Goal: Task Accomplishment & Management: Complete application form

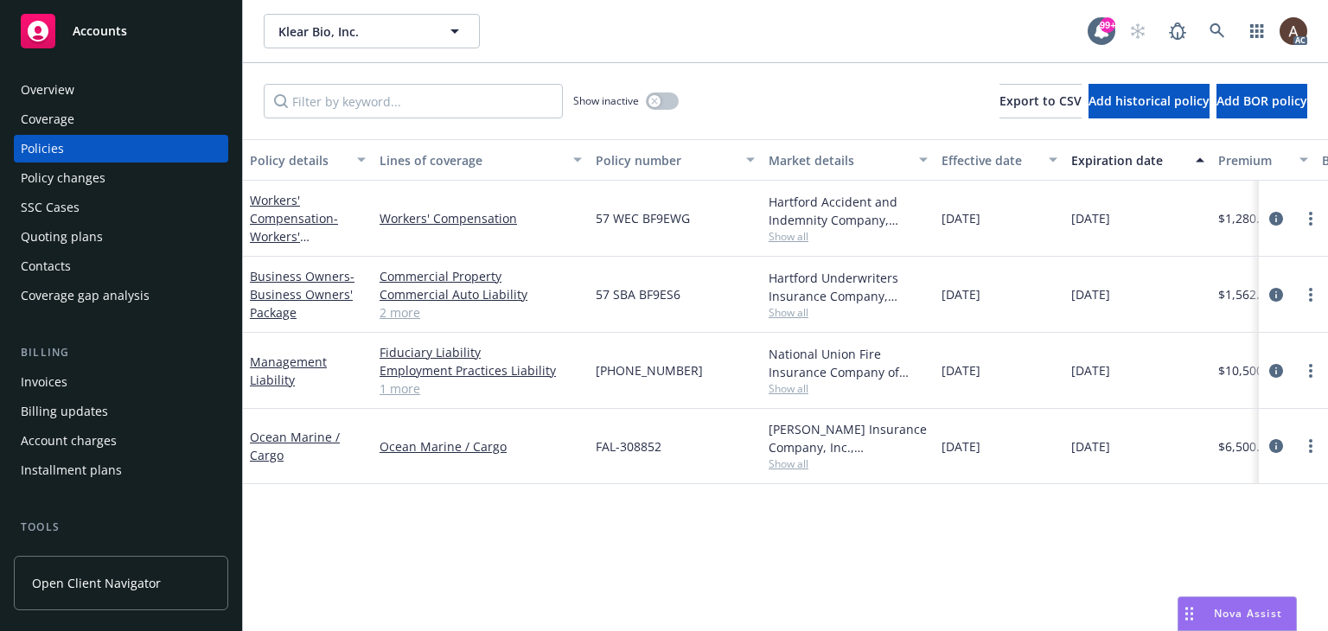
scroll to position [0, 584]
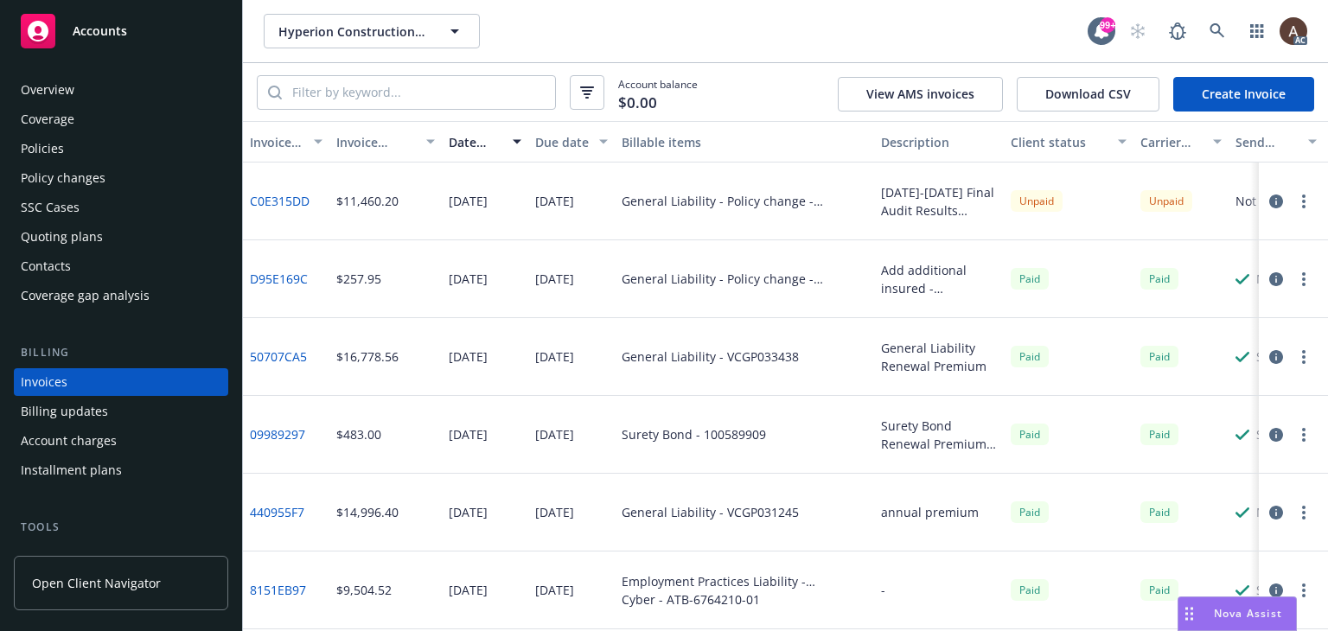
click at [99, 150] on div "Policies" at bounding box center [121, 149] width 201 height 28
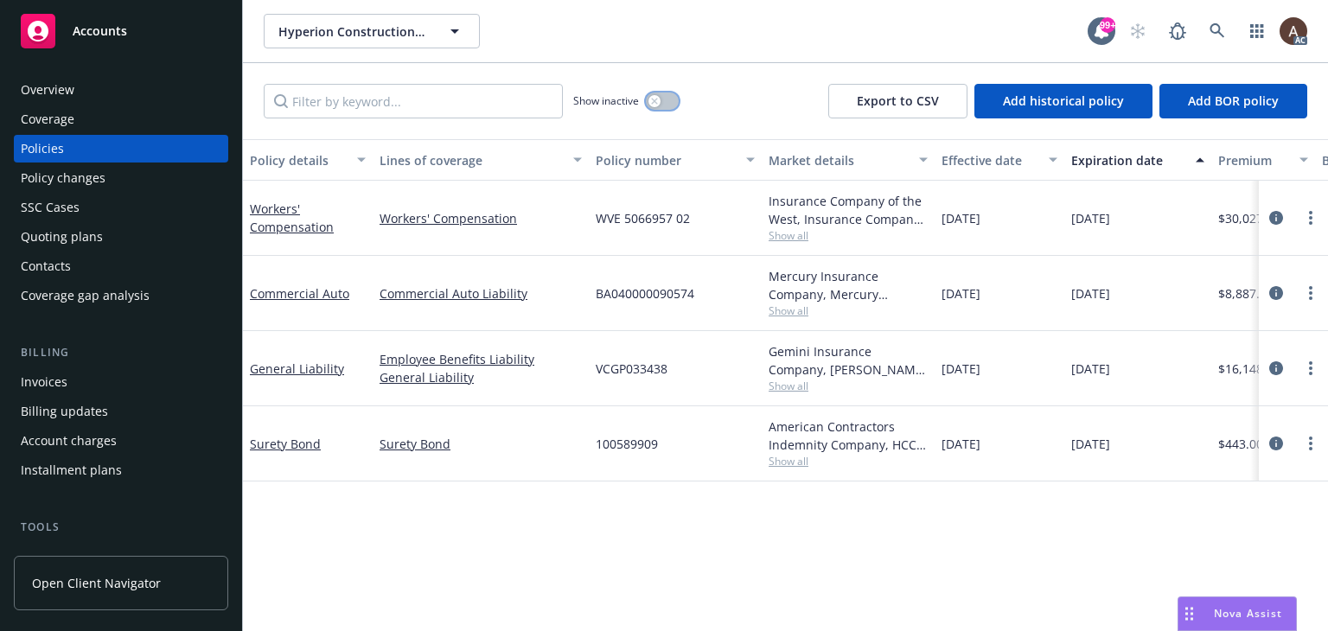
click at [656, 100] on icon "button" at bounding box center [654, 101] width 6 height 6
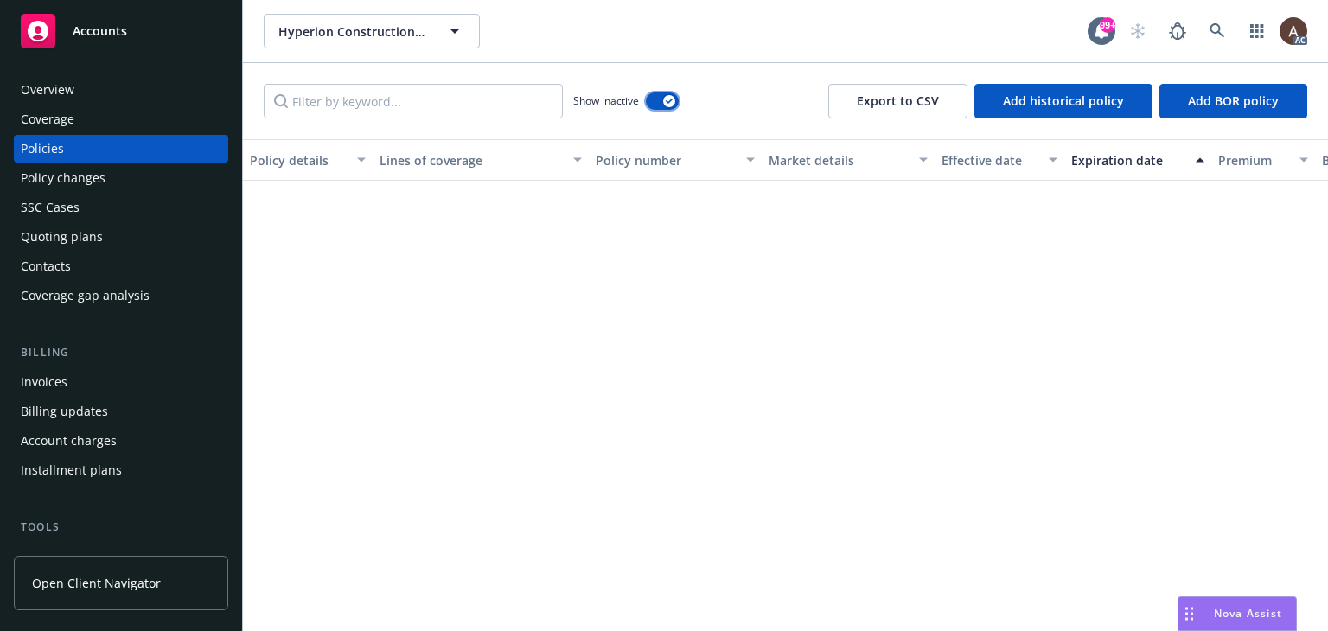
scroll to position [1292, 0]
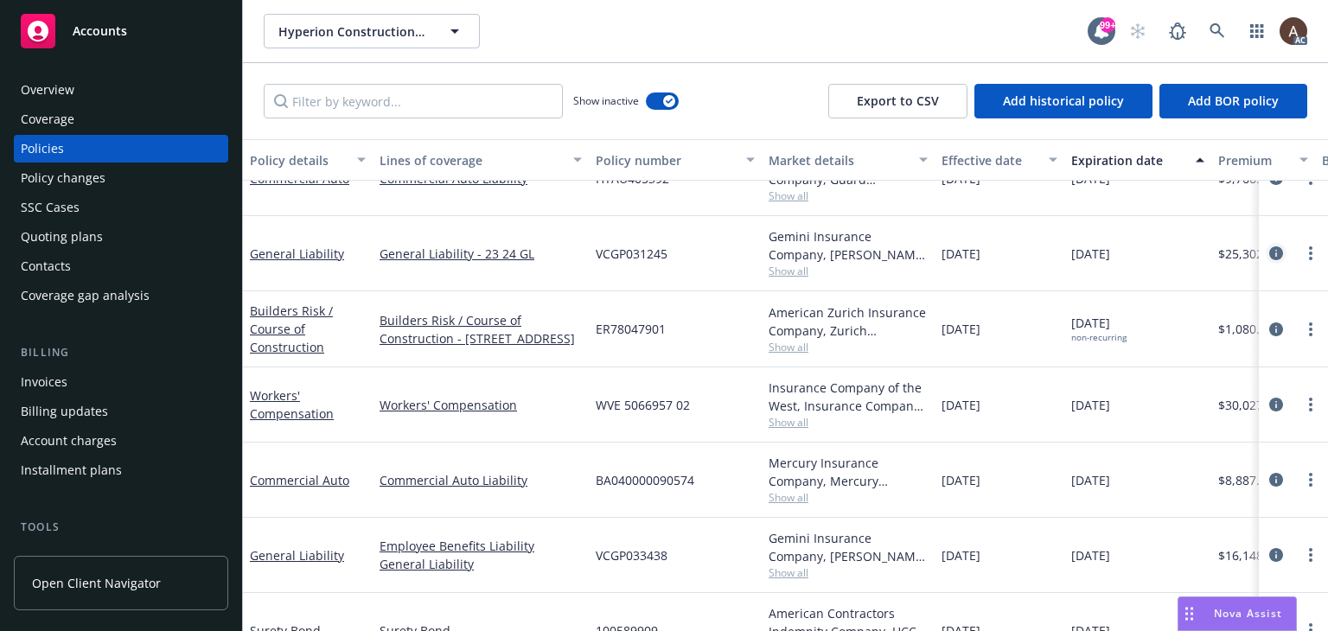
click at [1270, 251] on icon "circleInformation" at bounding box center [1277, 253] width 14 height 14
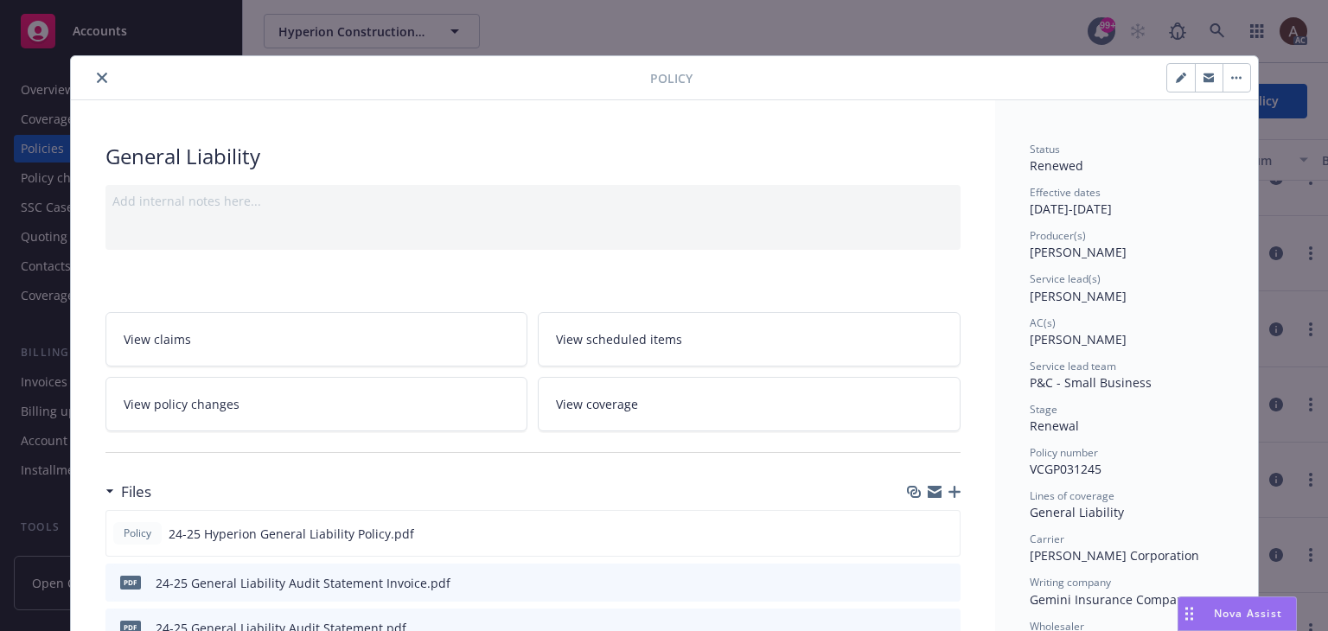
click at [280, 229] on div "Add internal notes here..." at bounding box center [533, 217] width 855 height 65
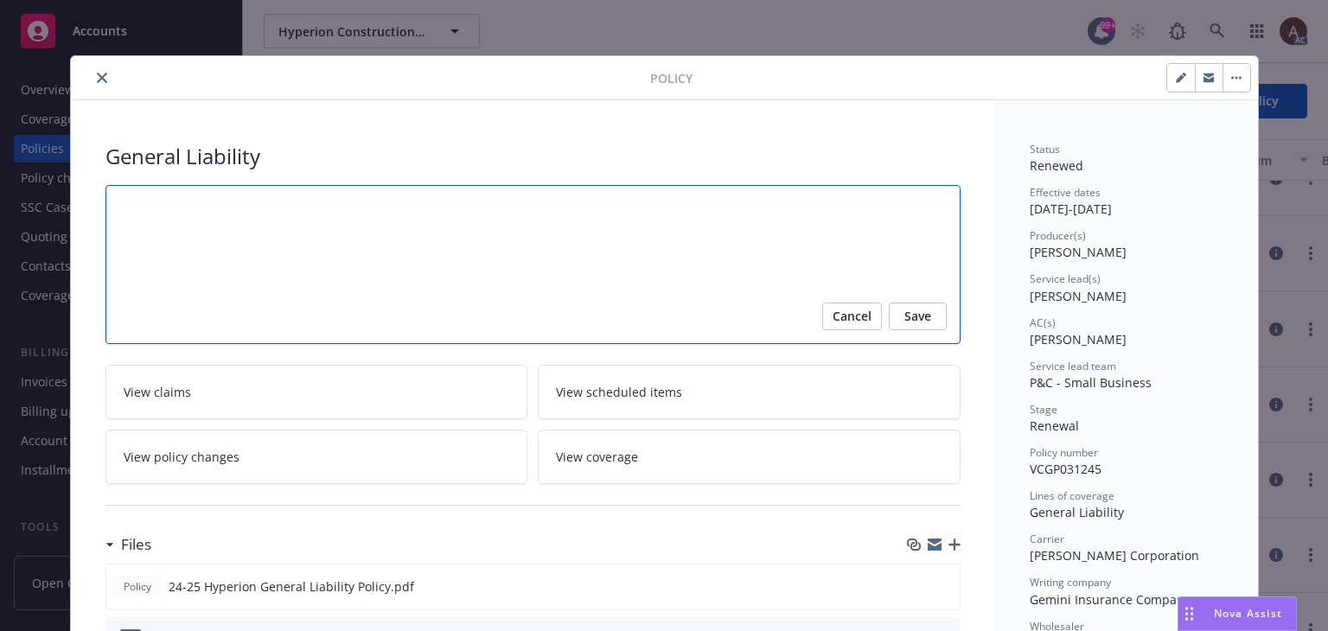
click at [179, 233] on textarea at bounding box center [533, 265] width 855 height 160
paste textarea "Original Estimated Premium - $14,195.00 Audited Actual Premium - $25,302.00 Add…"
type textarea "x"
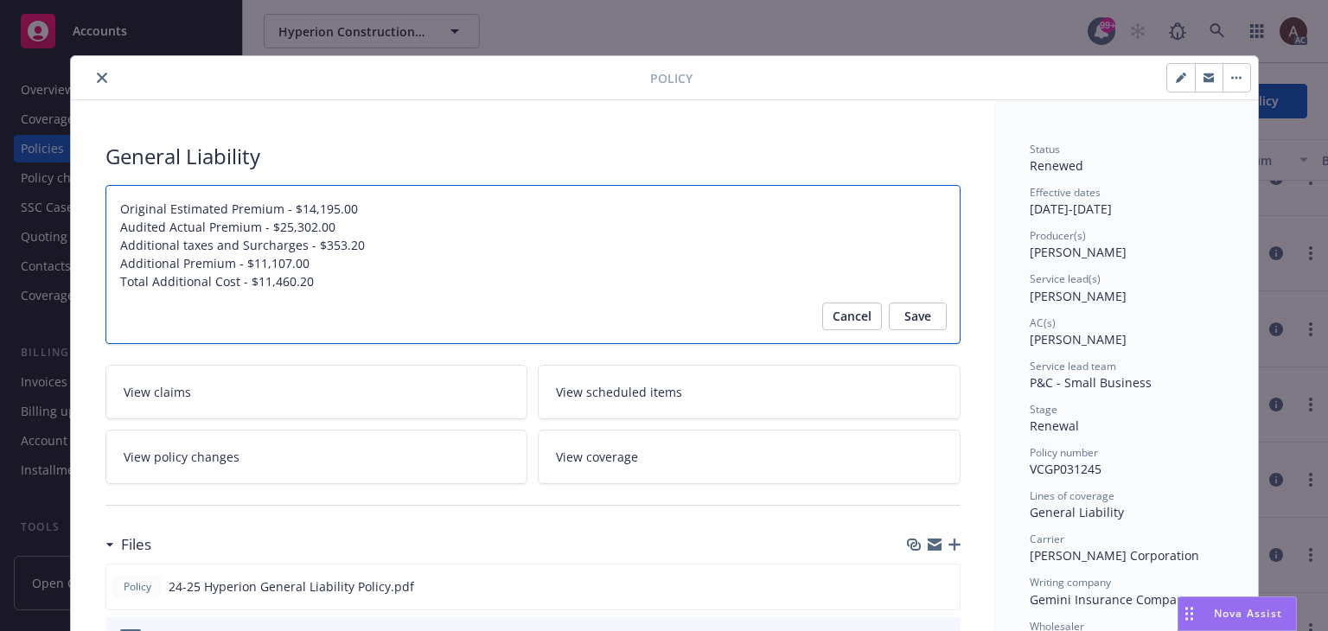
type textarea "Original Estimated Premium - $14,195.00 Audited Actual Premium - $25,302.00 Add…"
click at [111, 201] on textarea "Original Estimated Premium - $14,195.00 Audited Actual Premium - $25,302.00 Add…" at bounding box center [533, 265] width 855 height 160
paste textarea "Audit Complete: Summary:"
type textarea "x"
type textarea "Audit Complete: Summary:Original Estimated Premium - $14,195.00 Audited Actual …"
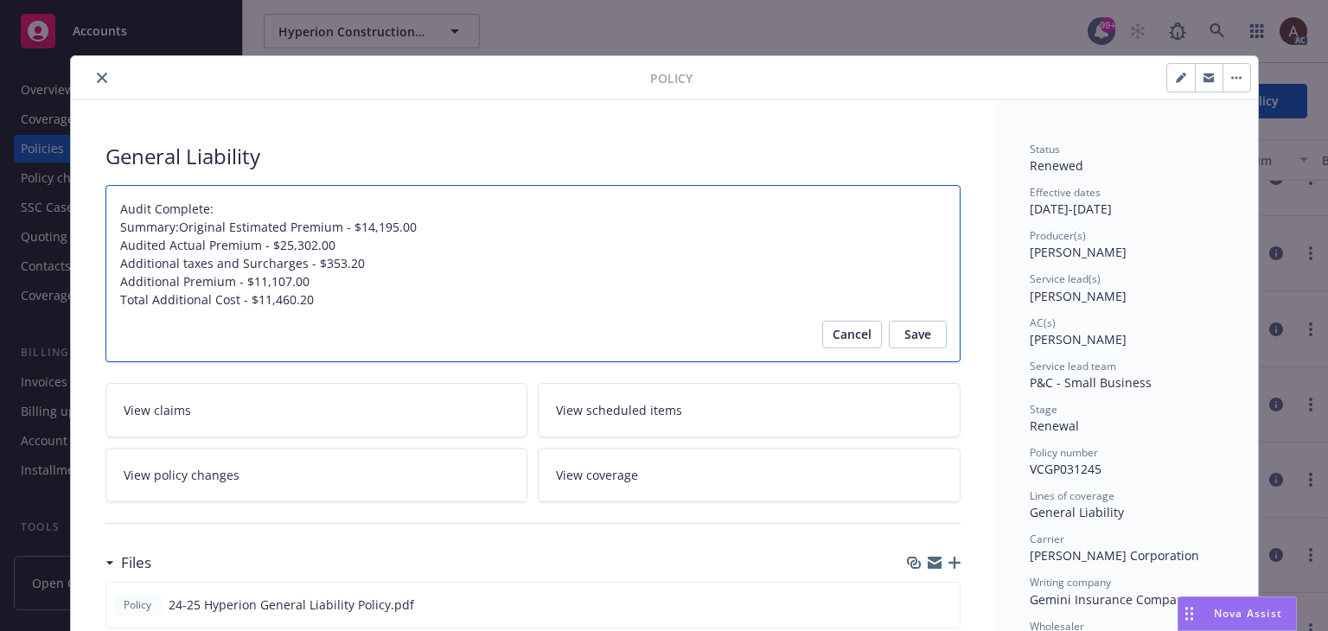
type textarea "x"
type textarea "Audit Complete: Summary: Original Estimated Premium - $14,195.00 Audited Actual…"
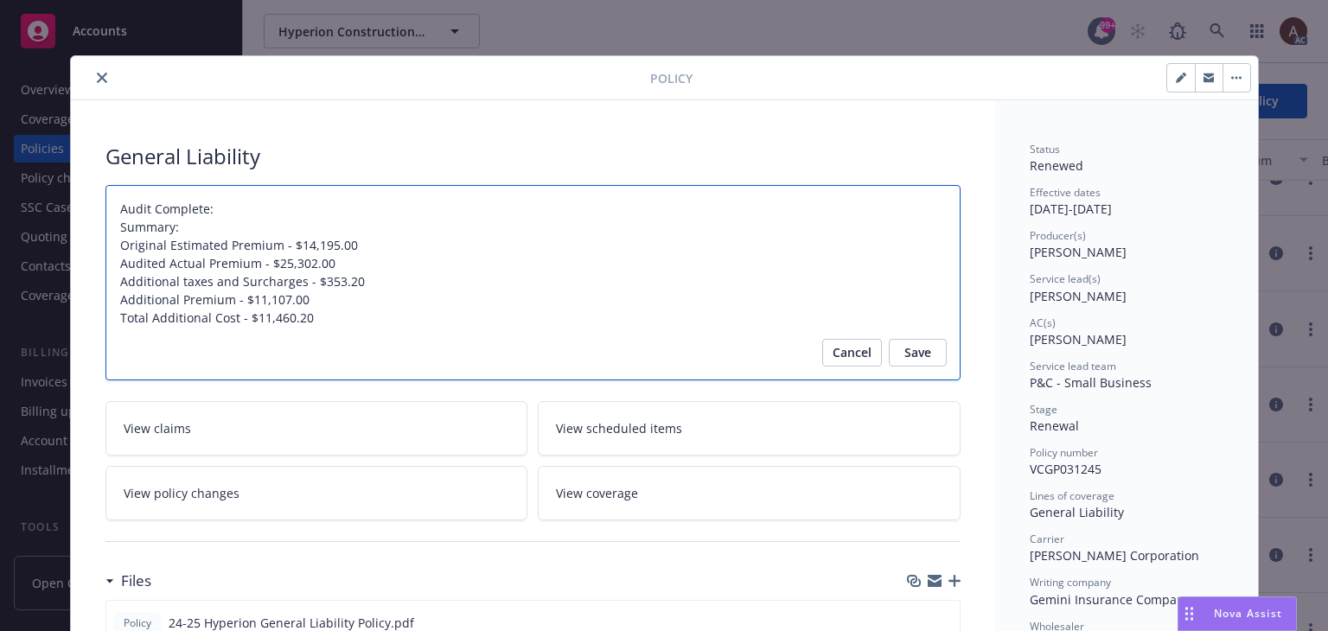
click at [217, 208] on textarea "Audit Complete: Summary: Original Estimated Premium - $14,195.00 Audited Actual…" at bounding box center [533, 283] width 855 height 196
type textarea "x"
type textarea "Audit Complete: 8 Summary: Original Estimated Premium - $14,195.00 Audited Actu…"
type textarea "x"
type textarea "Audit Complete: 8/ Summary: Original Estimated Premium - $14,195.00 Audited Act…"
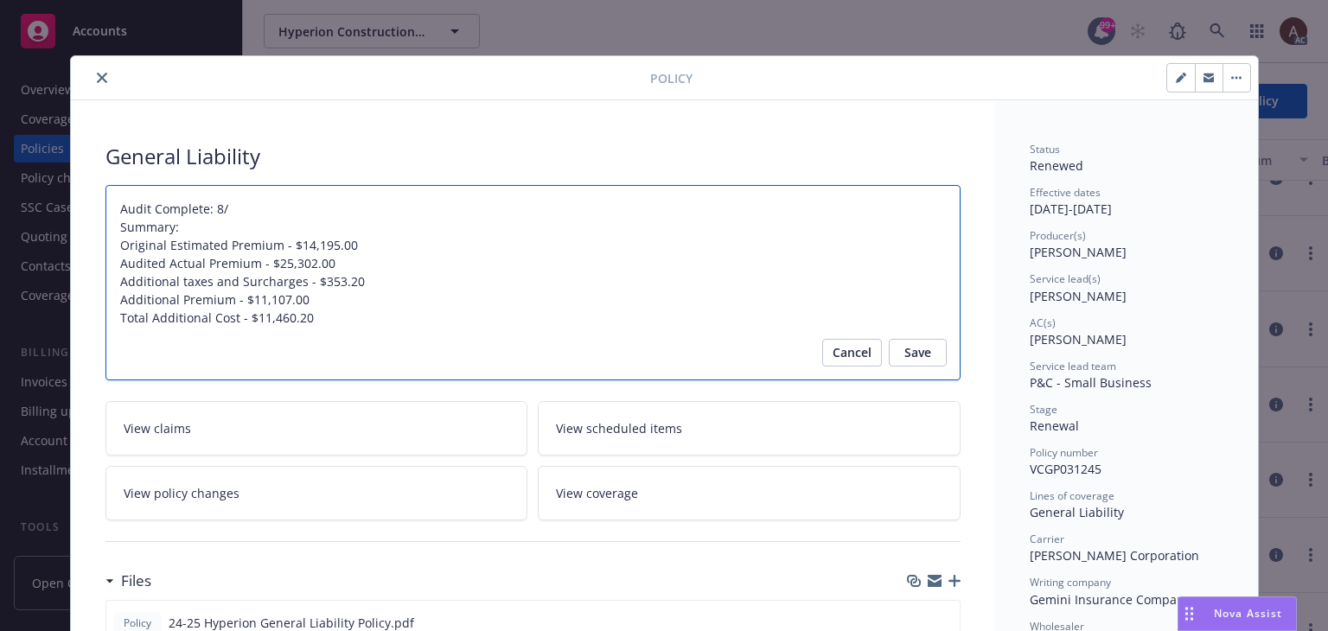
type textarea "x"
type textarea "Audit Complete: 8/1 Summary: Original Estimated Premium - $14,195.00 Audited Ac…"
type textarea "x"
type textarea "Audit Complete: 8/11 Summary: Original Estimated Premium - $14,195.00 Audited A…"
type textarea "x"
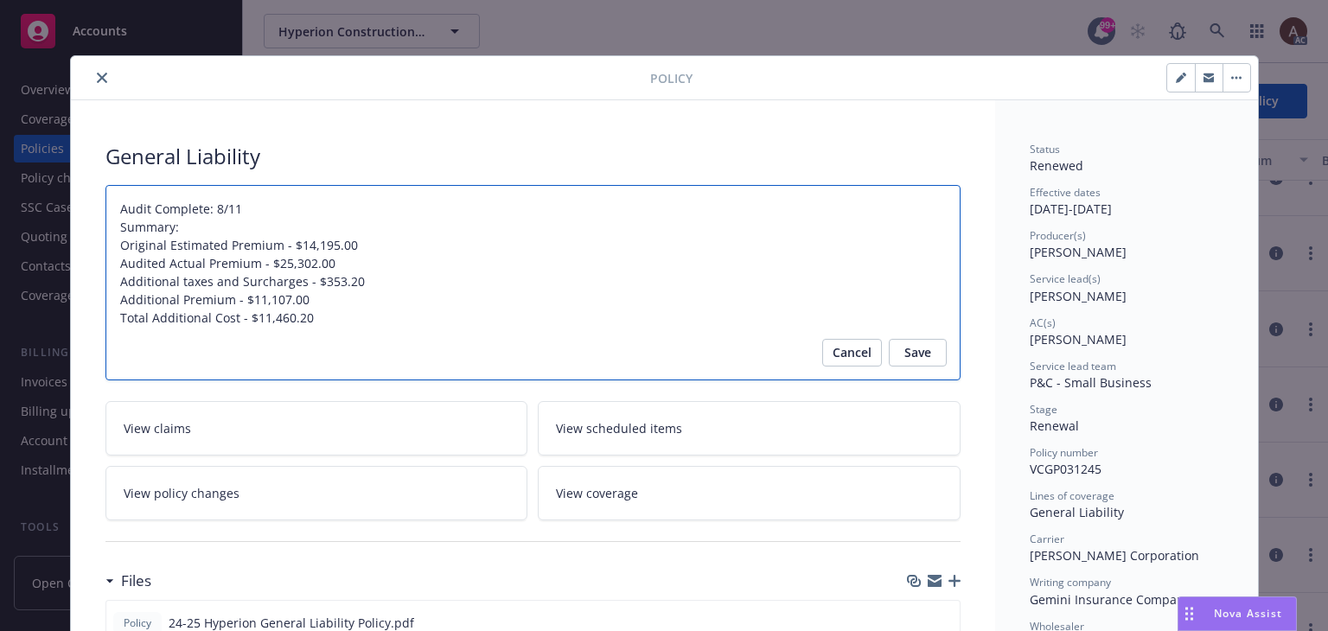
type textarea "Audit Complete: 8/11/ Summary: Original Estimated Premium - $14,195.00 Audited …"
type textarea "x"
type textarea "Audit Complete: 8/11/2 Summary: Original Estimated Premium - $14,195.00 Audited…"
type textarea "x"
type textarea "Audit Complete: 8/11/25 Summary: Original Estimated Premium - $14,195.00 Audite…"
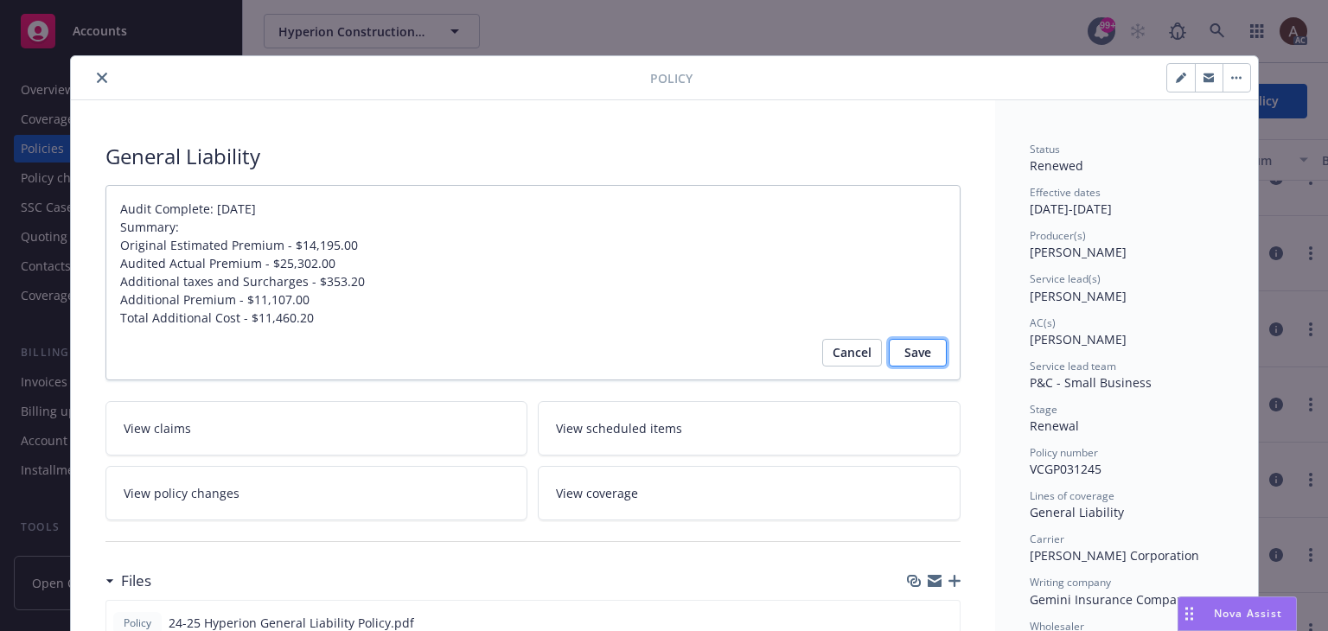
click at [912, 352] on span "Save" at bounding box center [918, 353] width 27 height 28
type textarea "x"
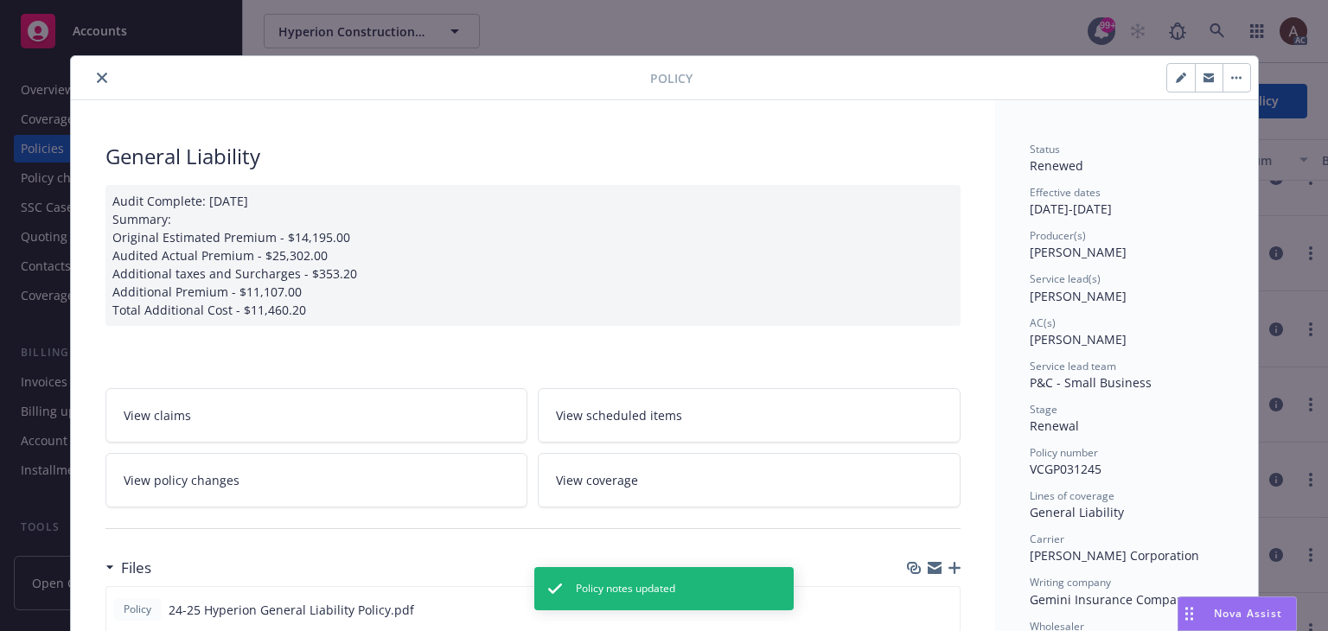
click at [97, 77] on icon "close" at bounding box center [102, 78] width 10 height 10
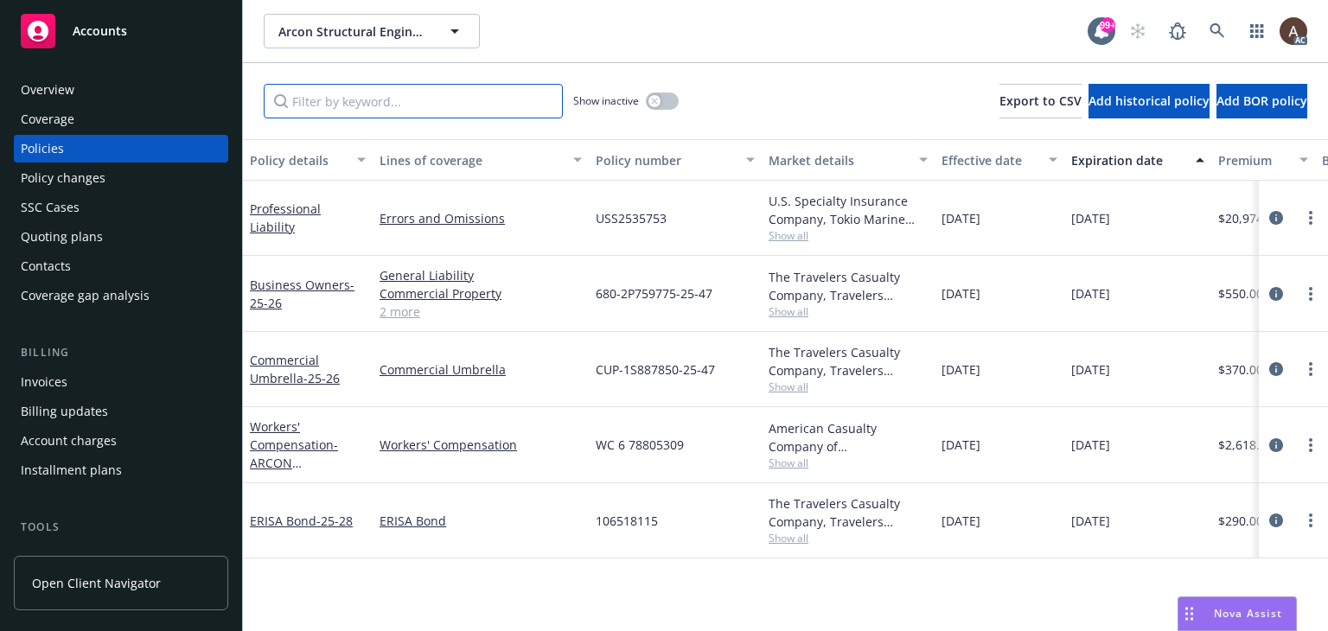
click at [403, 101] on input "Filter by keyword..." at bounding box center [413, 101] width 299 height 35
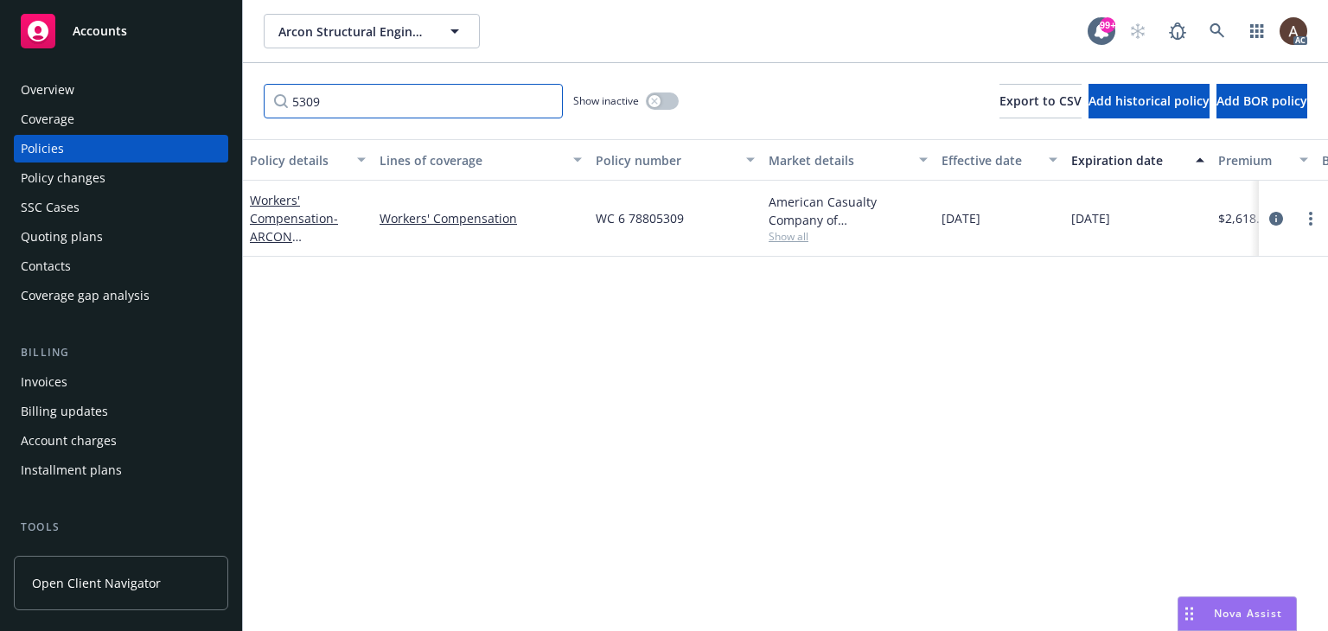
type input "5309"
click at [651, 103] on div "button" at bounding box center [655, 101] width 12 height 12
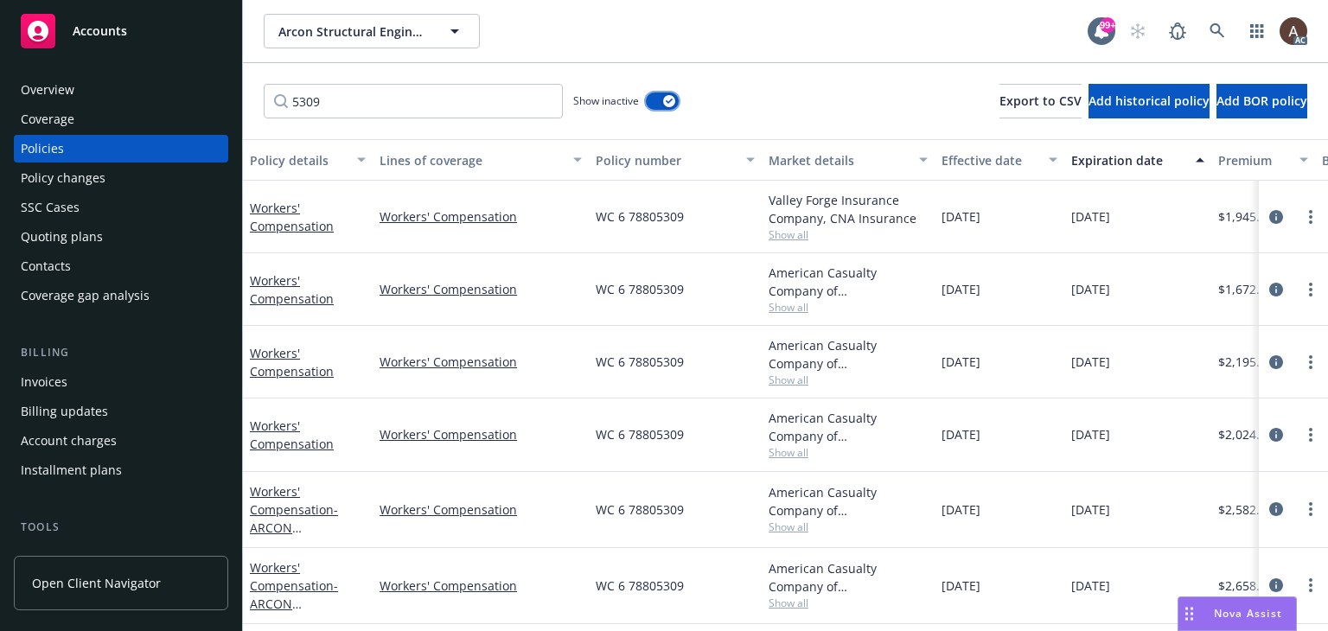
scroll to position [80, 0]
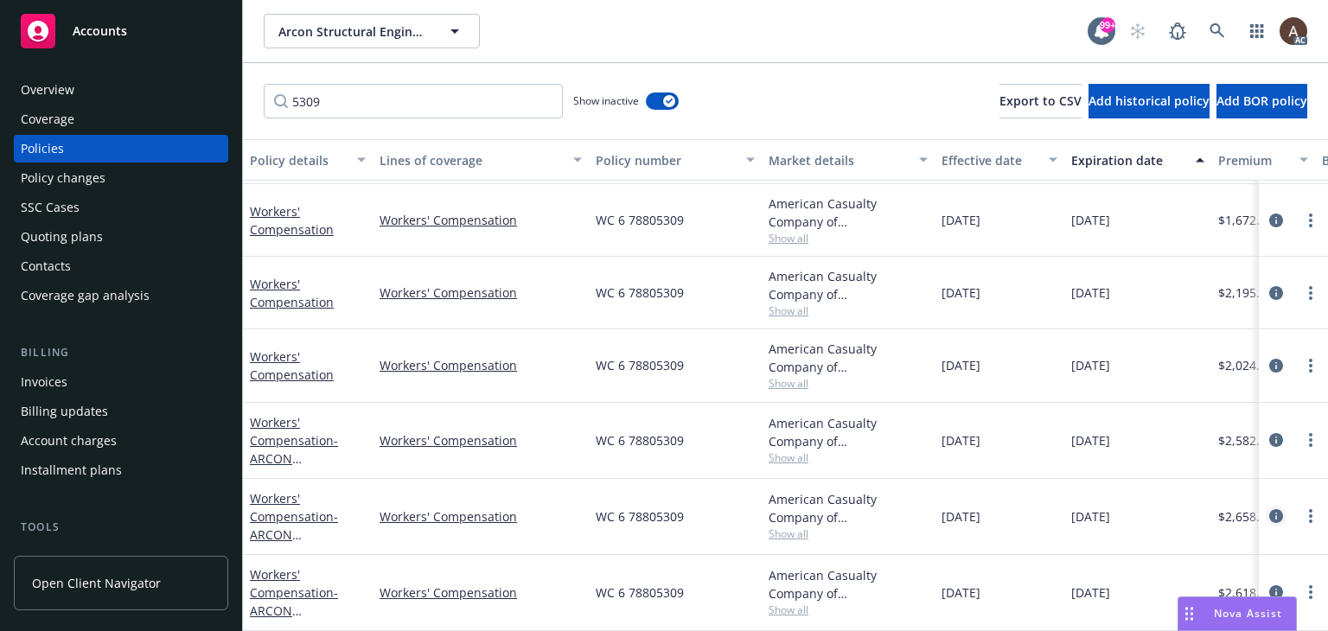
click at [1270, 509] on icon "circleInformation" at bounding box center [1277, 516] width 14 height 14
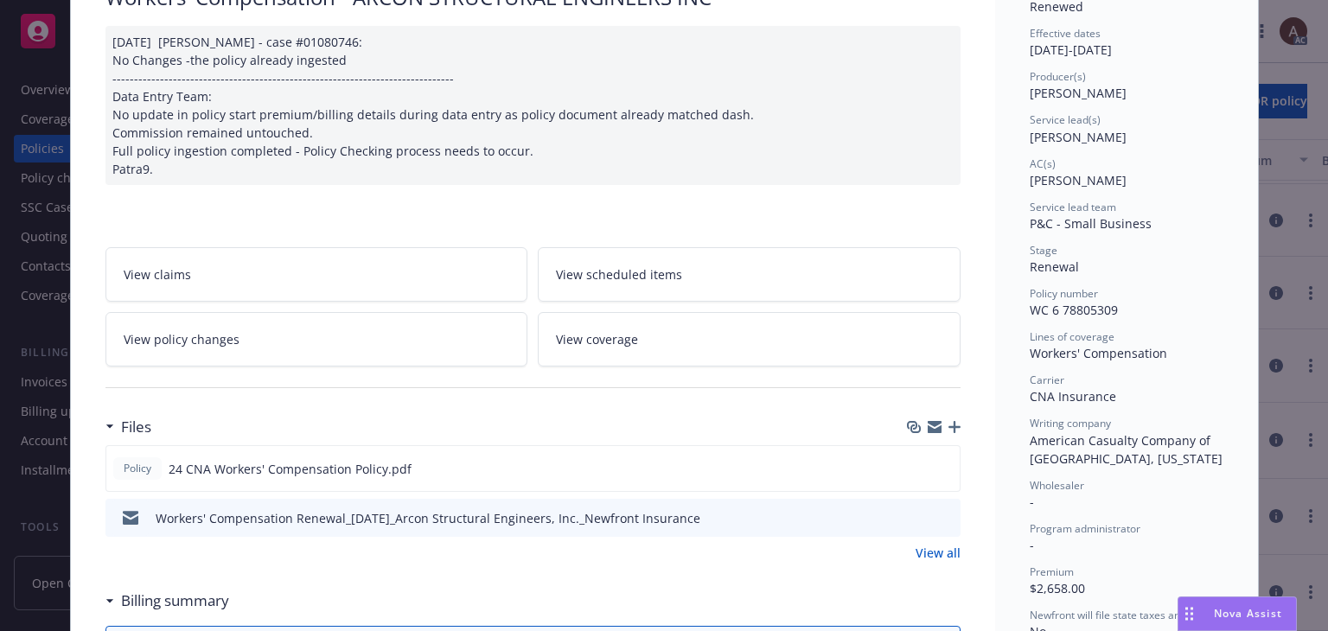
scroll to position [259, 0]
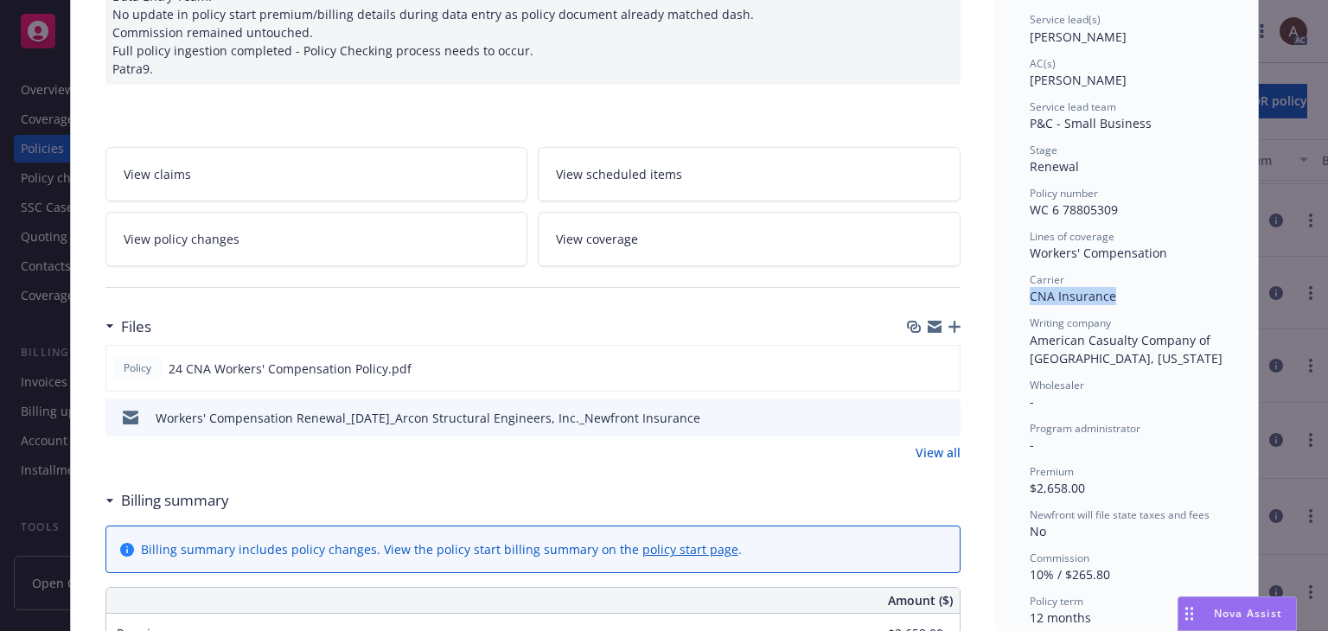
drag, startPoint x: 1024, startPoint y: 299, endPoint x: 1112, endPoint y: 298, distance: 88.2
click at [1112, 298] on div "Carrier CNA Insurance" at bounding box center [1127, 288] width 194 height 33
copy span "CNA Insurance"
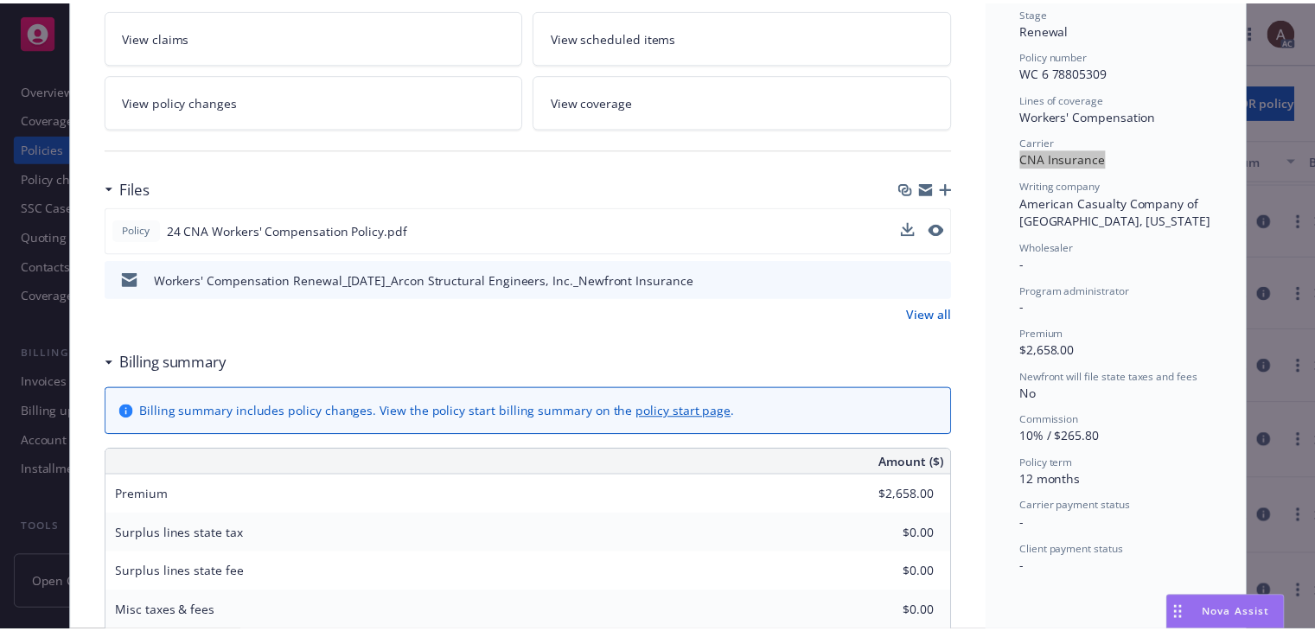
scroll to position [346, 0]
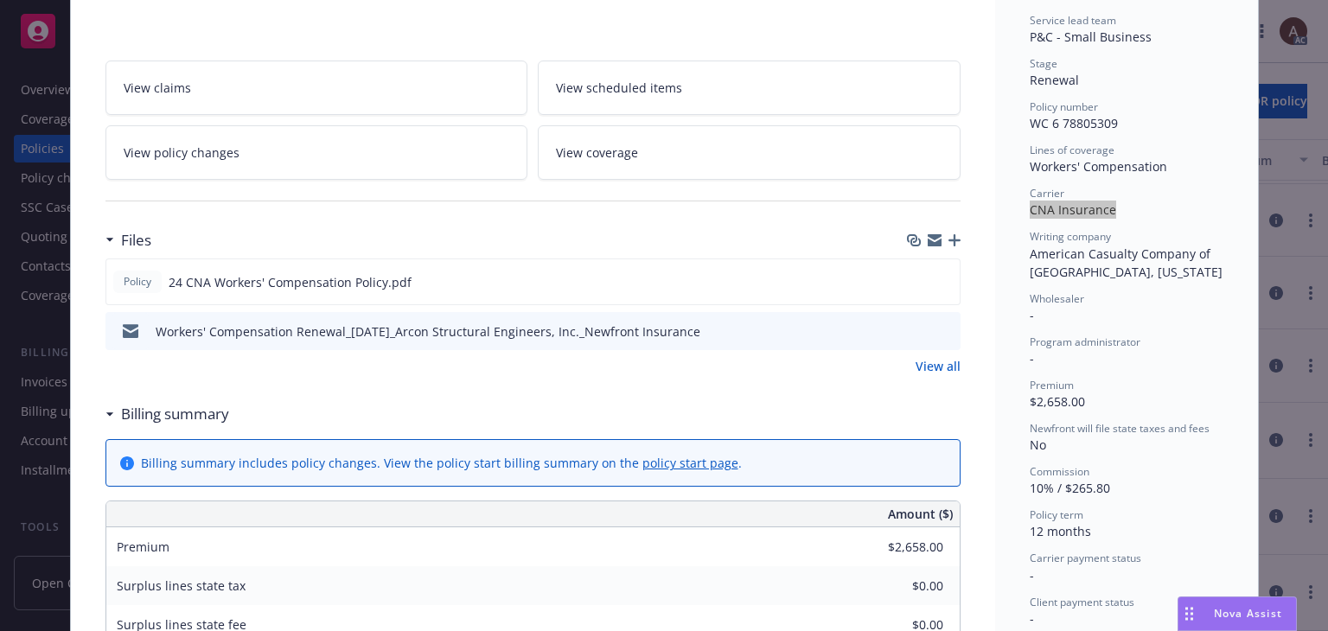
click at [197, 163] on link "View policy changes" at bounding box center [317, 152] width 423 height 54
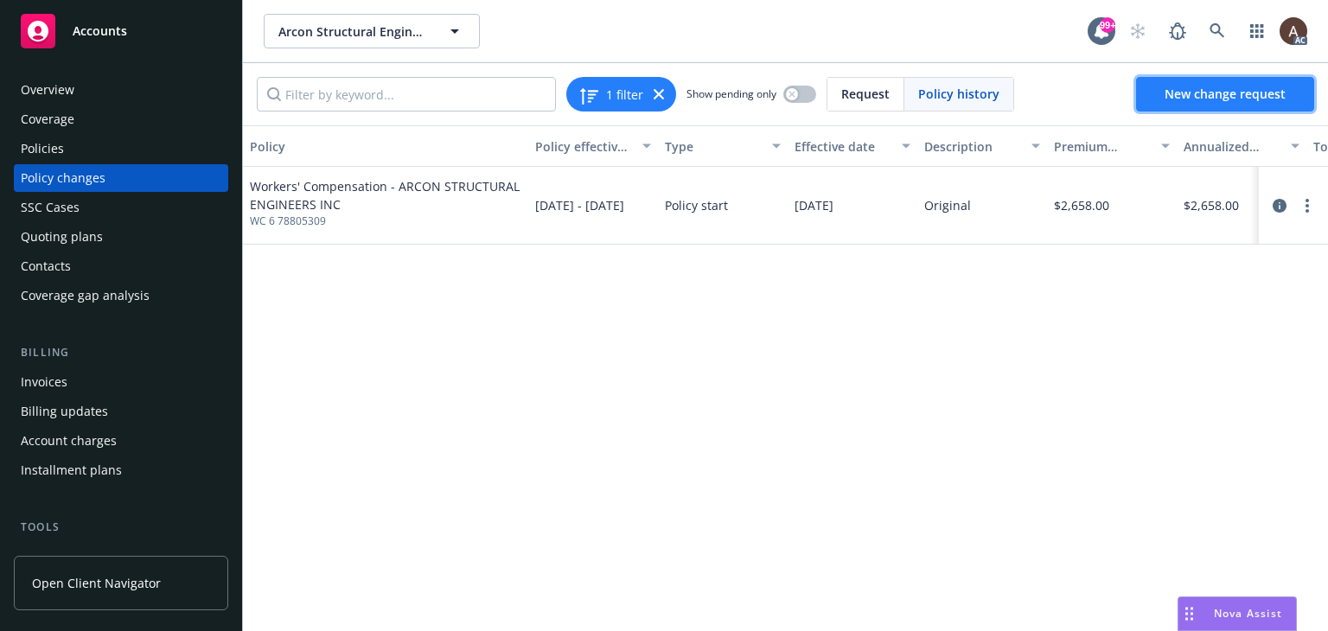
click at [1174, 94] on span "New change request" at bounding box center [1225, 94] width 121 height 16
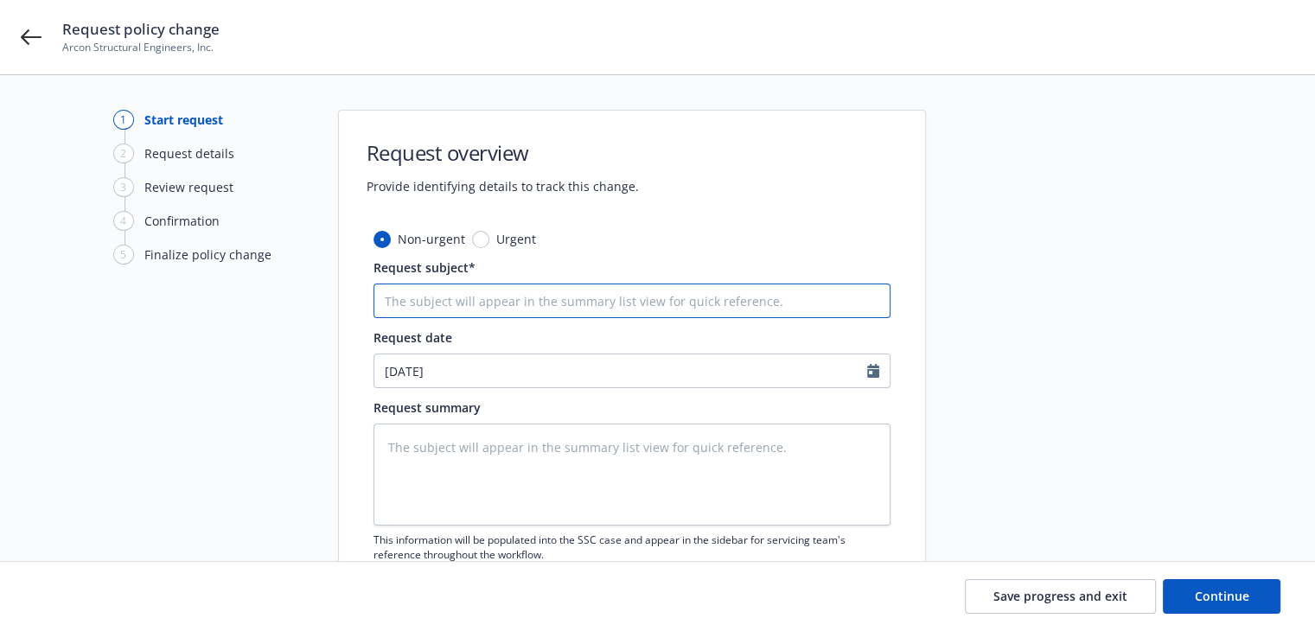
click at [436, 298] on input "Request subject*" at bounding box center [632, 301] width 517 height 35
paste input "CNA Insurance"
type textarea "x"
type input "CNA Insurance"
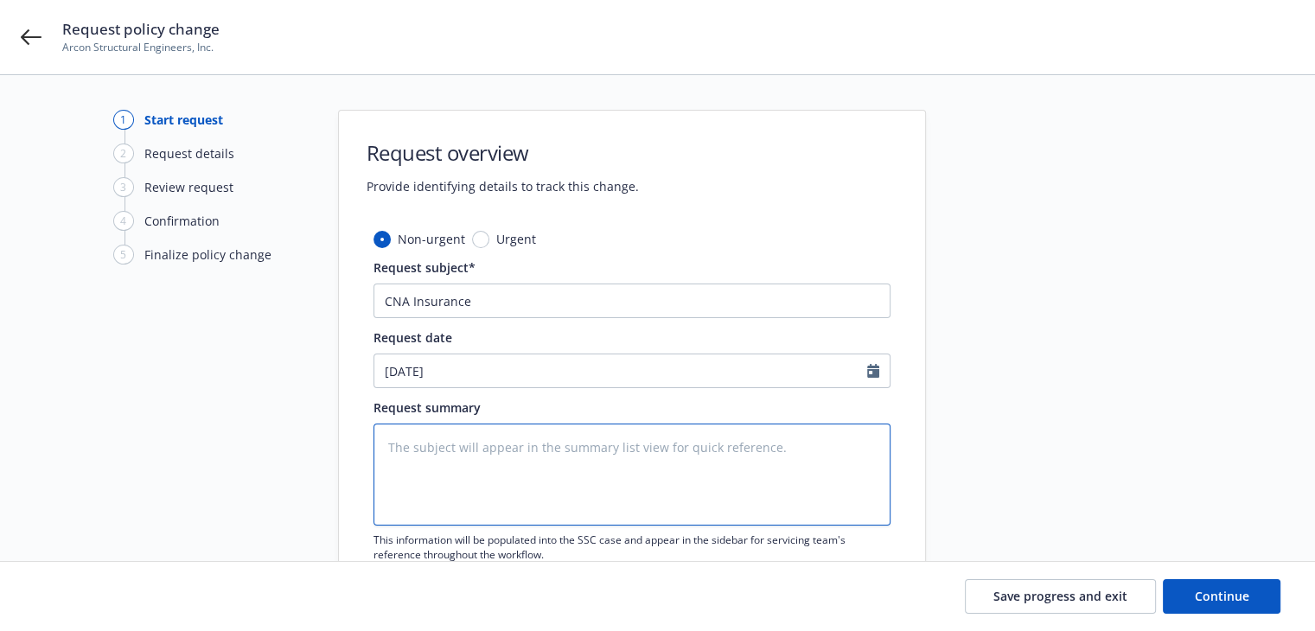
click at [522, 467] on textarea at bounding box center [632, 475] width 517 height 102
paste textarea "[DATE]-[DATE] Final Audit Results Original Estimated Premium - $ Audited Actual…"
type textarea "x"
type textarea "[DATE]-[DATE] Final Audit Results Original Estimated Premium - $ Audited Actual…"
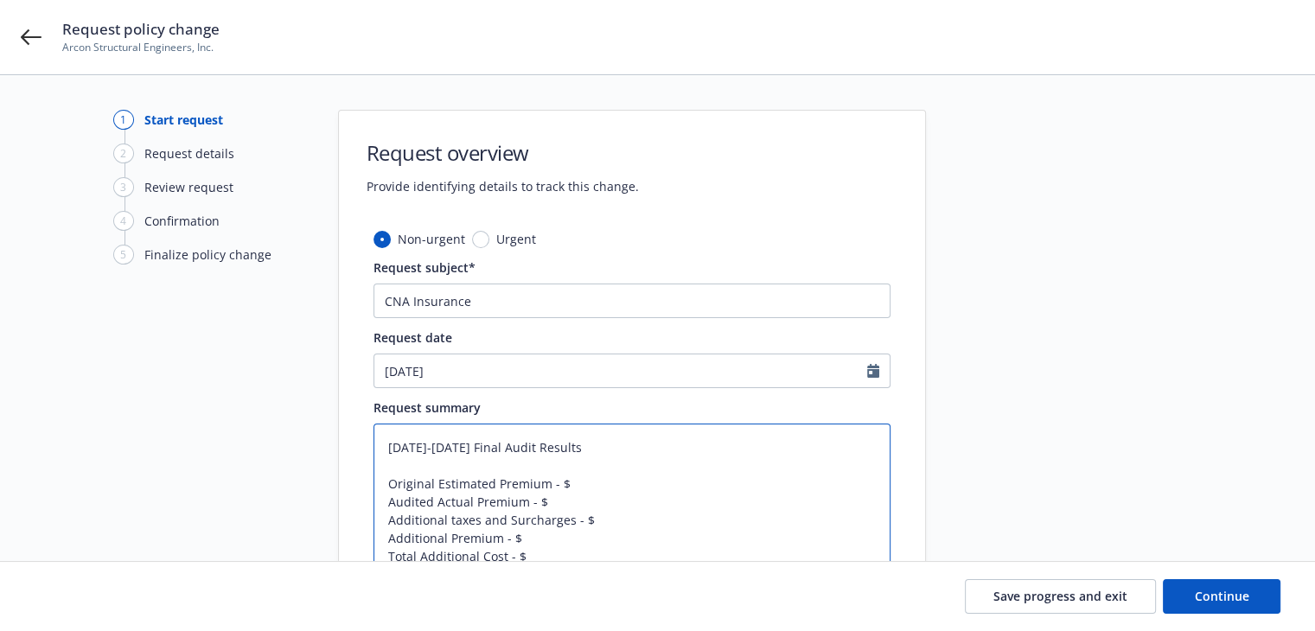
scroll to position [173, 0]
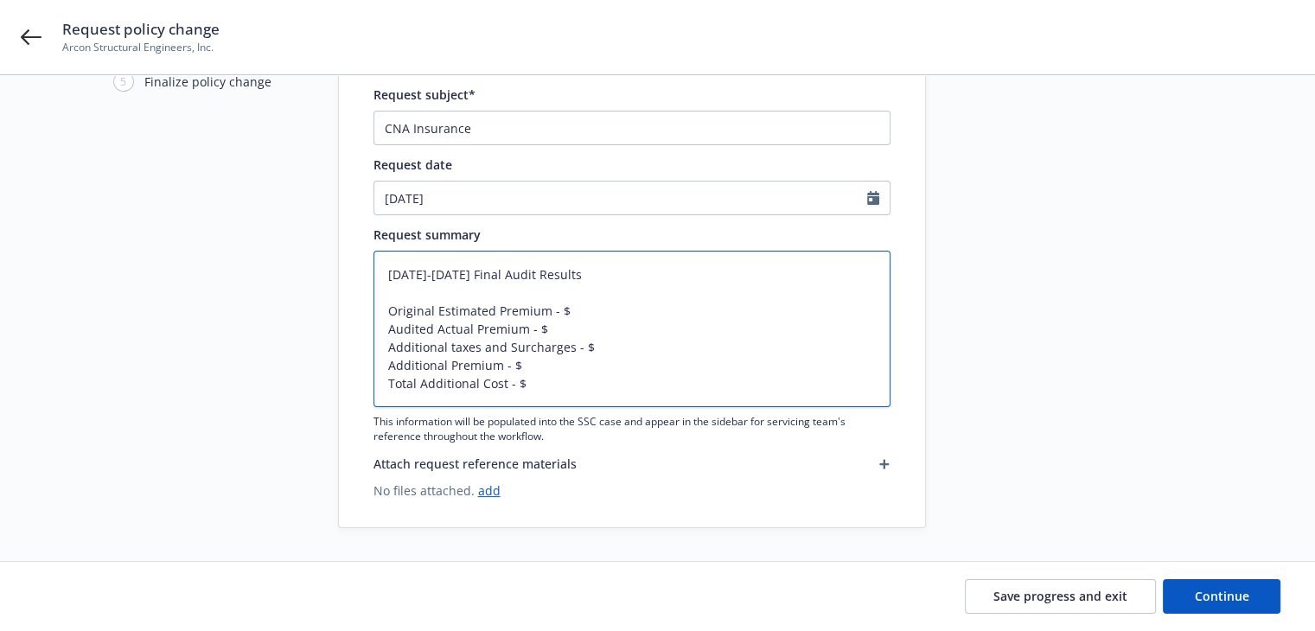
click at [565, 310] on textarea "[DATE]-[DATE] Final Audit Results Original Estimated Premium - $ Audited Actual…" at bounding box center [632, 329] width 517 height 157
type textarea "x"
type textarea "[DATE]-[DATE] Final Audit Results Original Estimated Premium - $2 Audited Actua…"
type textarea "x"
type textarea "[DATE]-[DATE] Final Audit Results Original Estimated Premium - $2, Audited Actu…"
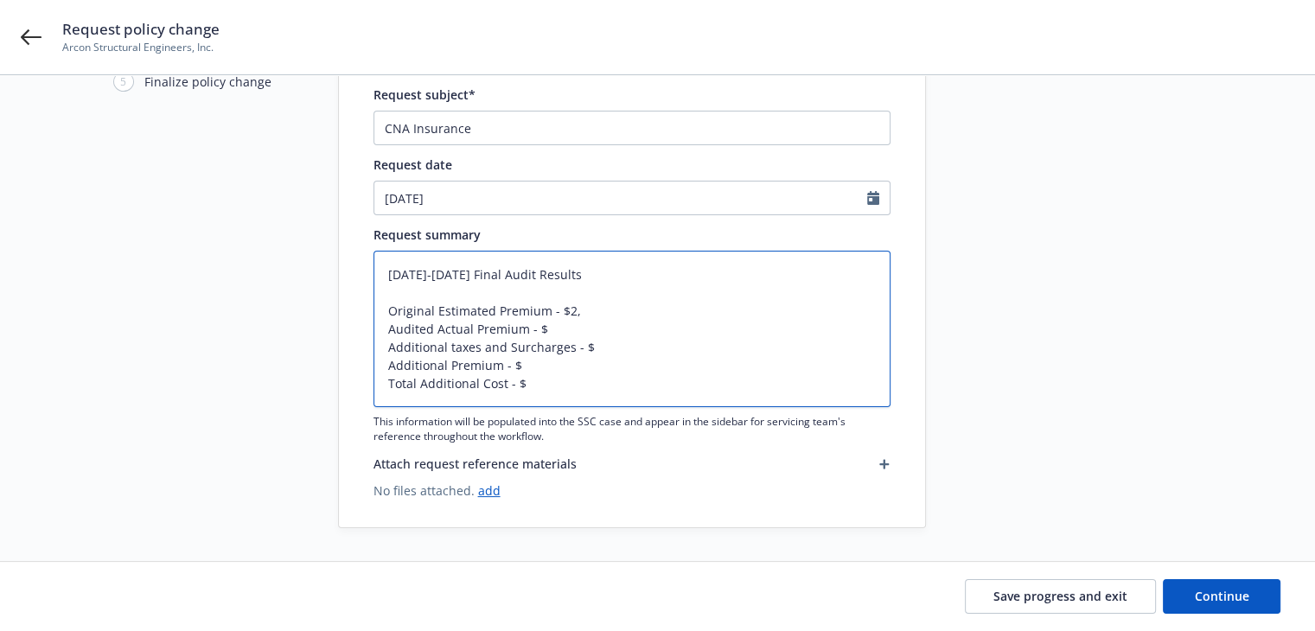
type textarea "x"
type textarea "[DATE]-[DATE] Final Audit Results Original Estimated Premium - $2,6 Audited Act…"
type textarea "x"
type textarea "[DATE]-[DATE] Final Audit Results Original Estimated Premium - $2,65 Audited Ac…"
type textarea "x"
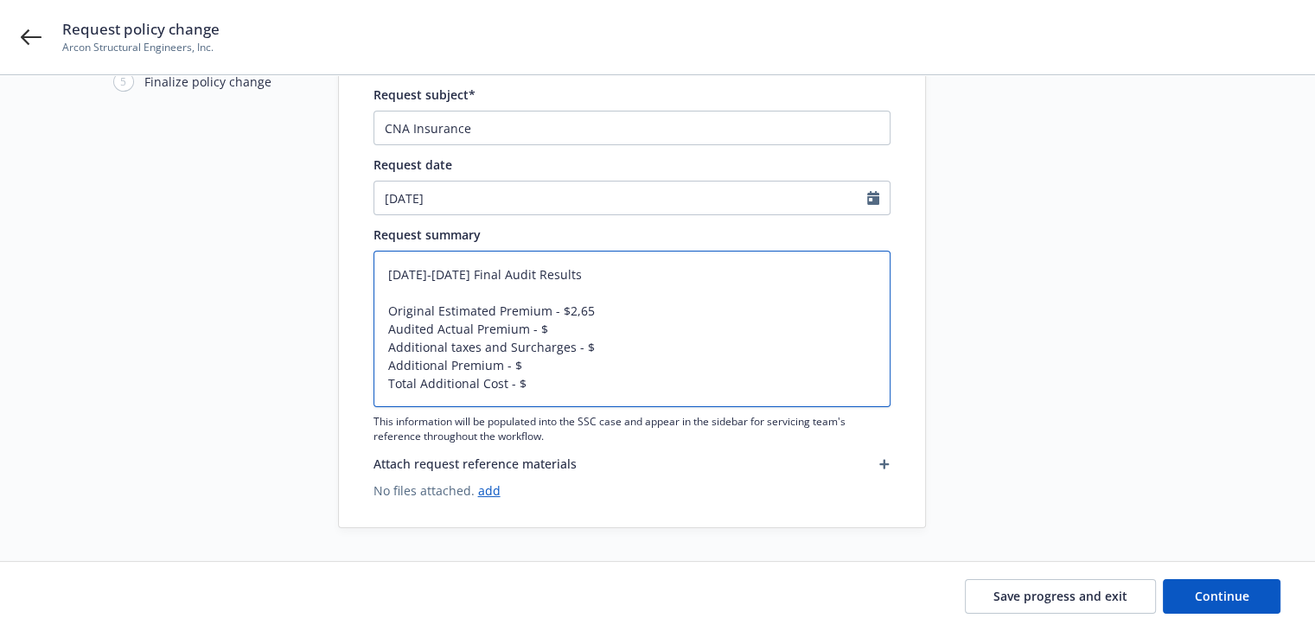
type textarea "[DATE]-[DATE] Final Audit Results Original Estimated Premium - $2,658 Audited A…"
click at [550, 326] on textarea "[DATE]-[DATE] Final Audit Results Original Estimated Premium - $2,658 Audited A…" at bounding box center [632, 329] width 517 height 157
type textarea "x"
type textarea "[DATE]-[DATE] Final Audit Results Original Estimated Premium - $2,658 Audited A…"
type textarea "x"
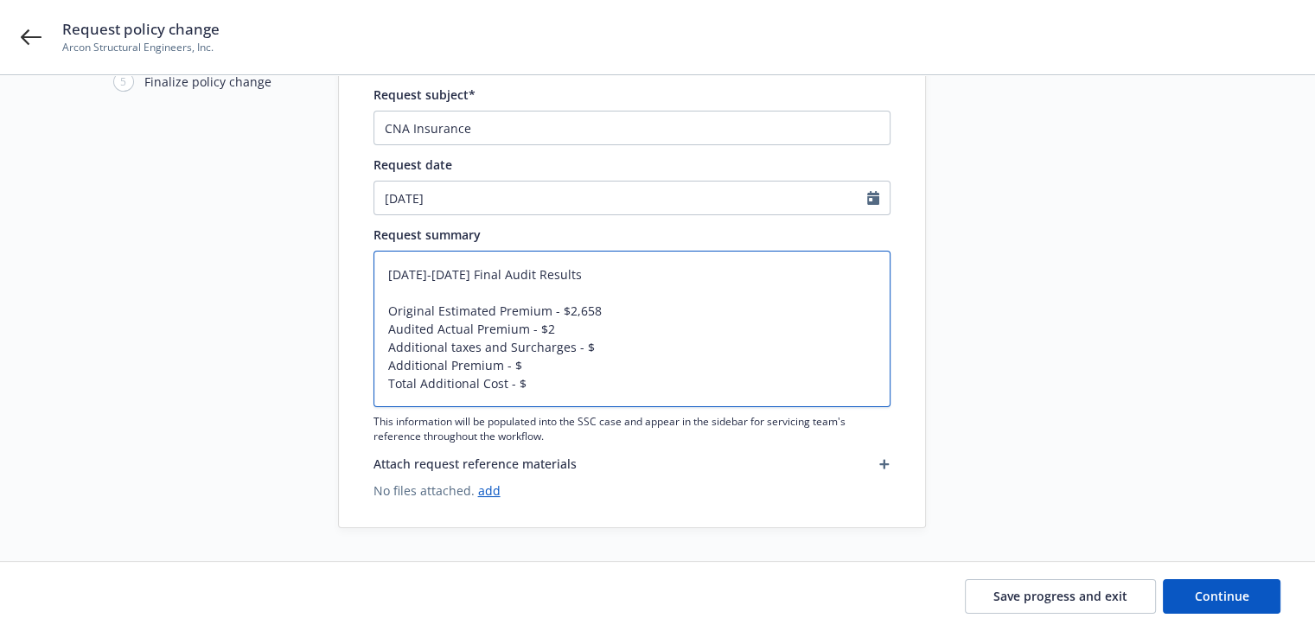
type textarea "[DATE]-[DATE] Final Audit Results Original Estimated Premium - $2,658 Audited A…"
type textarea "x"
type textarea "[DATE]-[DATE] Final Audit Results Original Estimated Premium - $2,658 Audited A…"
type textarea "x"
type textarea "[DATE]-[DATE] Final Audit Results Original Estimated Premium - $2,658 Audited A…"
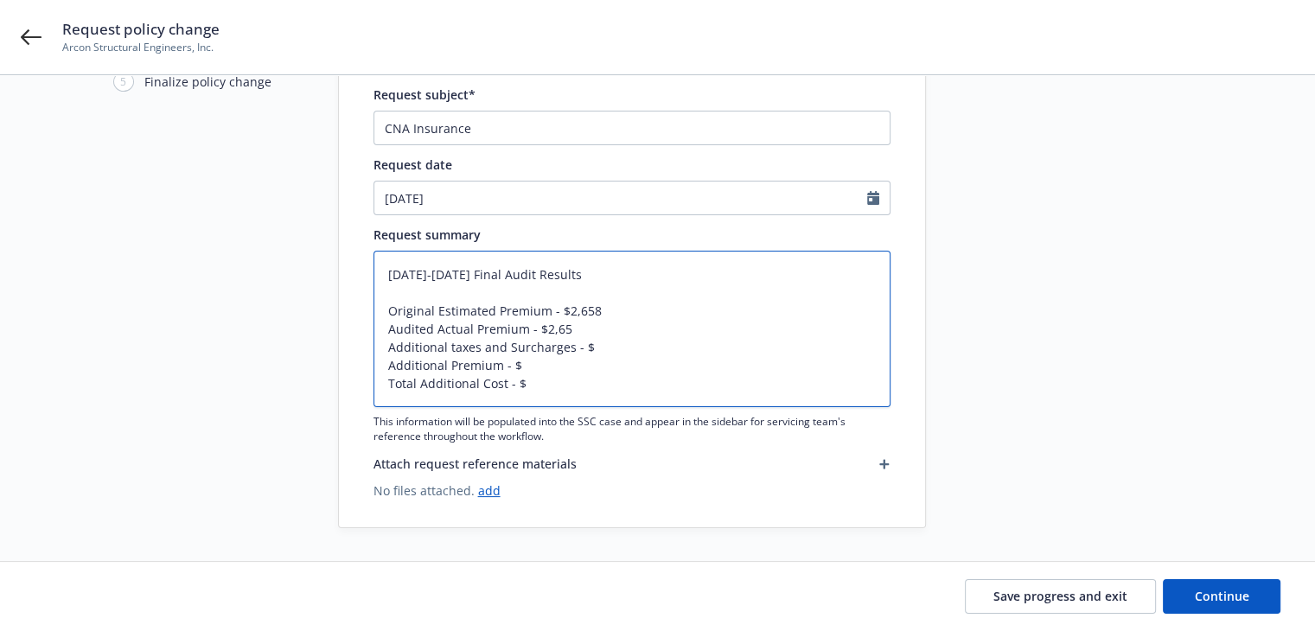
type textarea "x"
type textarea "[DATE]-[DATE] Final Audit Results Original Estimated Premium - $2,658 Audited A…"
click at [598, 338] on textarea "[DATE]-[DATE] Final Audit Results Original Estimated Premium - $2,658 Audited A…" at bounding box center [632, 329] width 517 height 157
type textarea "x"
type textarea "[DATE]-[DATE] Final Audit Results Original Estimated Premium - $2,658 Audited A…"
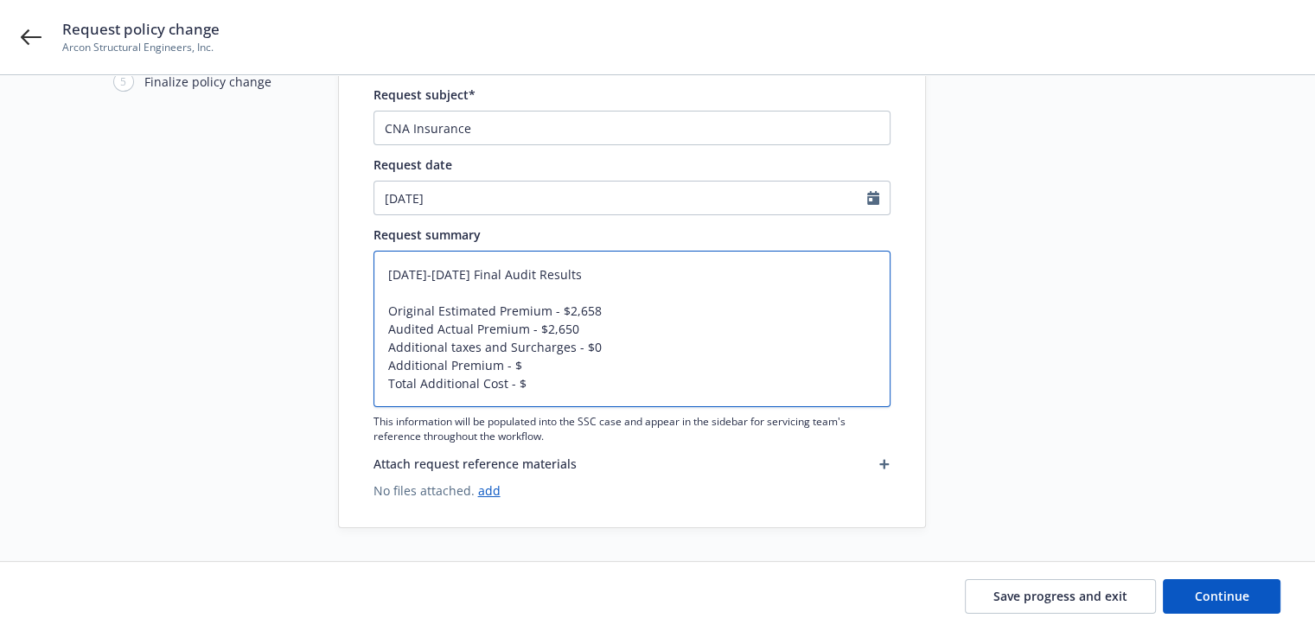
click at [537, 367] on textarea "[DATE]-[DATE] Final Audit Results Original Estimated Premium - $2,658 Audited A…" at bounding box center [632, 329] width 517 height 157
type textarea "x"
type textarea "[DATE]-[DATE] Final Audit Results Original Estimated Premium - $2,658 Audited A…"
click at [547, 386] on textarea "[DATE]-[DATE] Final Audit Results Original Estimated Premium - $2,658 Audited A…" at bounding box center [632, 329] width 517 height 157
type textarea "x"
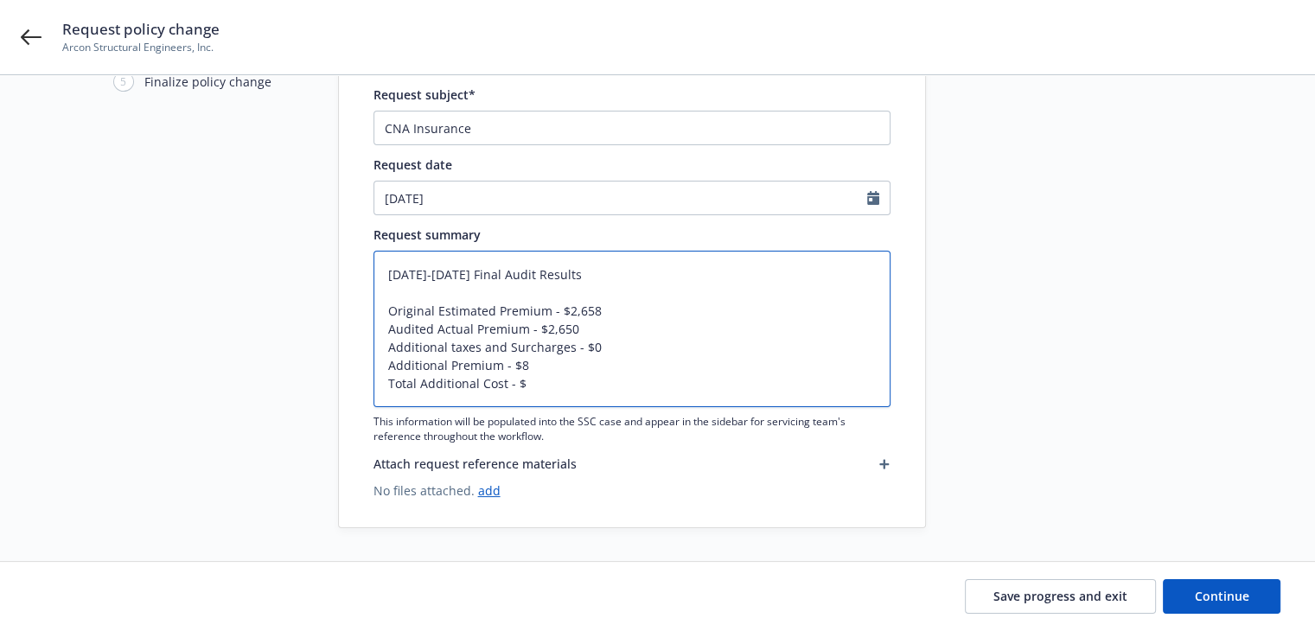
type textarea "[DATE]-[DATE] Final Audit Results Original Estimated Premium - $2,658 Audited A…"
click at [421, 347] on textarea "[DATE]-[DATE] Final Audit Results Original Estimated Premium - $2,658 Audited A…" at bounding box center [632, 329] width 517 height 157
type textarea "x"
type textarea "[DATE]-[DATE] Final Audit Results Original Estimated Premium - $2,658 Audited A…"
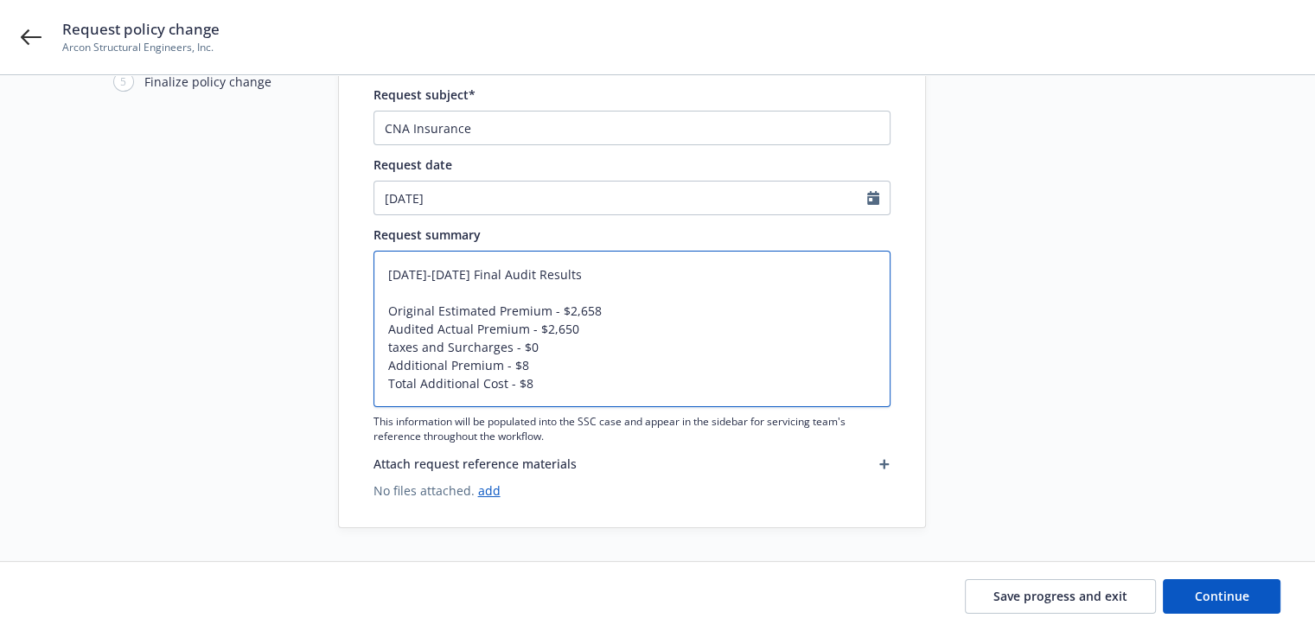
type textarea "x"
type textarea "[DATE]-[DATE] Final Audit Results Original Estimated Premium - $2,658 Audited A…"
type textarea "x"
type textarea "[DATE]-[DATE] Final Audit Results Original Estimated Premium - $2,658 Audited A…"
type textarea "x"
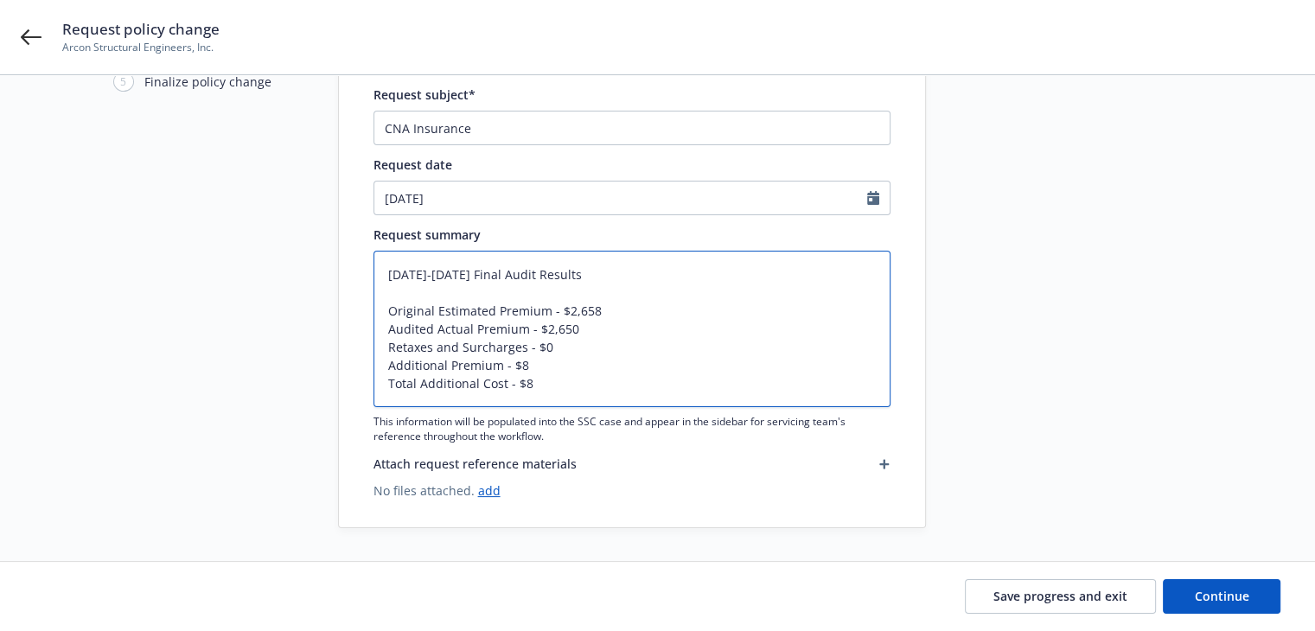
type textarea "[DATE]-[DATE] Final Audit Results Original Estimated Premium - $2,658 Audited A…"
type textarea "x"
type textarea "[DATE]-[DATE] Final Audit Results Original Estimated Premium - $2,658 Audited A…"
type textarea "x"
type textarea "[DATE]-[DATE] Final Audit Results Original Estimated Premium - $2,658 Audited A…"
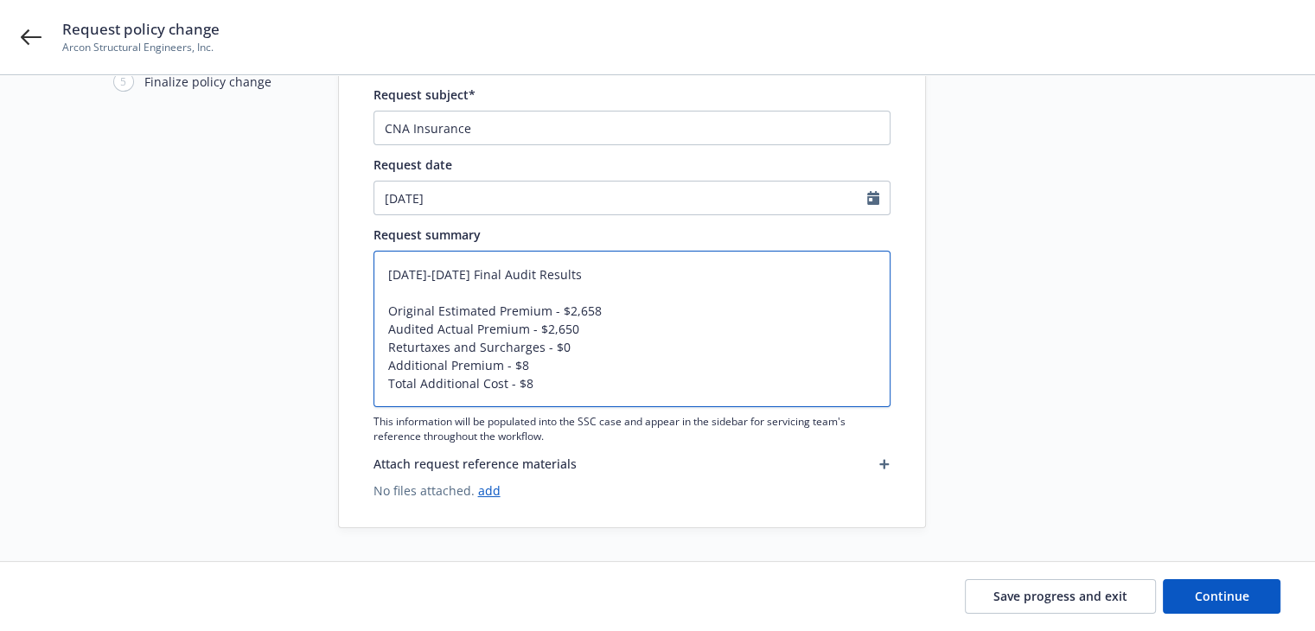
type textarea "x"
type textarea "[DATE]-[DATE] Final Audit Results Original Estimated Premium - $2,658 Audited A…"
type textarea "x"
type textarea "[DATE]-[DATE] Final Audit Results Original Estimated Premium - $2,658 Audited A…"
click at [405, 349] on textarea "[DATE]-[DATE] Final Audit Results Original Estimated Premium - $2,658 Audited A…" at bounding box center [632, 329] width 517 height 157
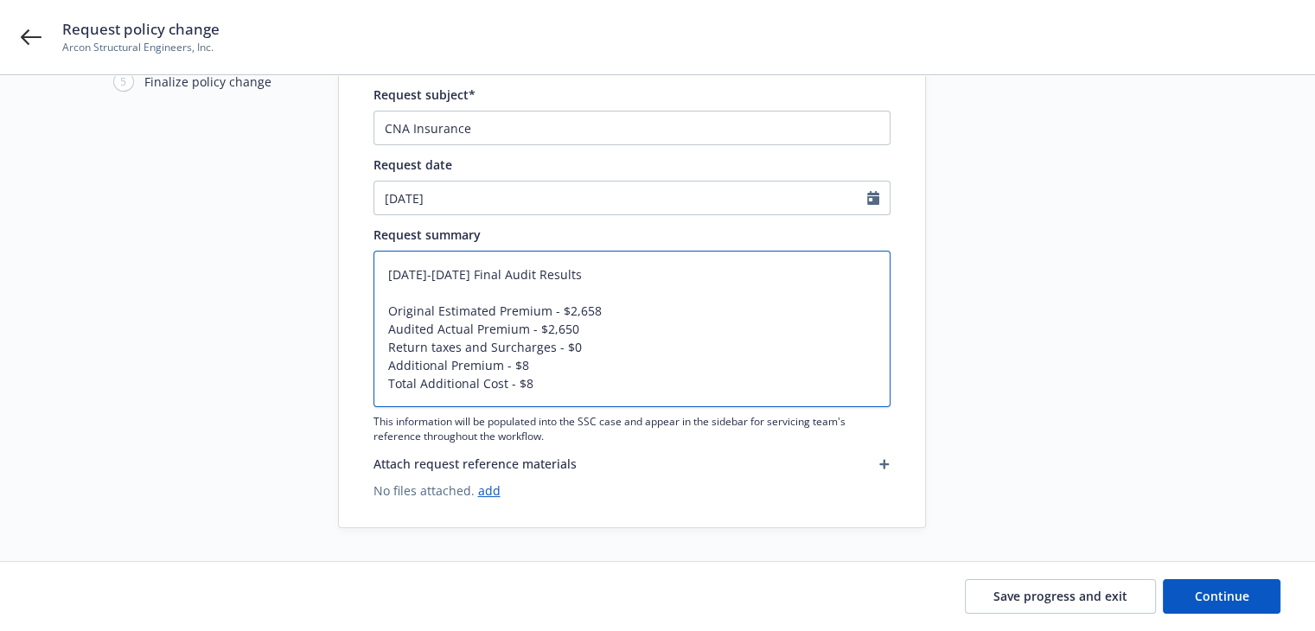
click at [405, 349] on textarea "[DATE]-[DATE] Final Audit Results Original Estimated Premium - $2,658 Audited A…" at bounding box center [632, 329] width 517 height 157
click at [419, 368] on textarea "[DATE]-[DATE] Final Audit Results Original Estimated Premium - $2,658 Audited A…" at bounding box center [632, 329] width 517 height 157
paste textarea "Return"
type textarea "x"
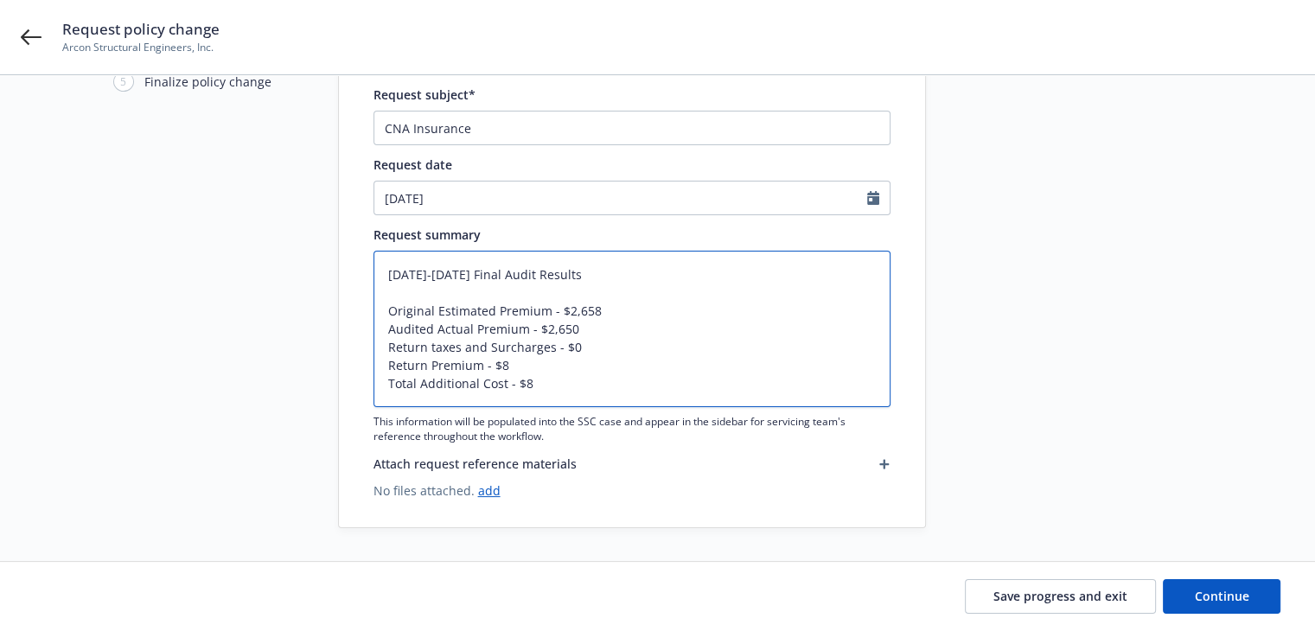
drag, startPoint x: 387, startPoint y: 366, endPoint x: 479, endPoint y: 365, distance: 92.5
click at [479, 365] on textarea "[DATE]-[DATE] Final Audit Results Original Estimated Premium - $2,658 Audited A…" at bounding box center [632, 329] width 517 height 157
drag, startPoint x: 421, startPoint y: 381, endPoint x: 502, endPoint y: 382, distance: 80.4
click at [502, 382] on textarea "[DATE]-[DATE] Final Audit Results Original Estimated Premium - $2,658 Audited A…" at bounding box center [632, 329] width 517 height 157
paste textarea "Return Premium"
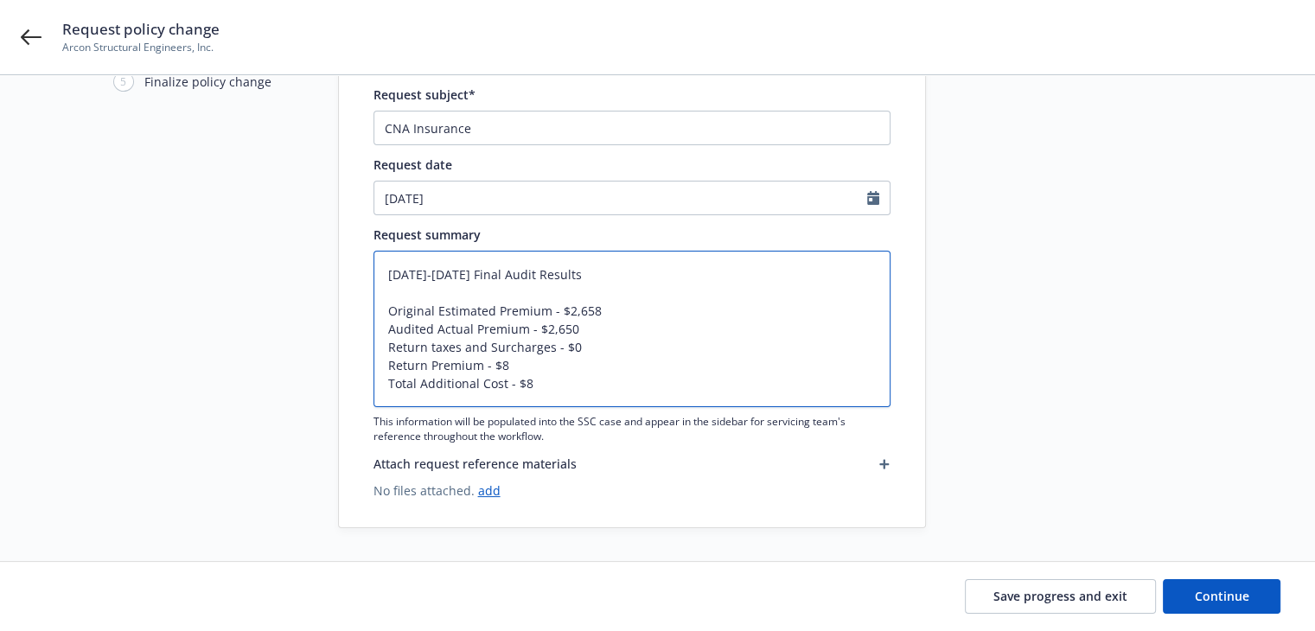
type textarea "[DATE]-[DATE] Final Audit Results Original Estimated Premium - $2,658 Audited A…"
type textarea "x"
click at [636, 382] on textarea "[DATE]-[DATE] Final Audit Results Original Estimated Premium - $2,658 Audited A…" at bounding box center [632, 329] width 517 height 157
click at [599, 310] on textarea "[DATE]-[DATE] Final Audit Results Original Estimated Premium - $2,658 Audited A…" at bounding box center [632, 329] width 517 height 157
click at [592, 331] on textarea "[DATE]-[DATE] Final Audit Results Original Estimated Premium - $2,658 Audited A…" at bounding box center [632, 329] width 517 height 157
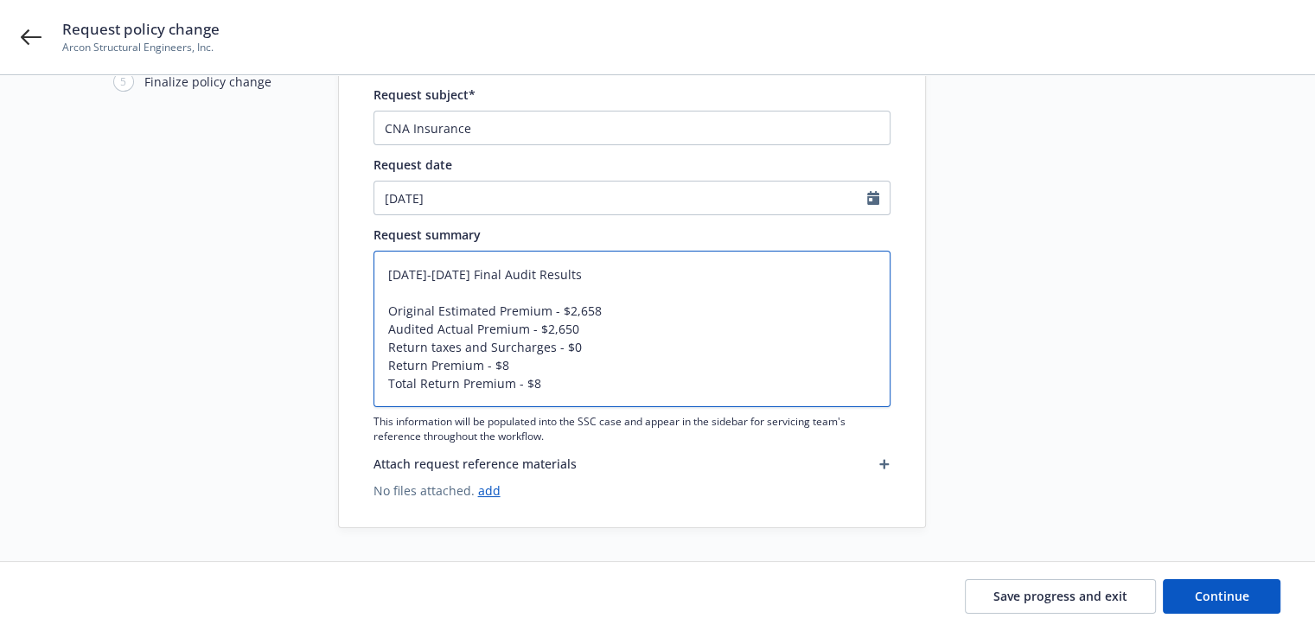
click at [598, 347] on textarea "[DATE]-[DATE] Final Audit Results Original Estimated Premium - $2,658 Audited A…" at bounding box center [632, 329] width 517 height 157
type textarea "[DATE]-[DATE] Final Audit Results Original Estimated Premium - $2,658 Audited A…"
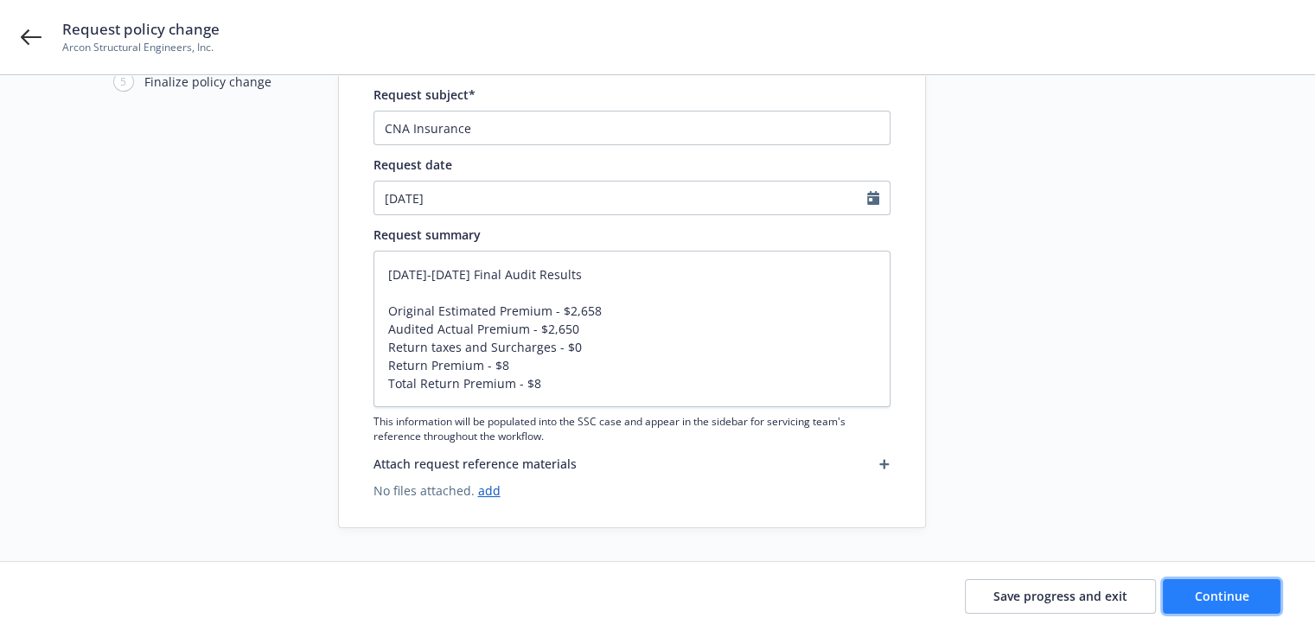
click at [1199, 589] on span "Continue" at bounding box center [1222, 596] width 54 height 16
type textarea "x"
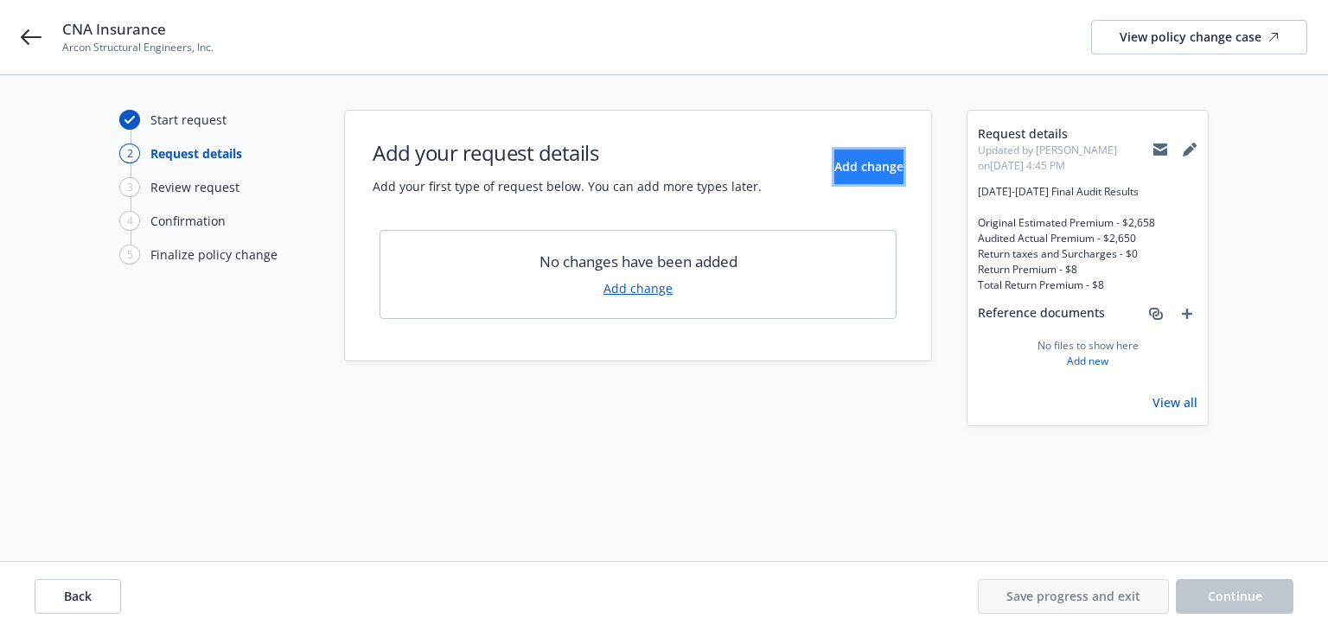
click at [835, 170] on span "Add change" at bounding box center [869, 166] width 69 height 16
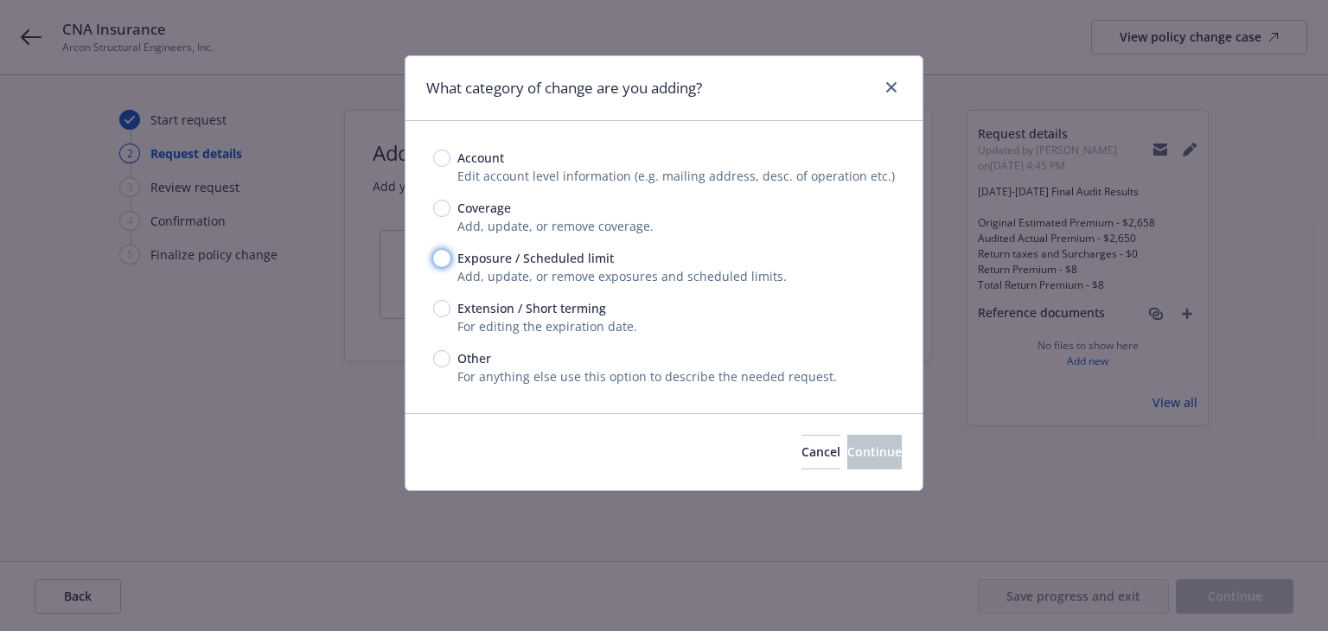
click at [446, 260] on input "Exposure / Scheduled limit" at bounding box center [441, 258] width 17 height 17
radio input "true"
click at [850, 456] on span "Continue" at bounding box center [875, 452] width 54 height 16
type textarea "x"
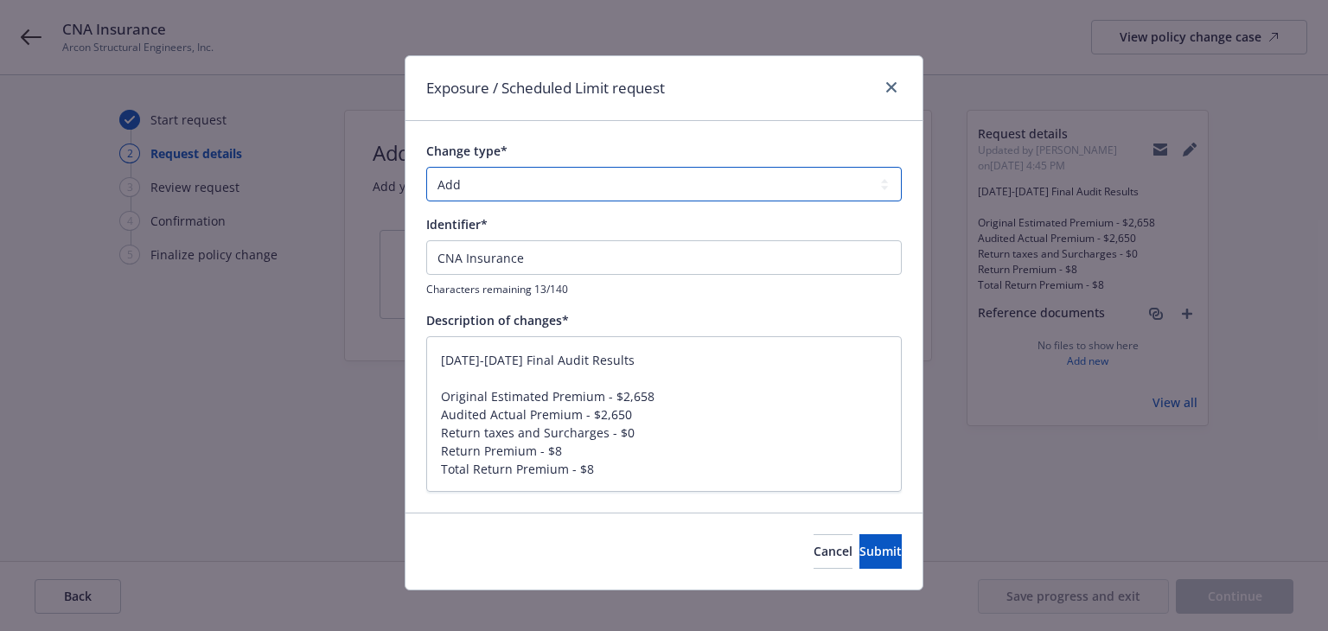
drag, startPoint x: 573, startPoint y: 181, endPoint x: 564, endPoint y: 198, distance: 19.7
click at [573, 181] on select "Add Audit Change Remove" at bounding box center [664, 184] width 476 height 35
select select "CHANGE"
click at [426, 167] on select "Add Audit Change Remove" at bounding box center [664, 184] width 476 height 35
type textarea "x"
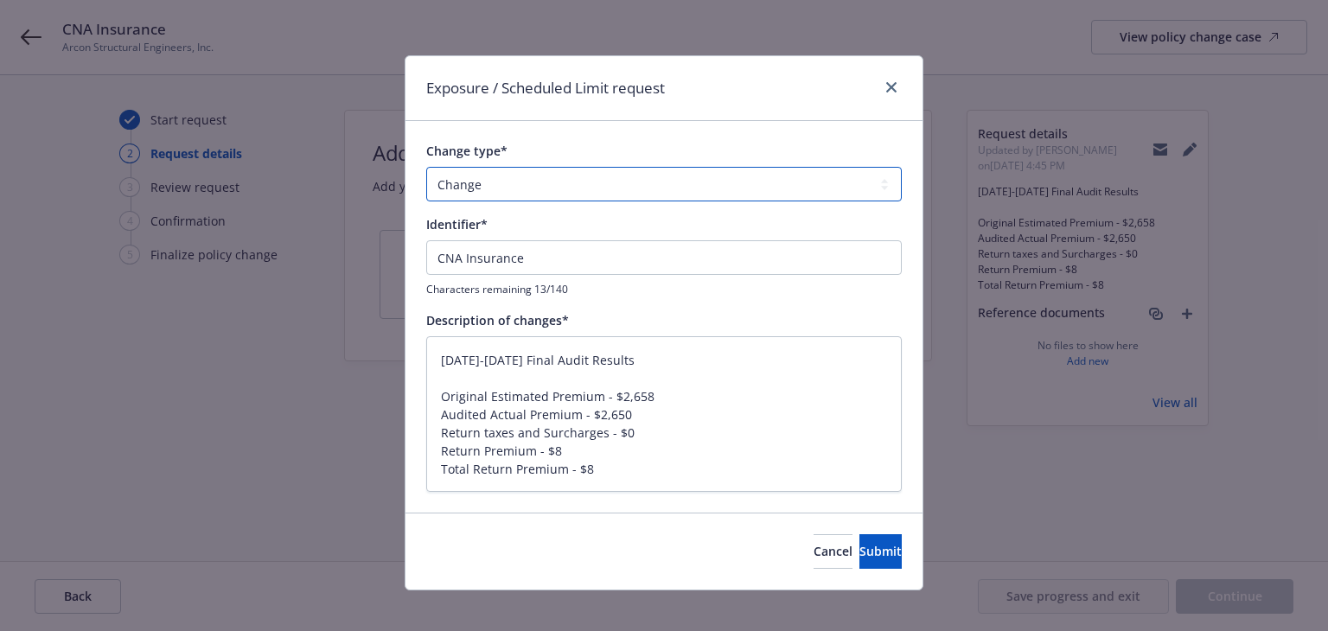
click at [483, 176] on select "Add Audit Change Remove" at bounding box center [664, 184] width 476 height 35
select select "AUDIT"
click at [426, 167] on select "Add Audit Change Remove" at bounding box center [664, 184] width 476 height 35
drag, startPoint x: 603, startPoint y: 361, endPoint x: 343, endPoint y: 343, distance: 260.0
click at [343, 343] on div "Exposure / Scheduled Limit request Change type* Add Audit Change Remove Identif…" at bounding box center [664, 315] width 1328 height 631
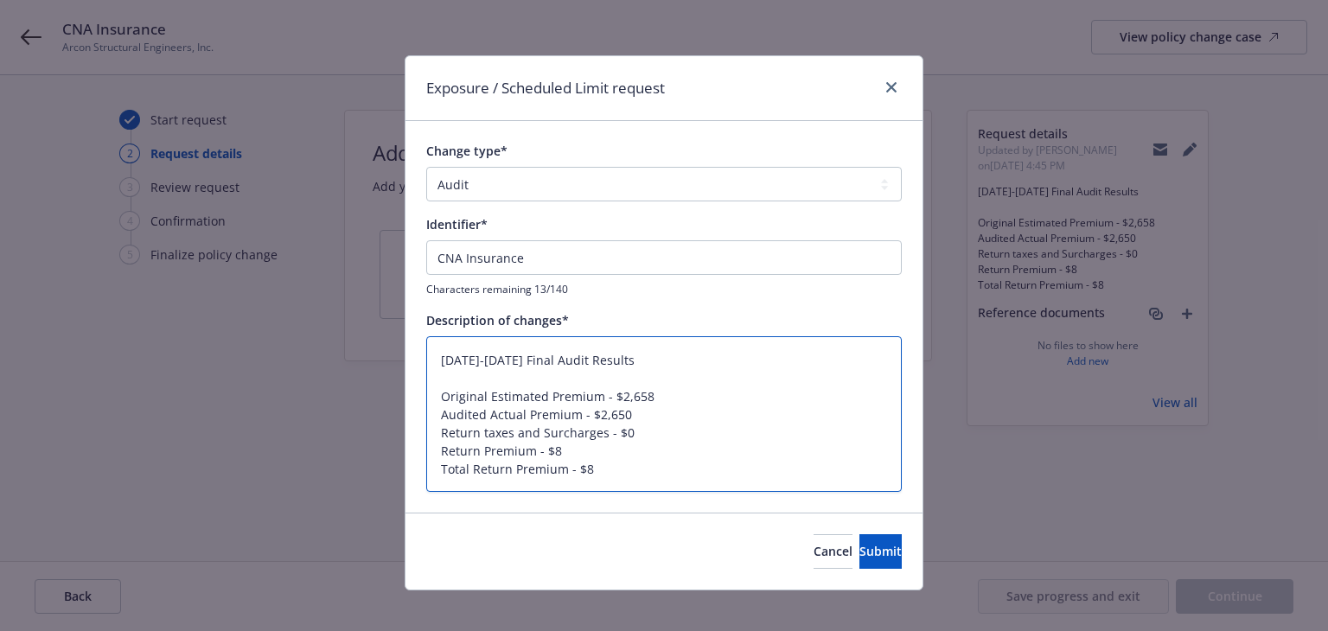
type textarea "x"
type textarea "Original Estimated Premium - $2,658 Audited Actual Premium - $2,650 Return taxe…"
type textarea "x"
type textarea "Original Estimated Premium - $2,658 Audited Actual Premium - $2,650 Return taxe…"
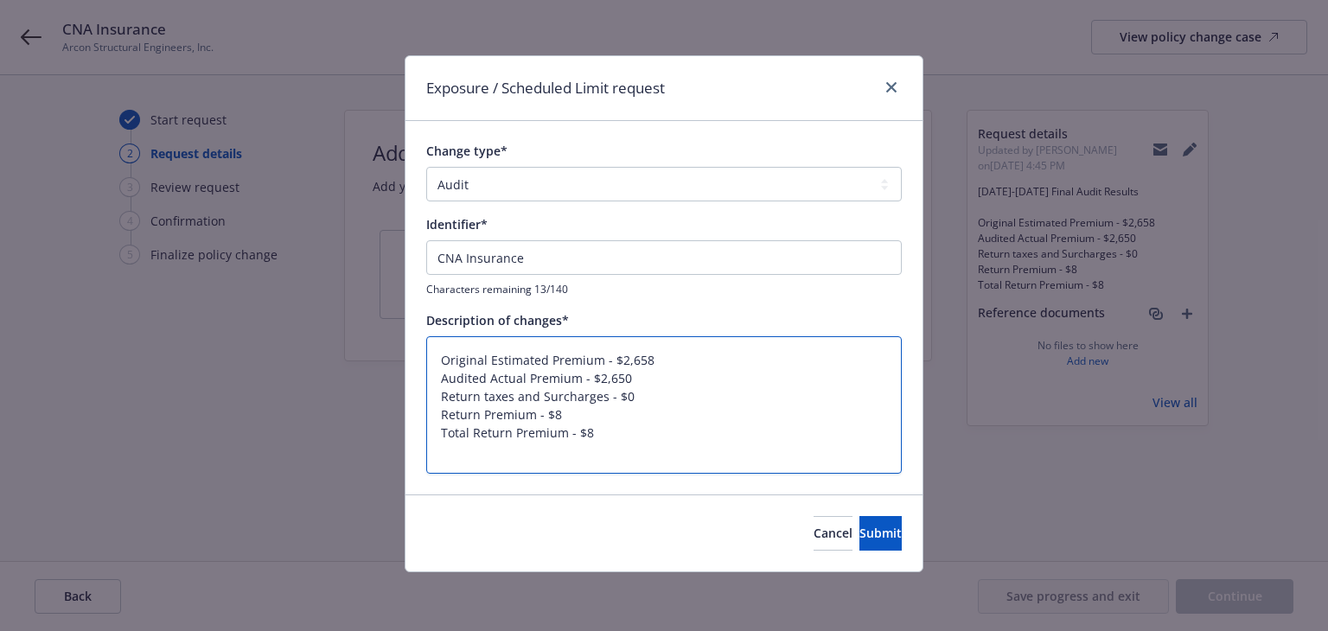
type textarea "x"
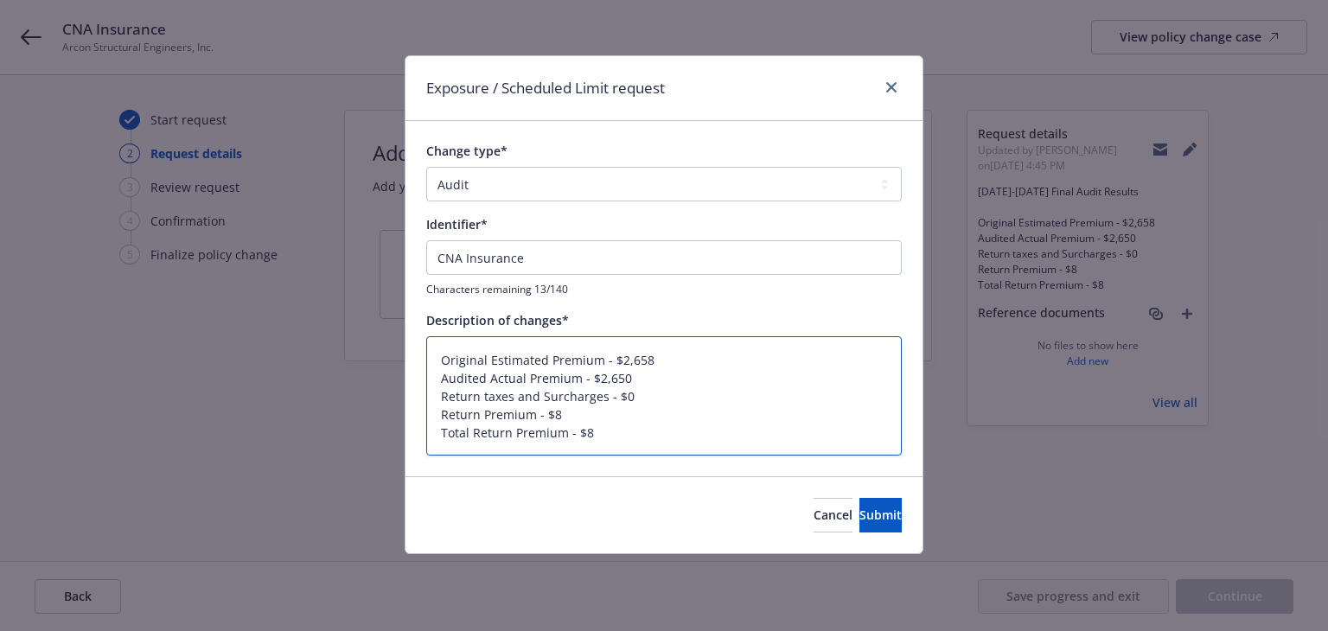
type textarea "Original Estimated Premium - $2,658 Audited Actual Premium - $2,650 Return taxe…"
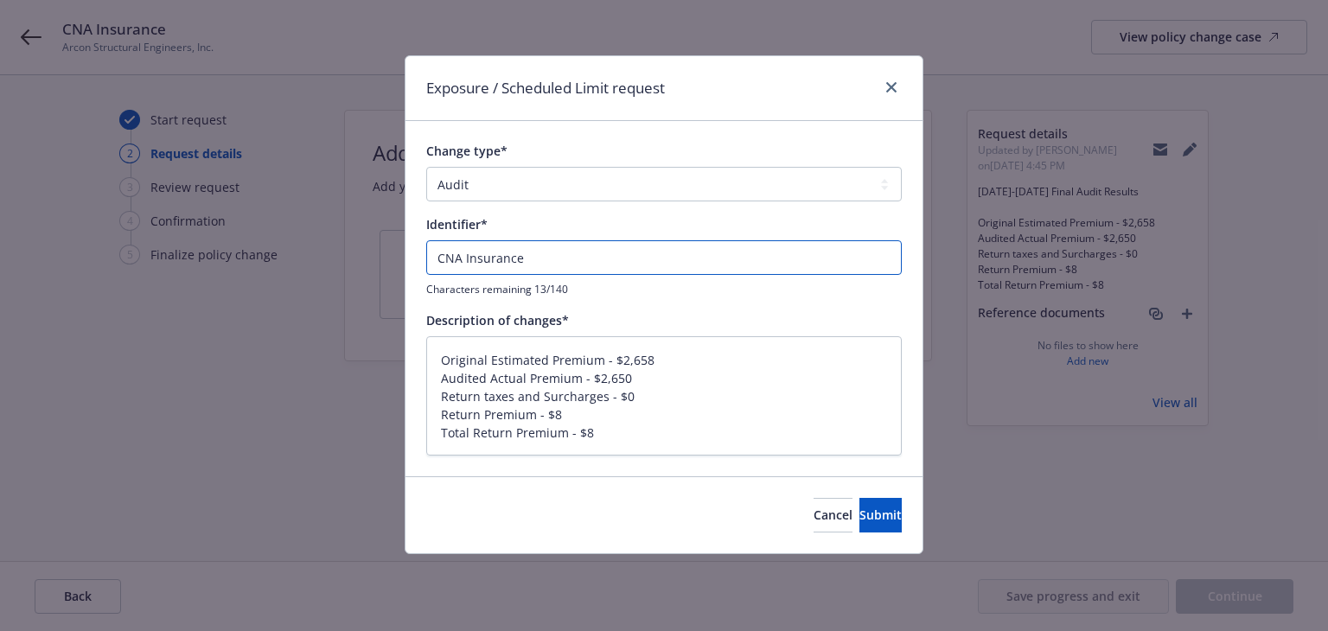
drag, startPoint x: 568, startPoint y: 257, endPoint x: 334, endPoint y: 257, distance: 234.4
click at [334, 257] on div "Exposure / Scheduled Limit request Change type* Add Audit Change Remove Identif…" at bounding box center [664, 315] width 1328 height 631
paste input "[DATE]-[DATE] Final Audit Results"
type textarea "x"
type input "[DATE]-[DATE] Final Audit Results"
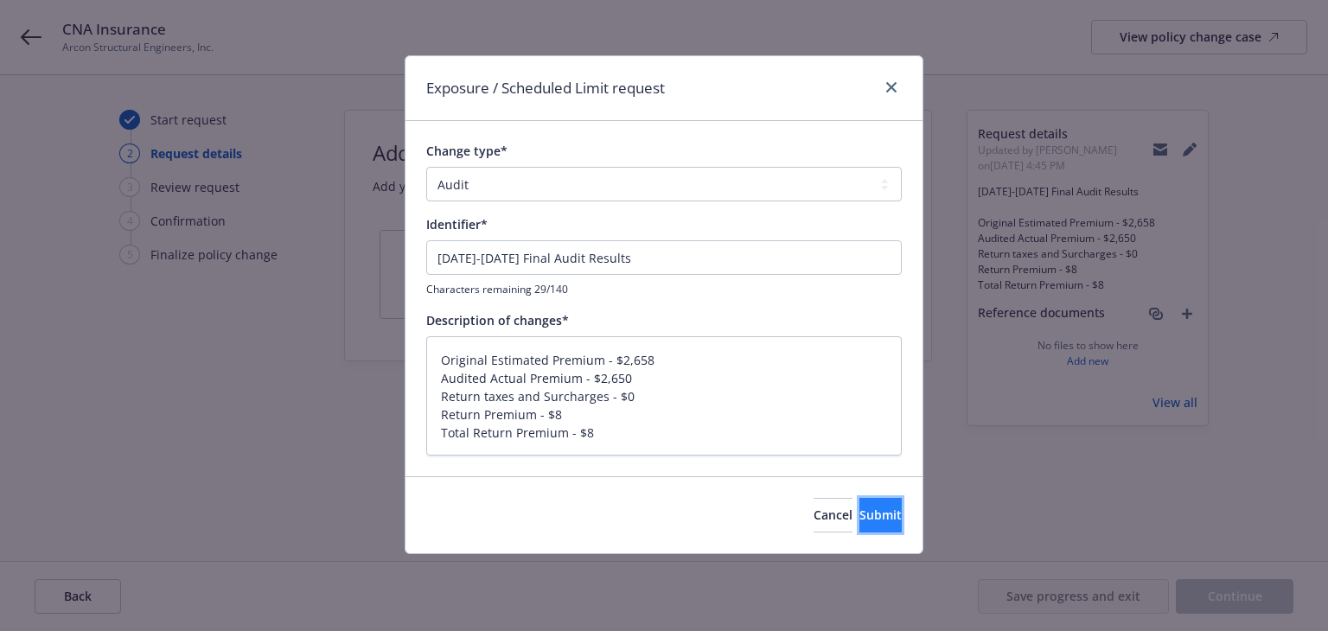
click at [860, 517] on span "Submit" at bounding box center [881, 515] width 42 height 16
type textarea "x"
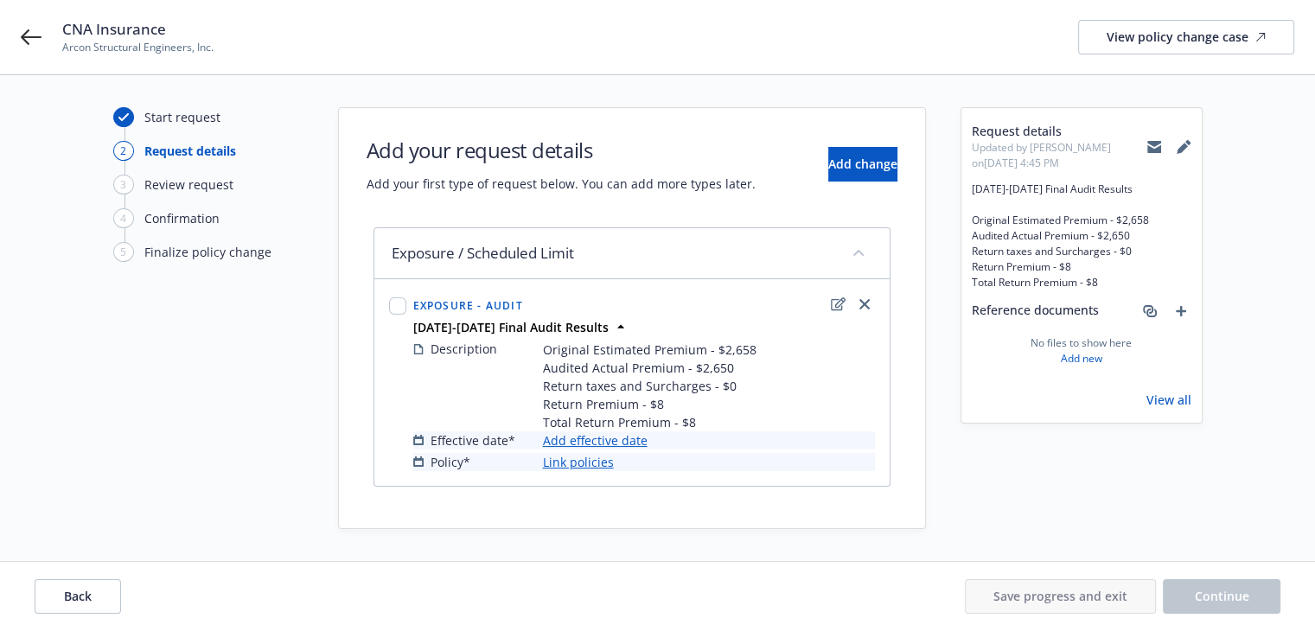
scroll to position [3, 0]
click at [599, 438] on link "Add effective date" at bounding box center [595, 440] width 105 height 18
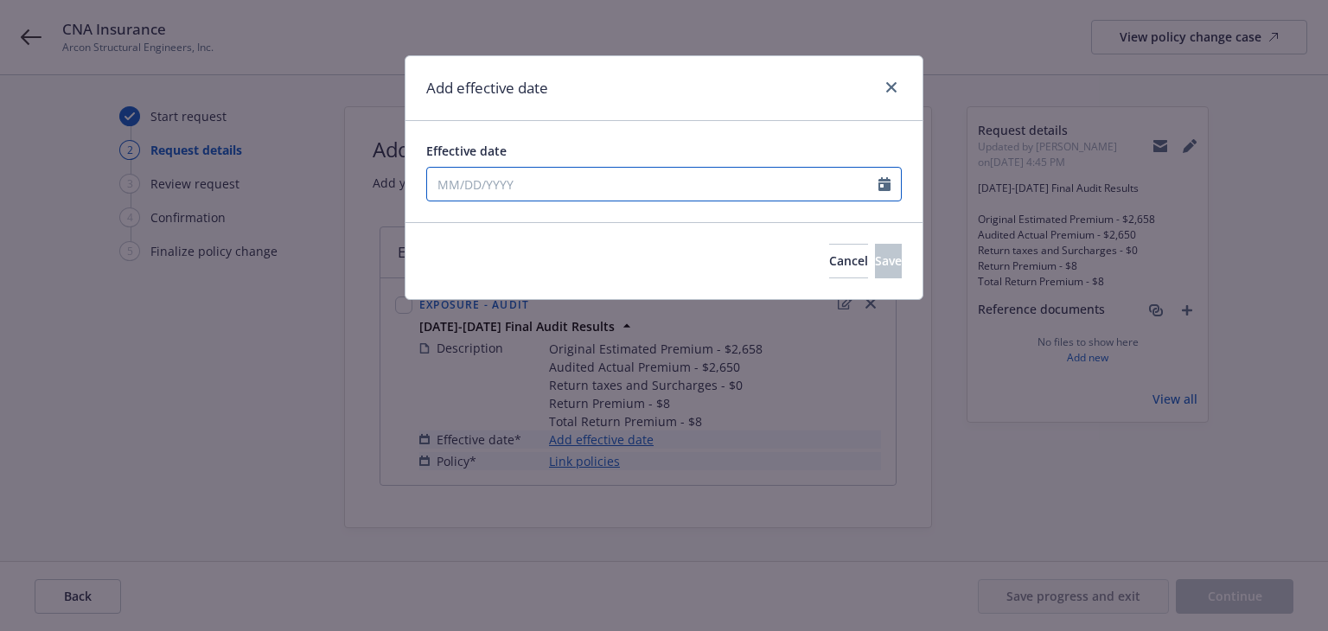
click at [576, 180] on input "Effective date" at bounding box center [652, 184] width 451 height 33
select select "8"
type input "[DATE]"
click at [643, 110] on div "Add effective date" at bounding box center [664, 88] width 517 height 65
click at [875, 260] on span "Save" at bounding box center [888, 261] width 27 height 16
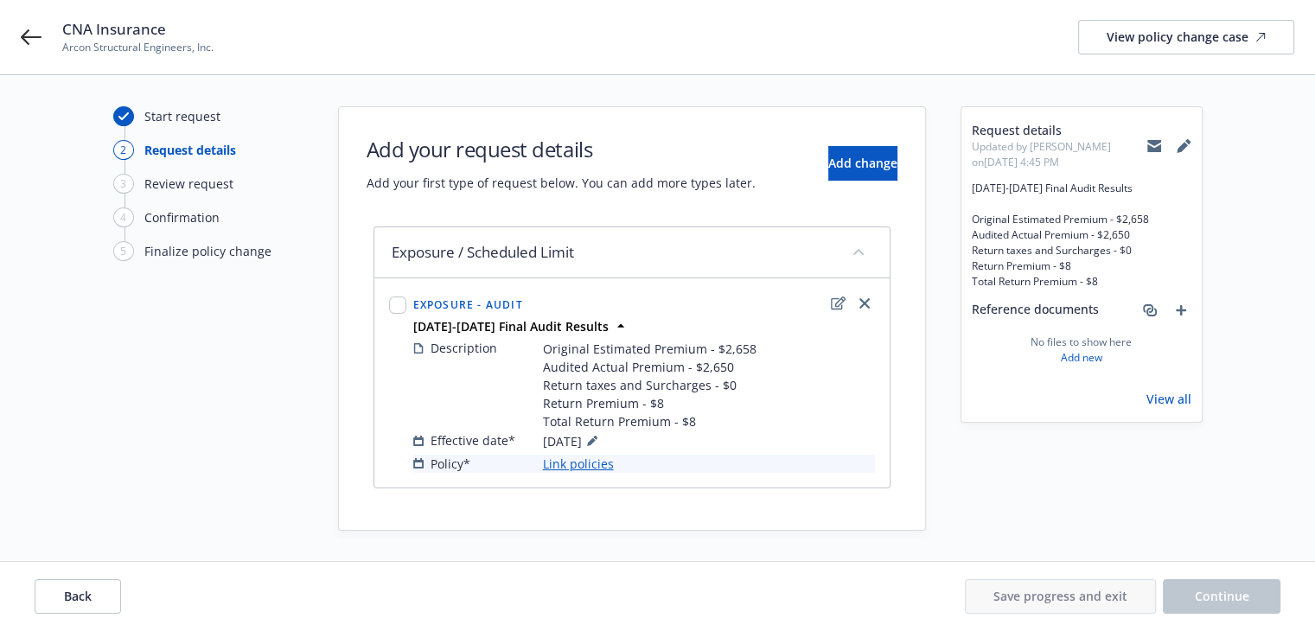
click at [592, 463] on link "Link policies" at bounding box center [578, 464] width 71 height 18
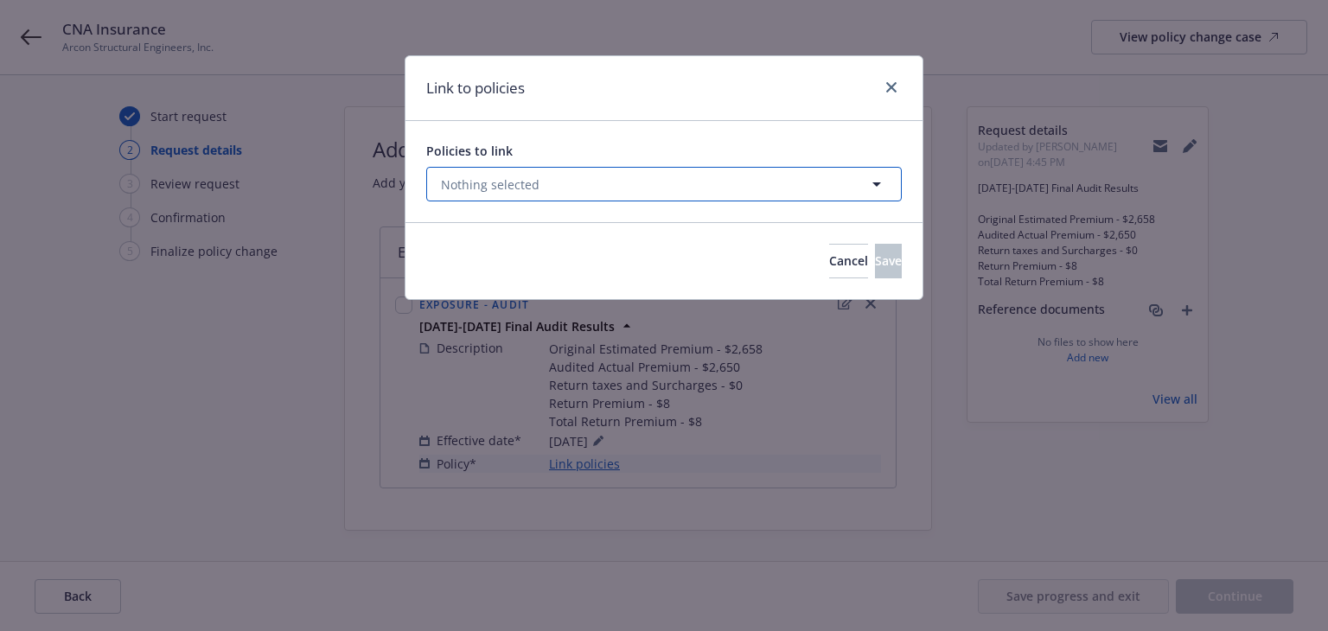
click at [610, 190] on button "Nothing selected" at bounding box center [664, 184] width 476 height 35
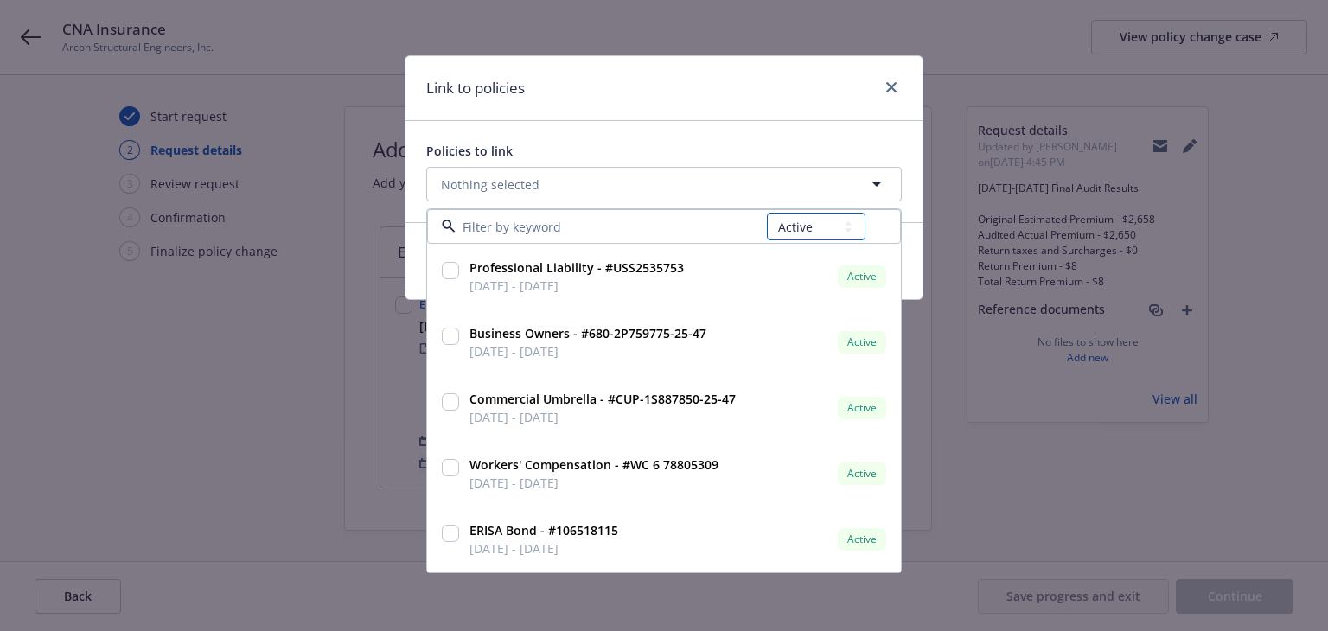
click at [796, 227] on select "All Active Upcoming Expired Cancelled" at bounding box center [816, 227] width 99 height 28
select select "EXPIRED"
click at [767, 213] on select "All Active Upcoming Expired Cancelled" at bounding box center [816, 227] width 99 height 28
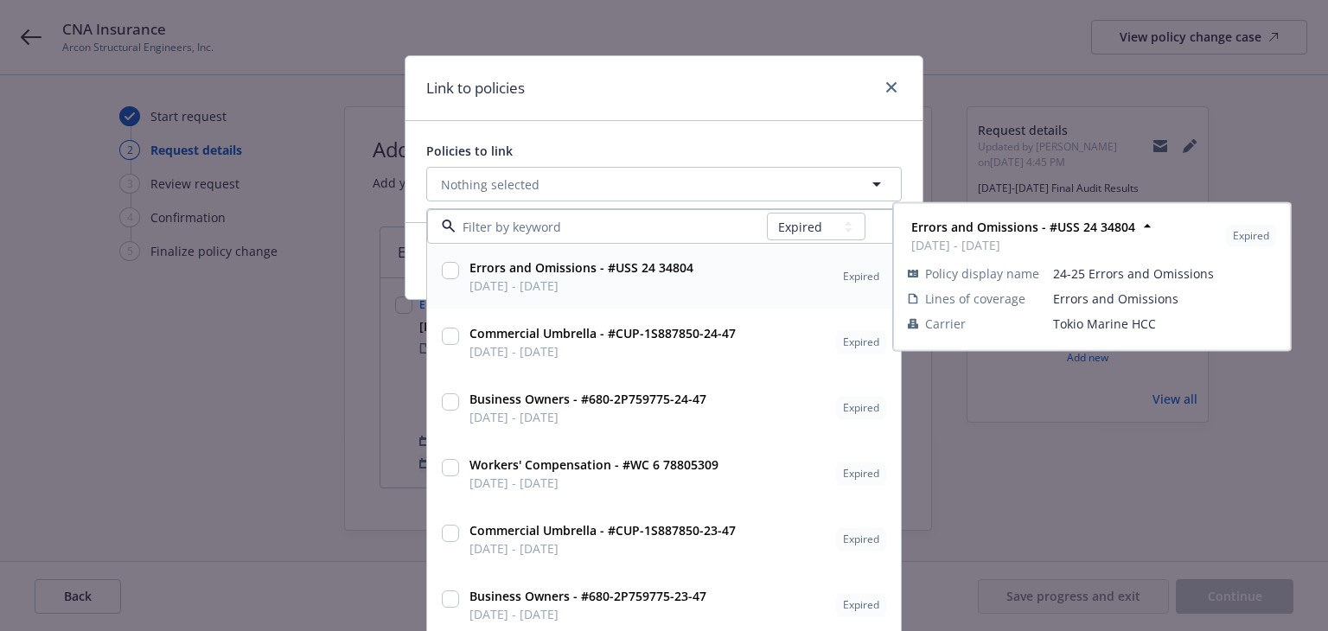
click at [540, 227] on input at bounding box center [611, 227] width 311 height 18
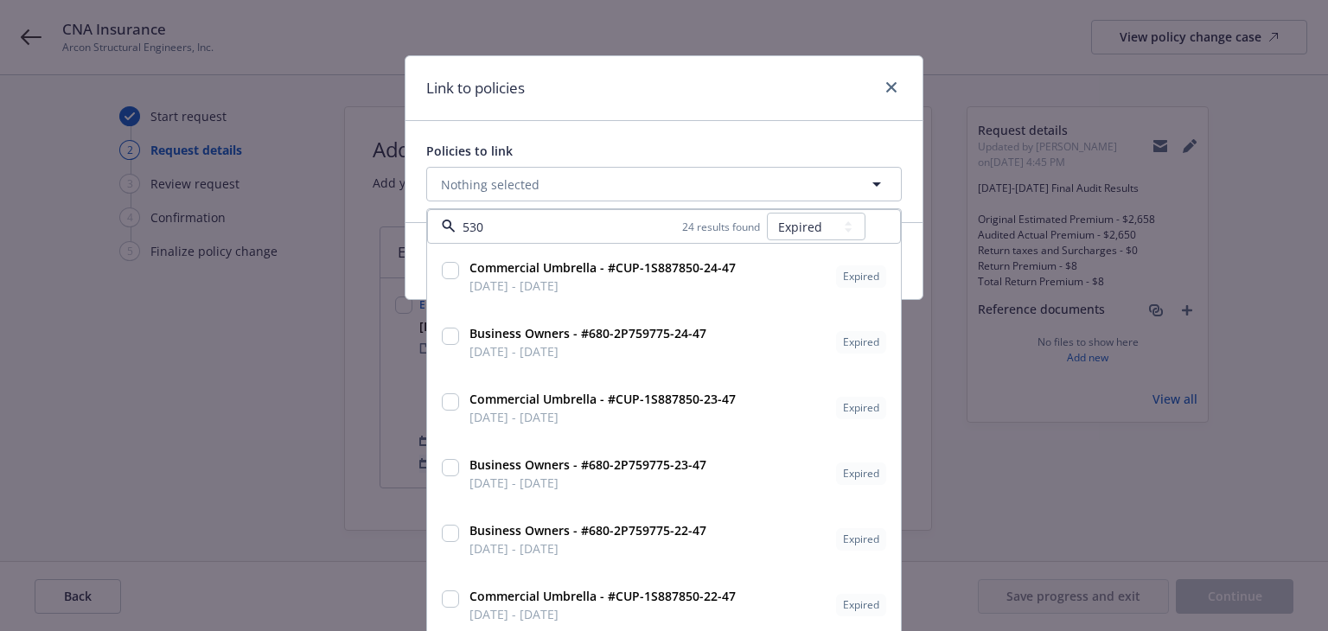
type input "5309"
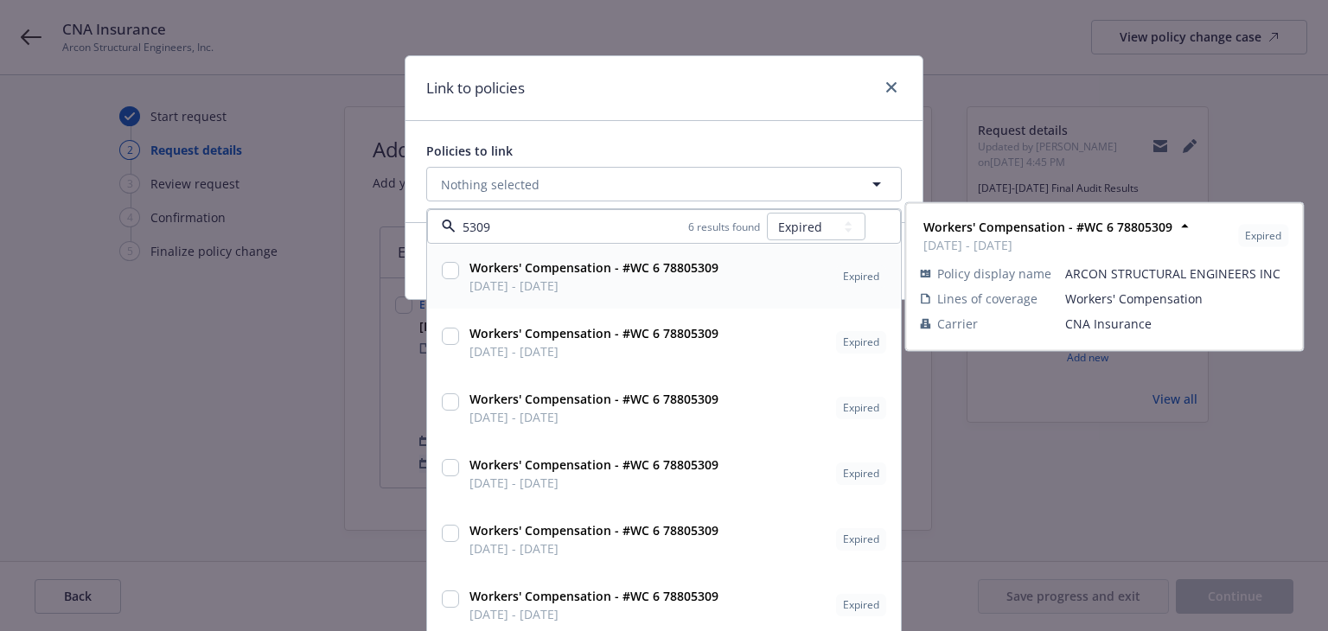
click at [671, 283] on span "[DATE] - [DATE]" at bounding box center [594, 286] width 249 height 18
checkbox input "true"
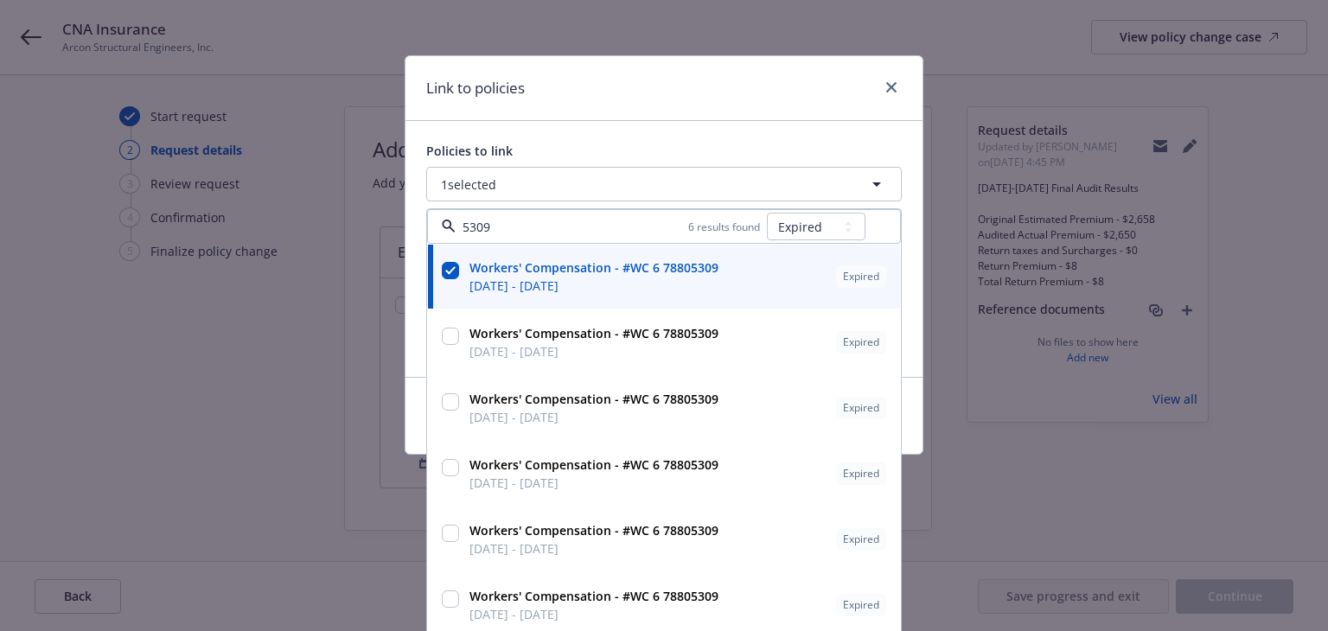
type input "5309"
click at [685, 100] on div "Link to policies" at bounding box center [664, 88] width 517 height 65
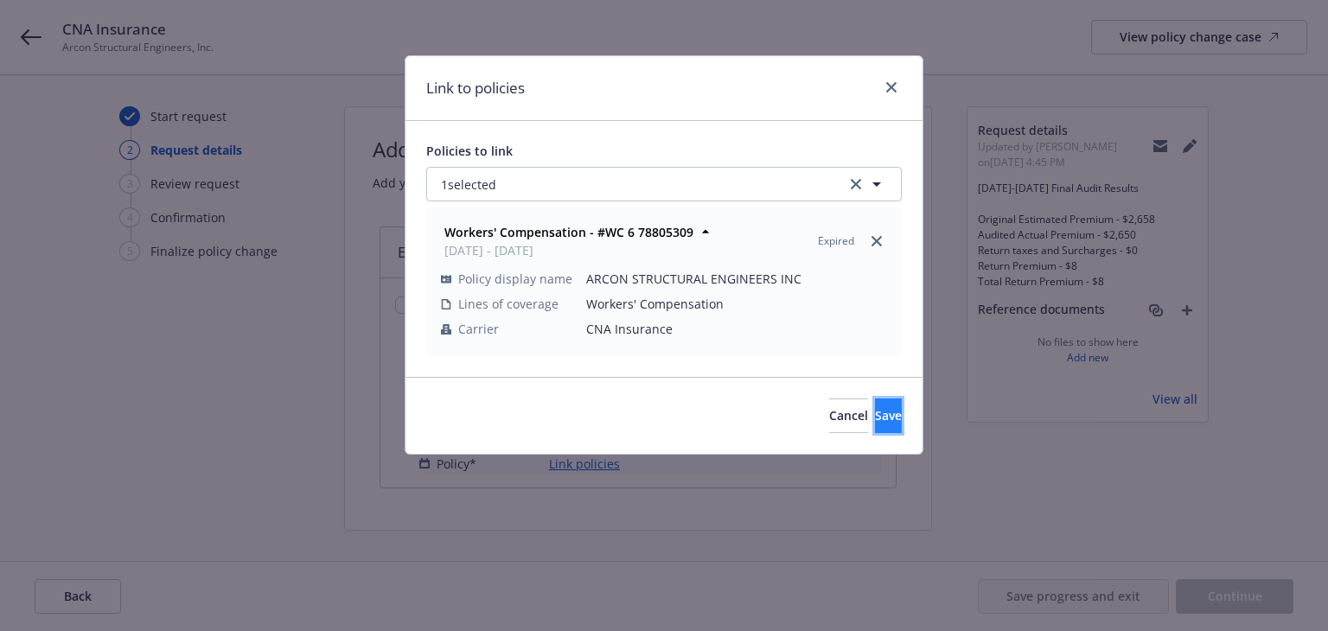
click at [893, 418] on button "Save" at bounding box center [888, 416] width 27 height 35
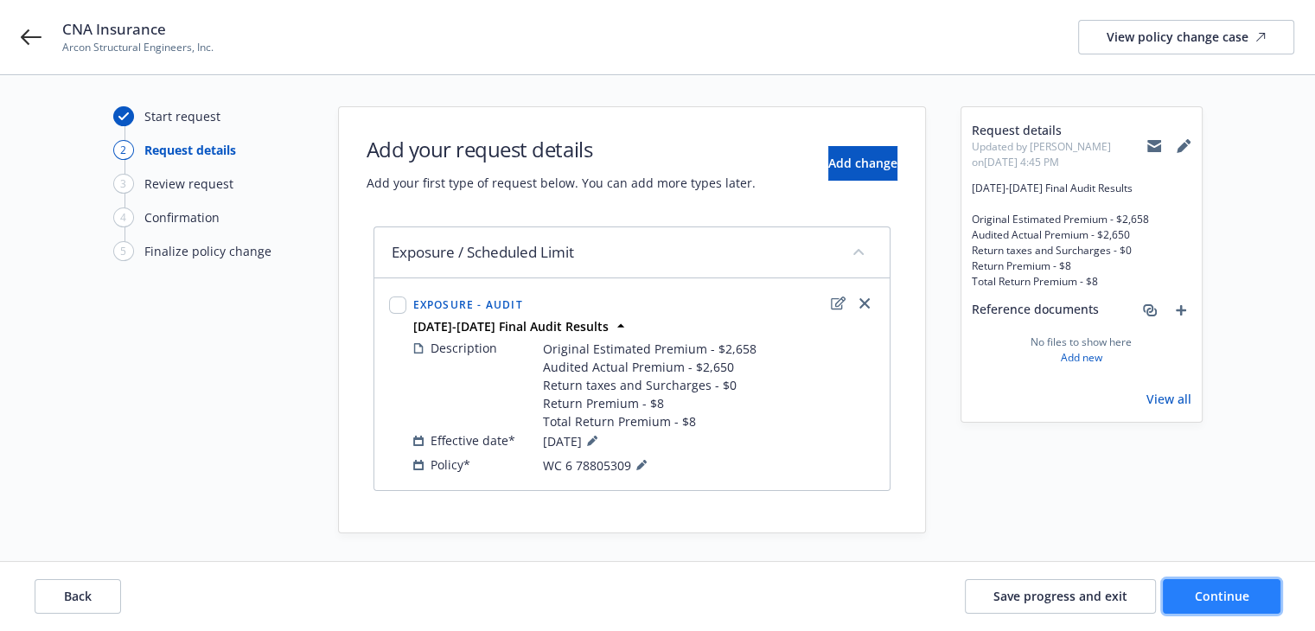
click at [1207, 585] on button "Continue" at bounding box center [1222, 596] width 118 height 35
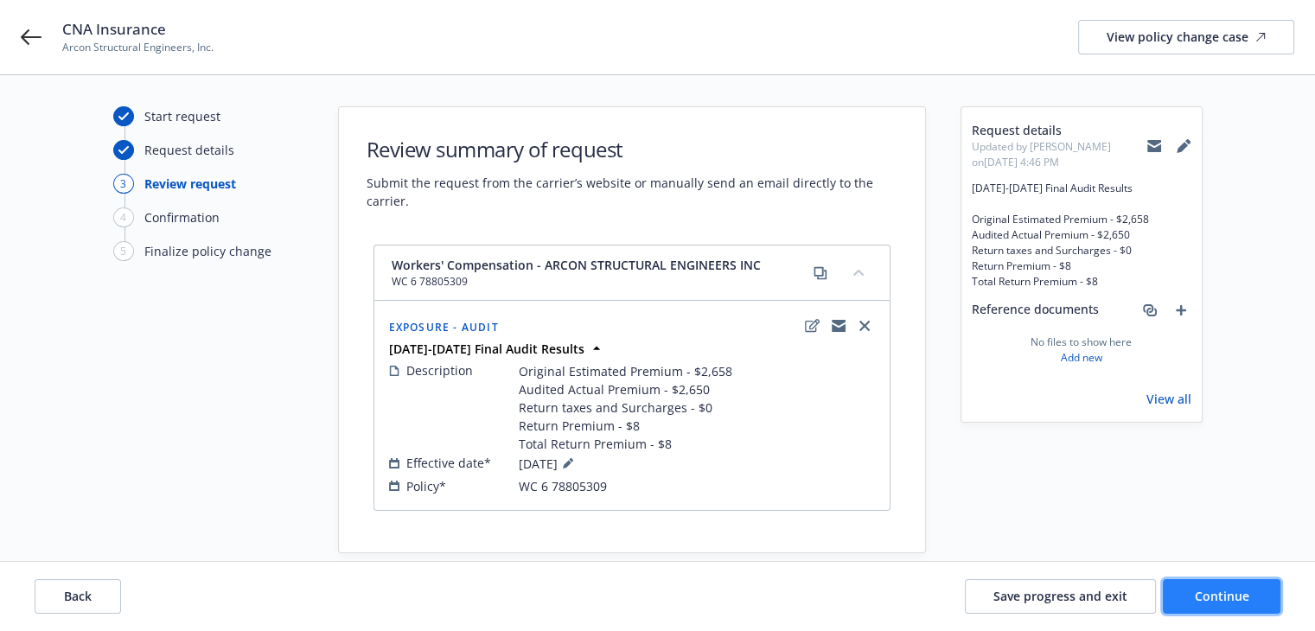
click at [1186, 603] on button "Continue" at bounding box center [1222, 596] width 118 height 35
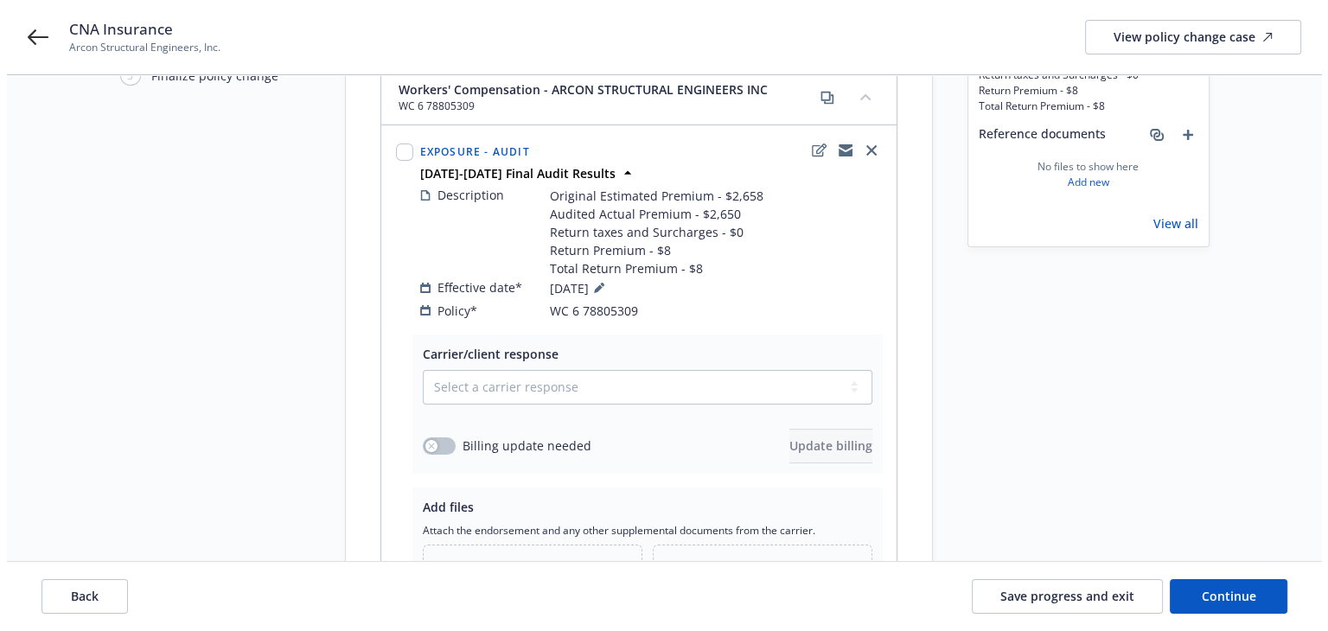
scroll to position [342, 0]
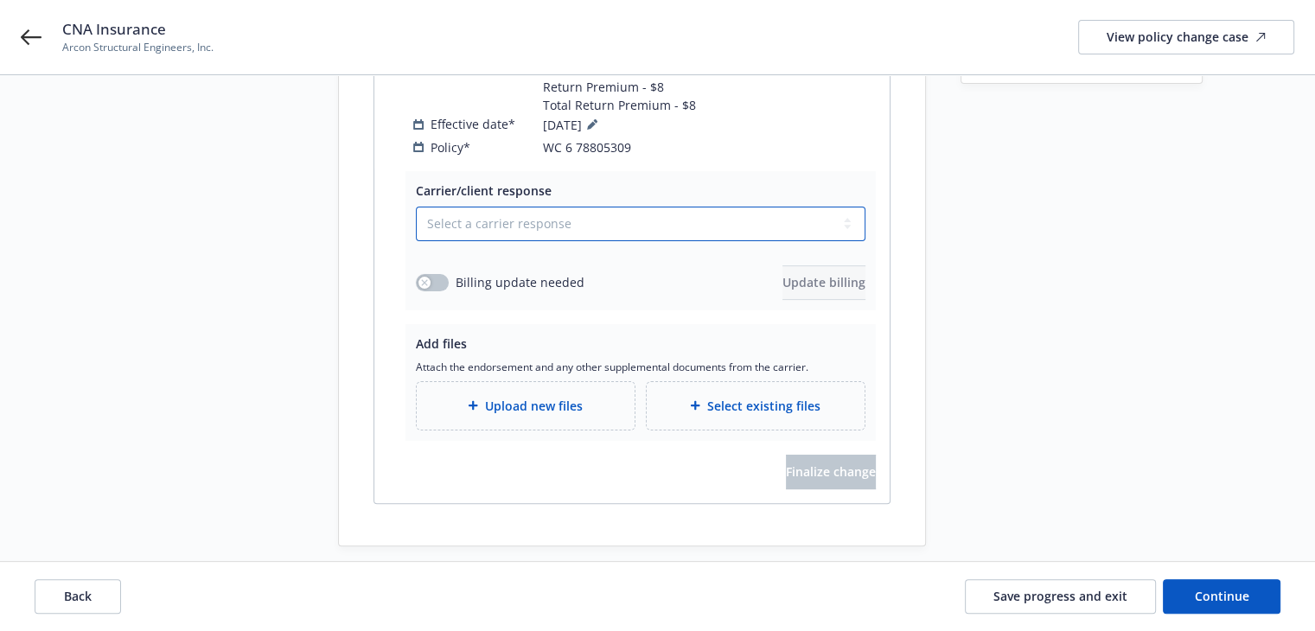
click at [464, 207] on select "Select a carrier response Accepted Accepted with revision No endorsement needed…" at bounding box center [641, 224] width 450 height 35
select select "ACCEPTED"
click at [416, 207] on select "Select a carrier response Accepted Accepted with revision No endorsement needed…" at bounding box center [641, 224] width 450 height 35
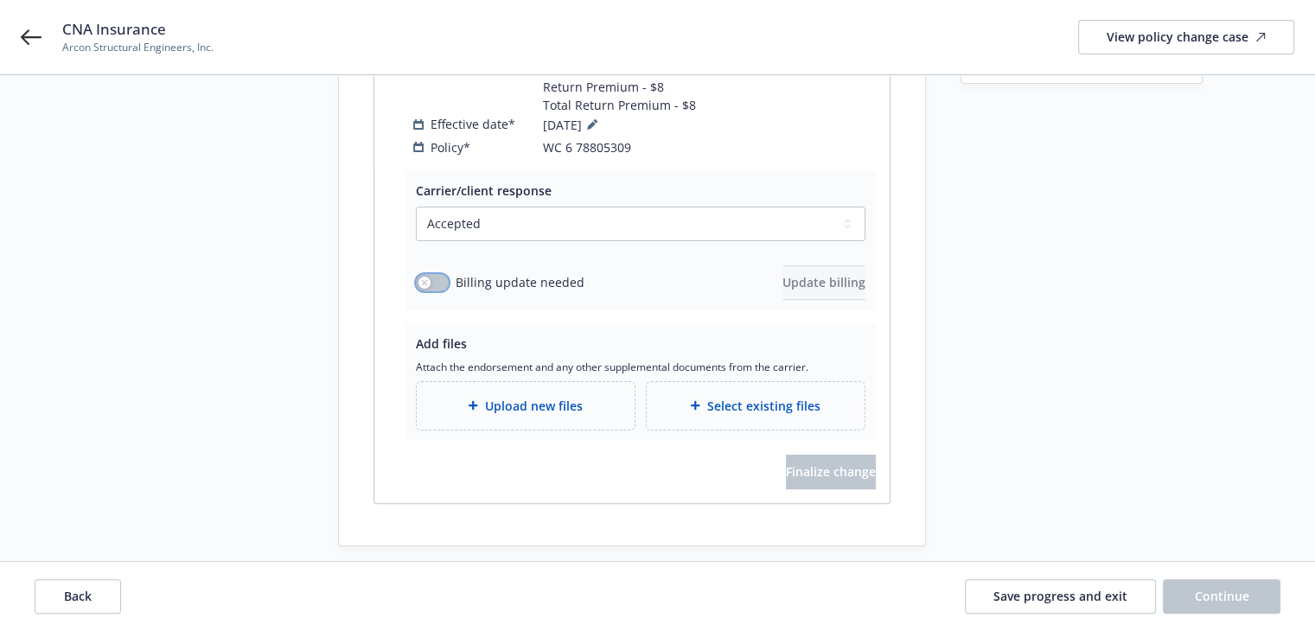
click at [429, 277] on div "button" at bounding box center [425, 283] width 12 height 12
click at [788, 274] on span "Update billing" at bounding box center [824, 282] width 83 height 16
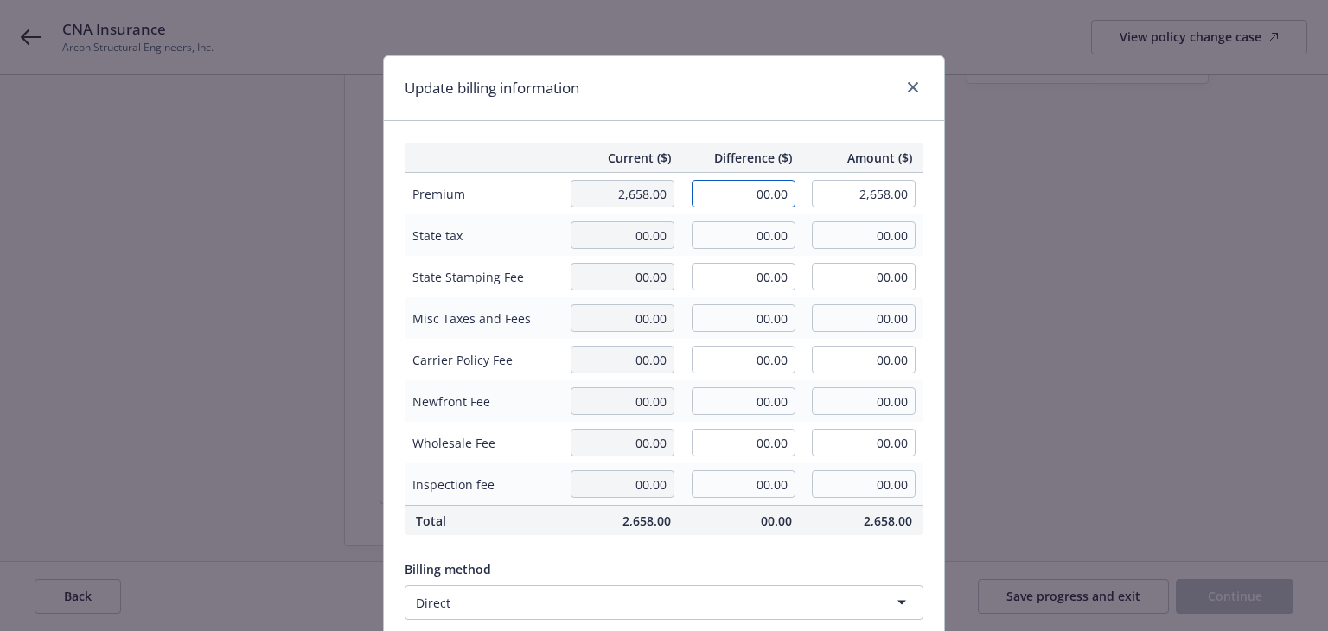
click at [736, 196] on input "00.00" at bounding box center [744, 194] width 104 height 28
type input "-8.00"
type input "2,650.00"
type input "-0.8"
click at [800, 88] on div "Update billing information" at bounding box center [664, 88] width 560 height 65
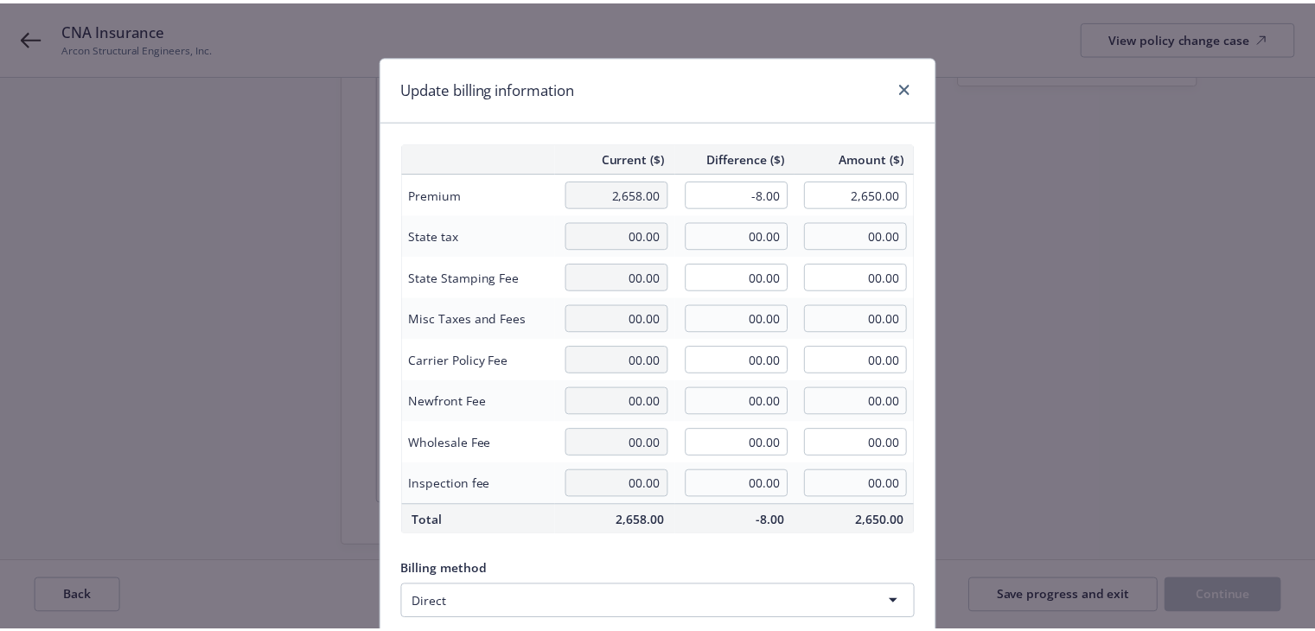
scroll to position [219, 0]
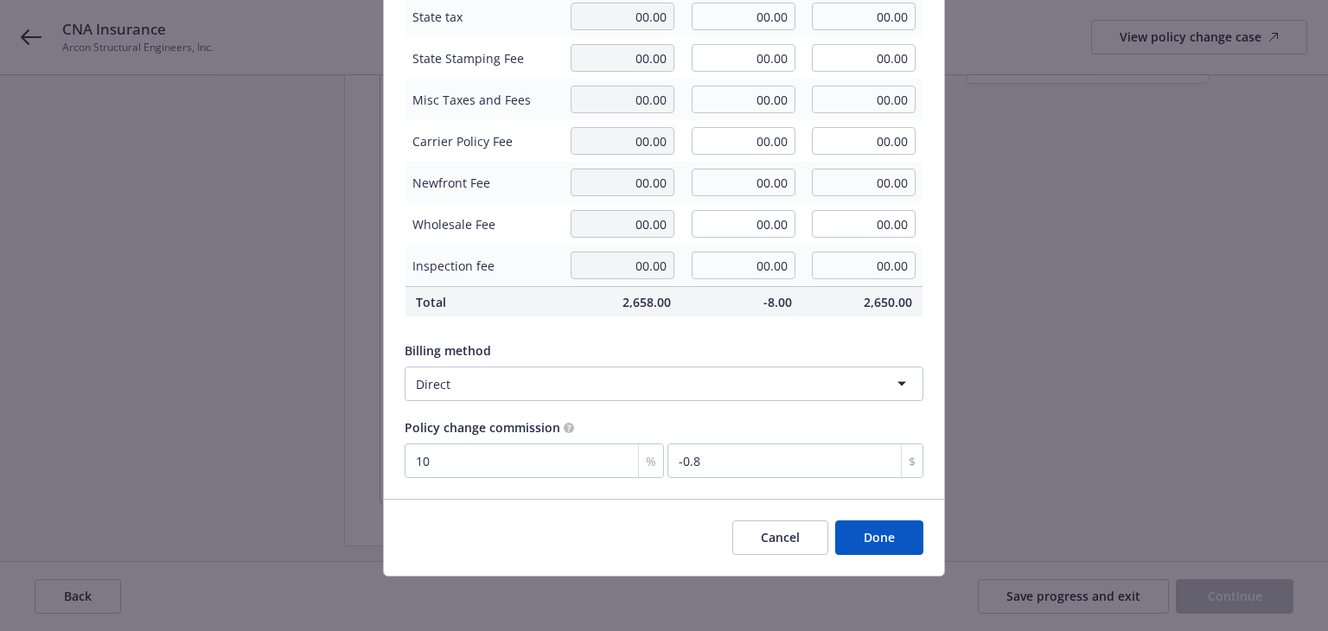
click at [889, 525] on button "Done" at bounding box center [879, 538] width 88 height 35
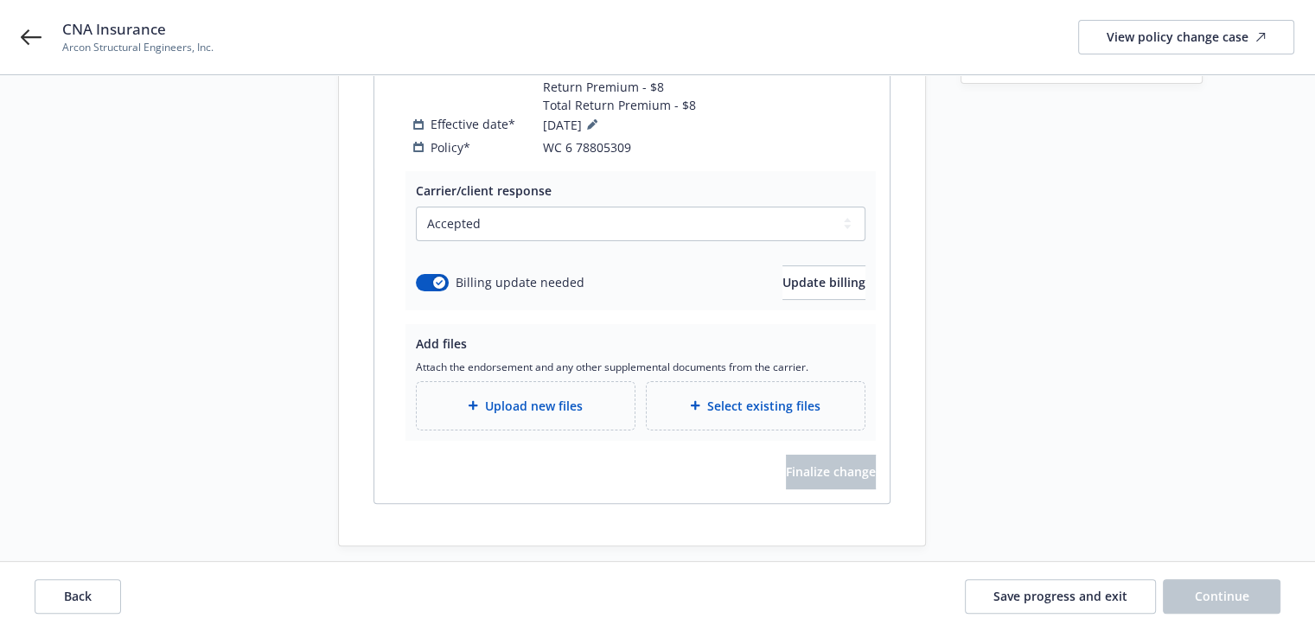
click at [163, 150] on div "Start request Request details Review request 4 Confirmation 5 Finalize policy c…" at bounding box center [208, 156] width 190 height 779
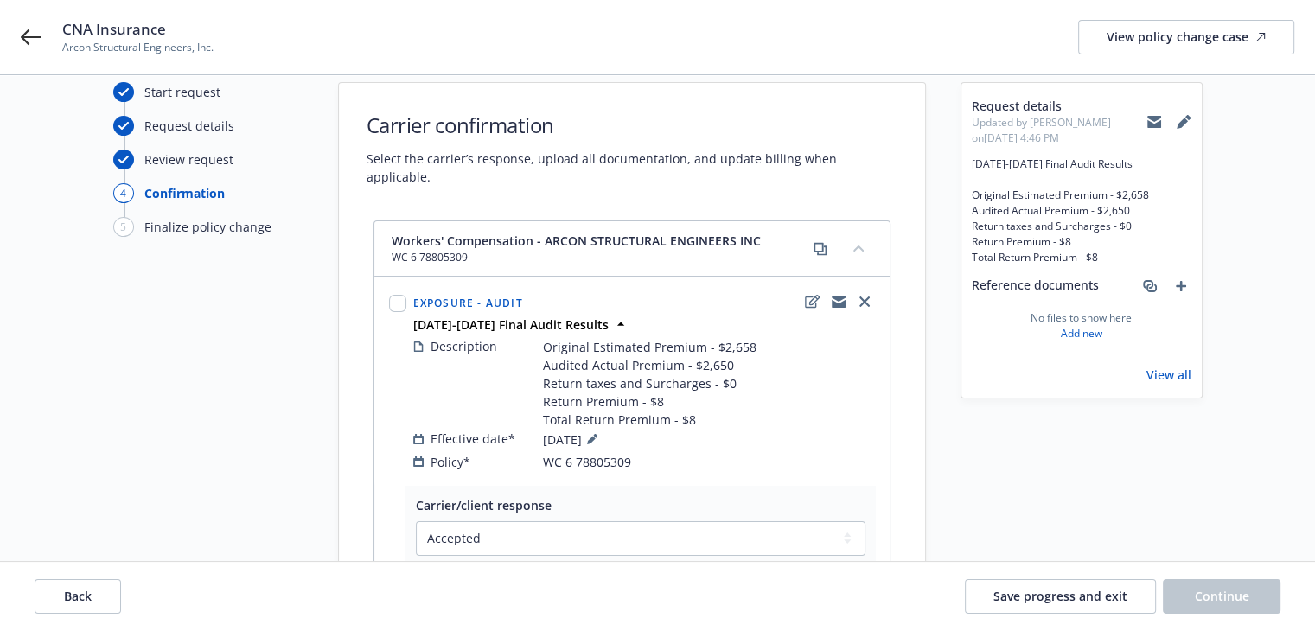
scroll to position [0, 0]
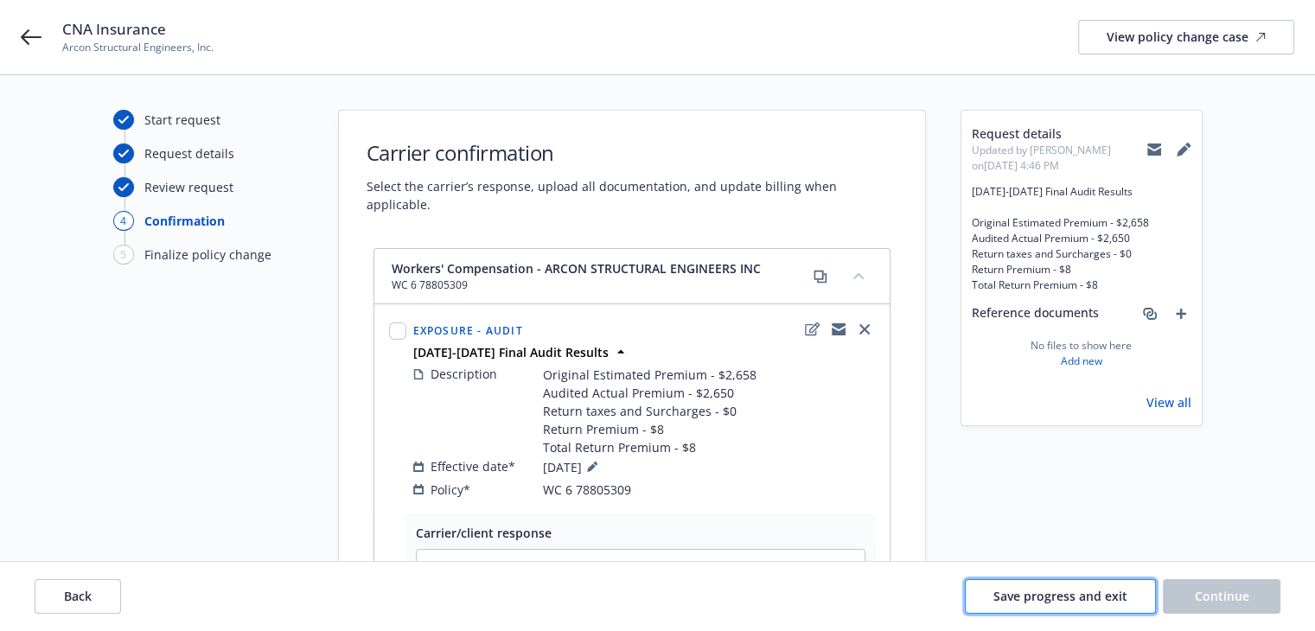
click at [1007, 598] on span "Save progress and exit" at bounding box center [1061, 596] width 134 height 16
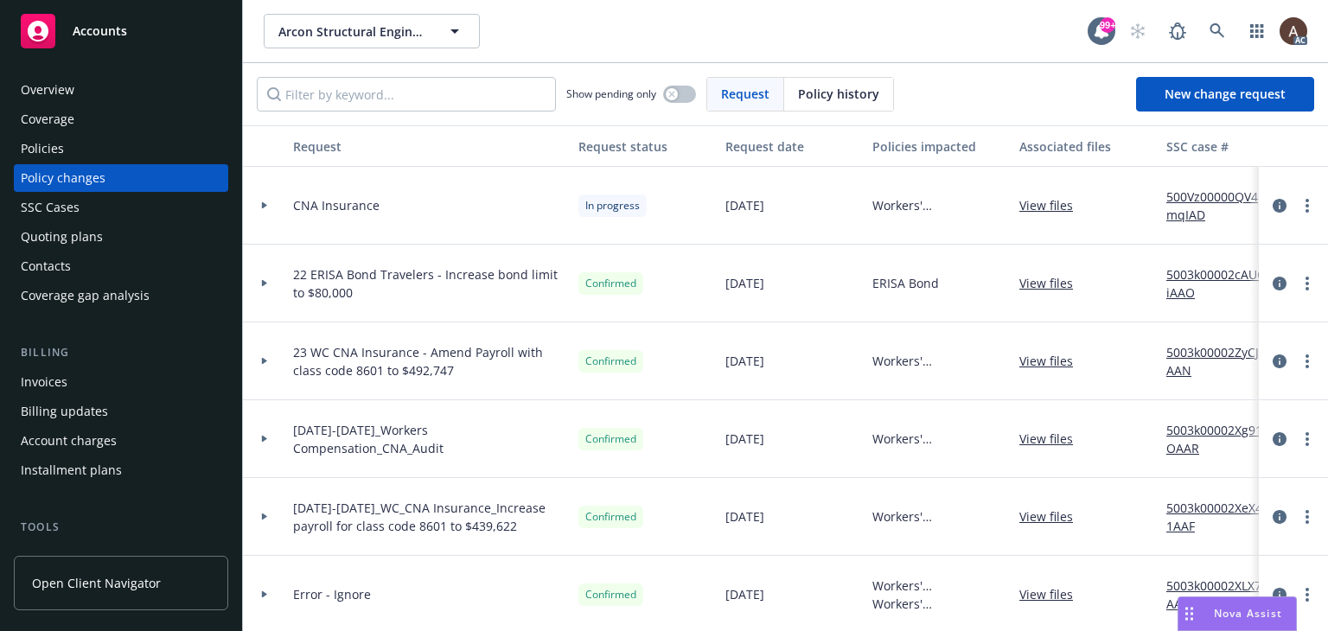
click at [268, 207] on div at bounding box center [264, 205] width 29 height 6
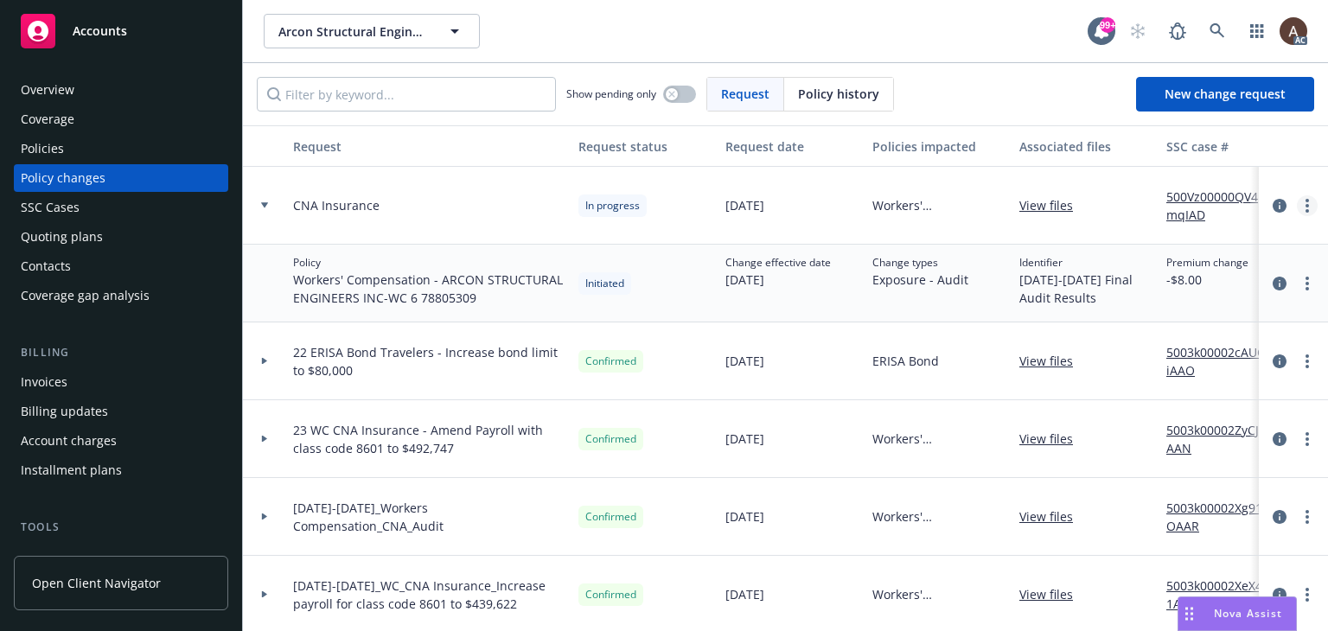
click at [1297, 205] on link "more" at bounding box center [1307, 205] width 21 height 21
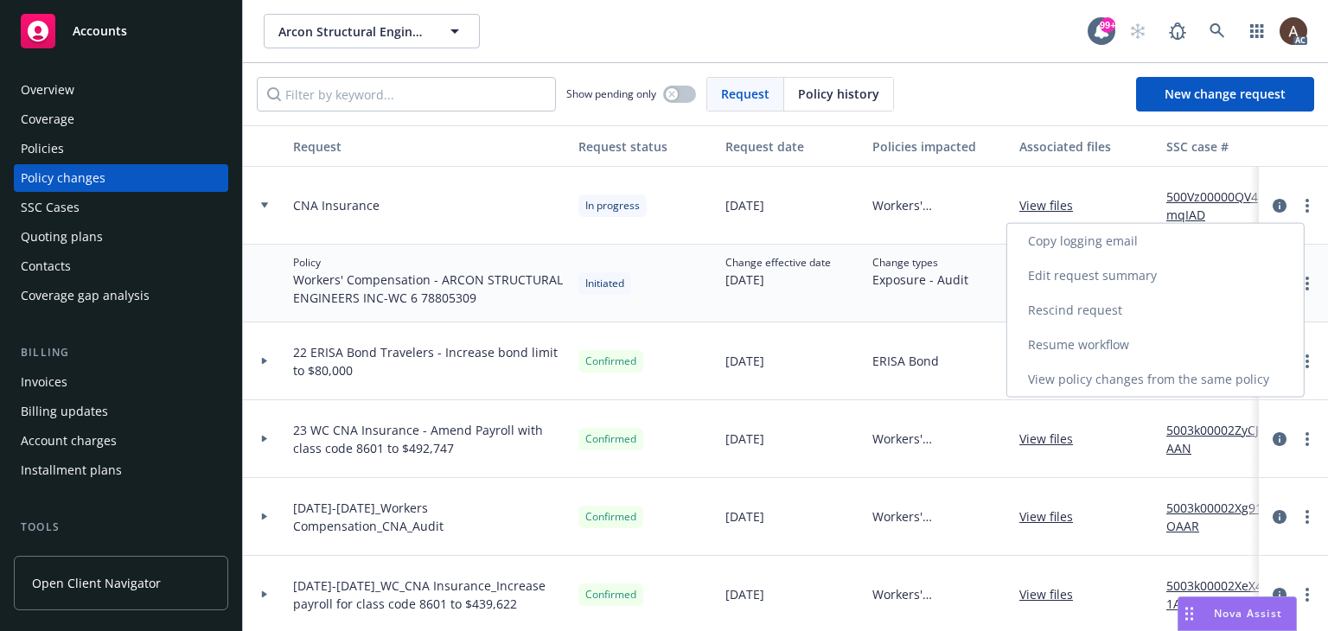
click at [1091, 340] on link "Resume workflow" at bounding box center [1155, 345] width 297 height 35
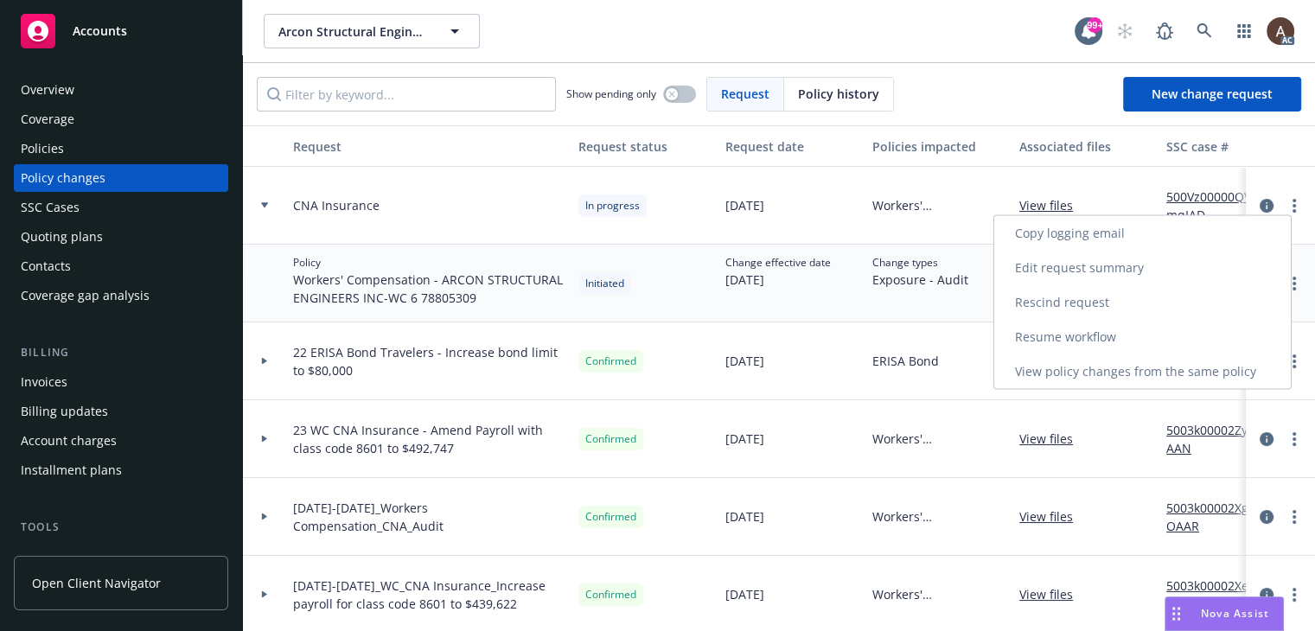
select select "ACCEPTED"
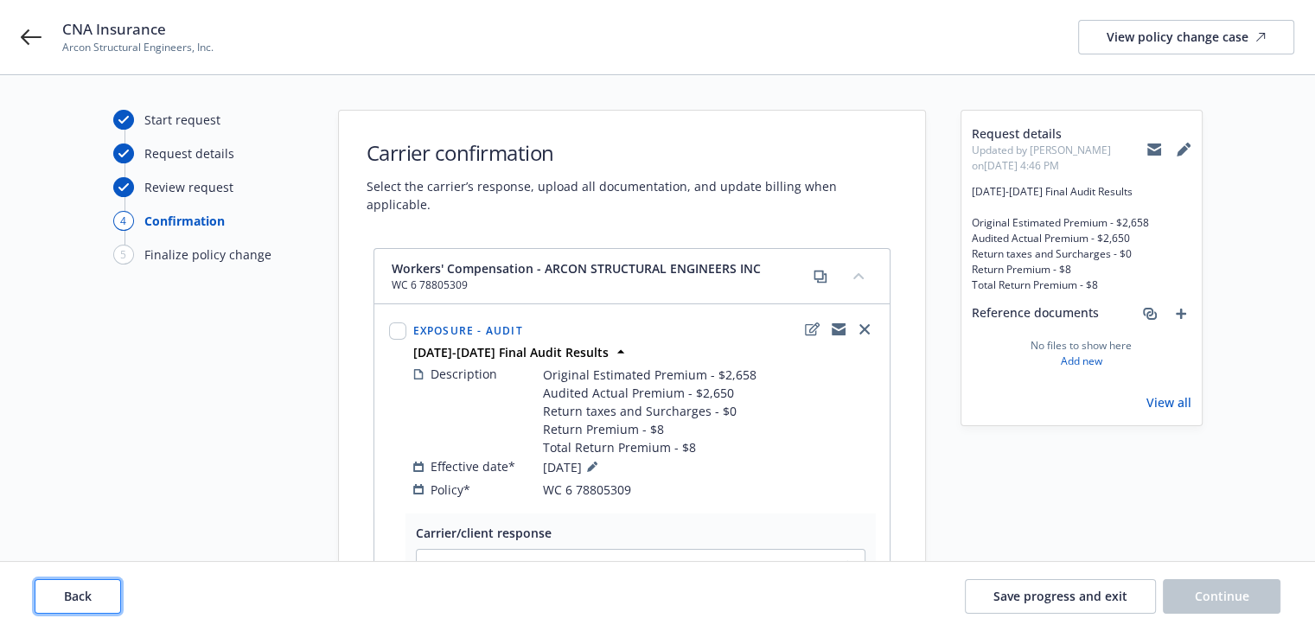
click at [113, 598] on button "Back" at bounding box center [78, 596] width 86 height 35
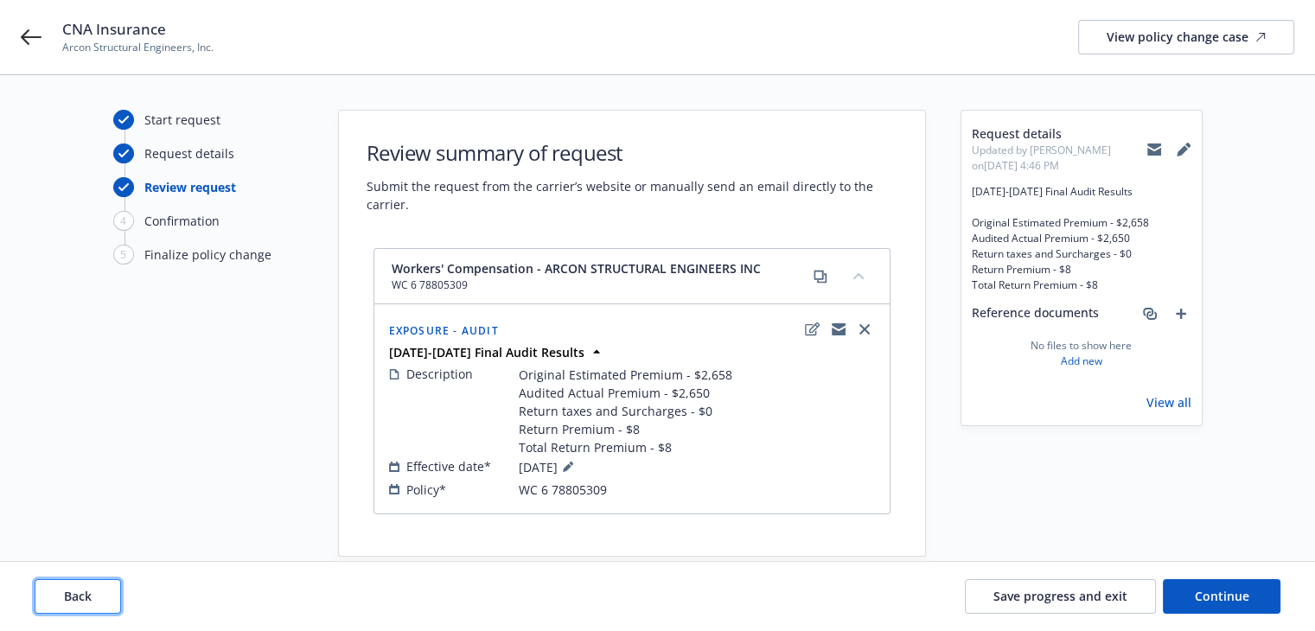
click at [112, 598] on button "Back" at bounding box center [78, 596] width 86 height 35
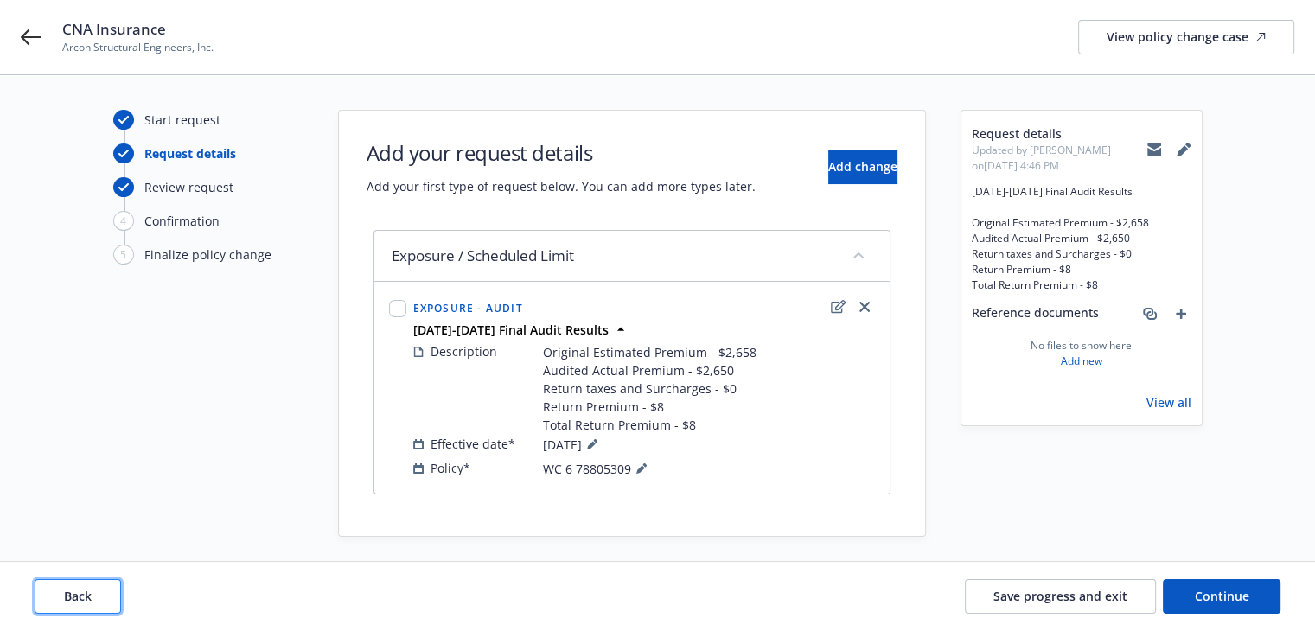
click at [112, 598] on button "Back" at bounding box center [78, 596] width 86 height 35
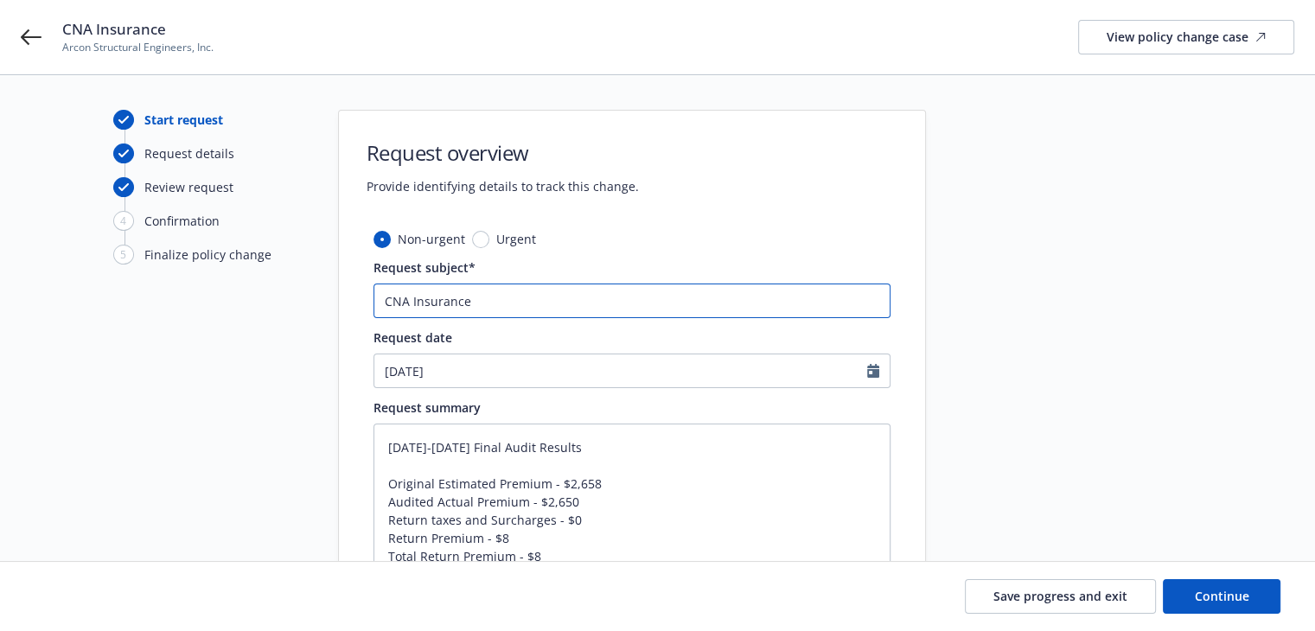
drag, startPoint x: 528, startPoint y: 303, endPoint x: 249, endPoint y: 305, distance: 278.5
click at [249, 305] on div "Start request Request details Review request 4 Confirmation 5 Finalize policy c…" at bounding box center [658, 406] width 1274 height 592
paste input "24-25 Workers Compensation CNA Insurance - Audit Statement"
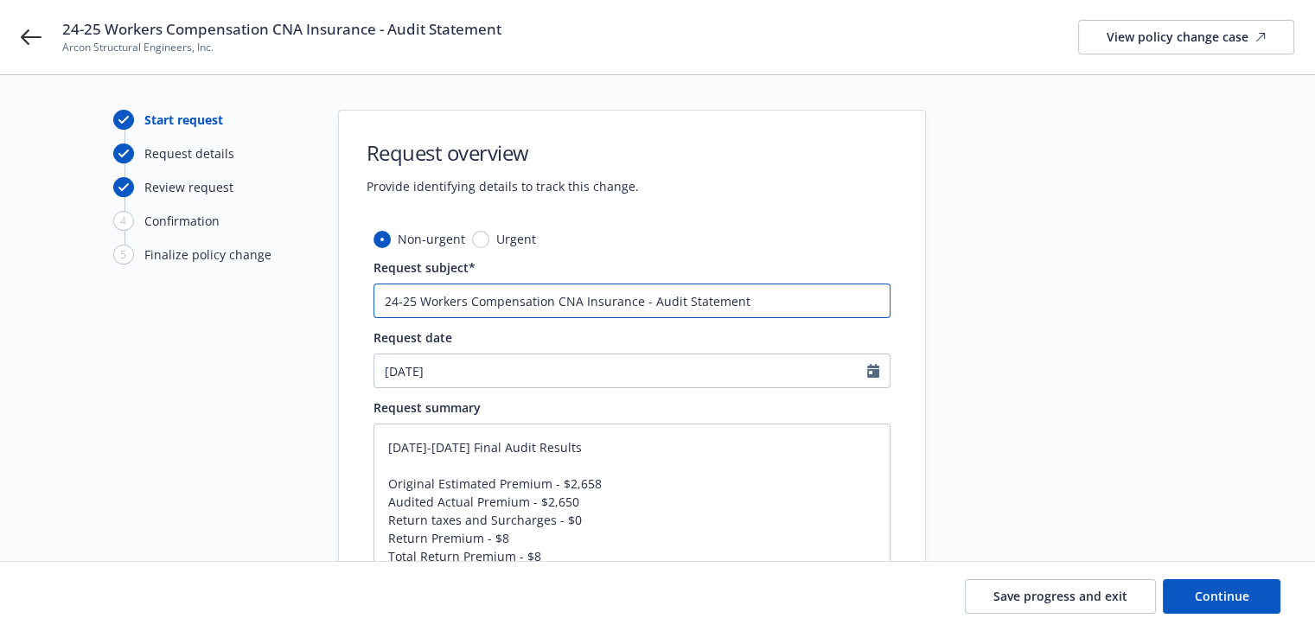
type textarea "x"
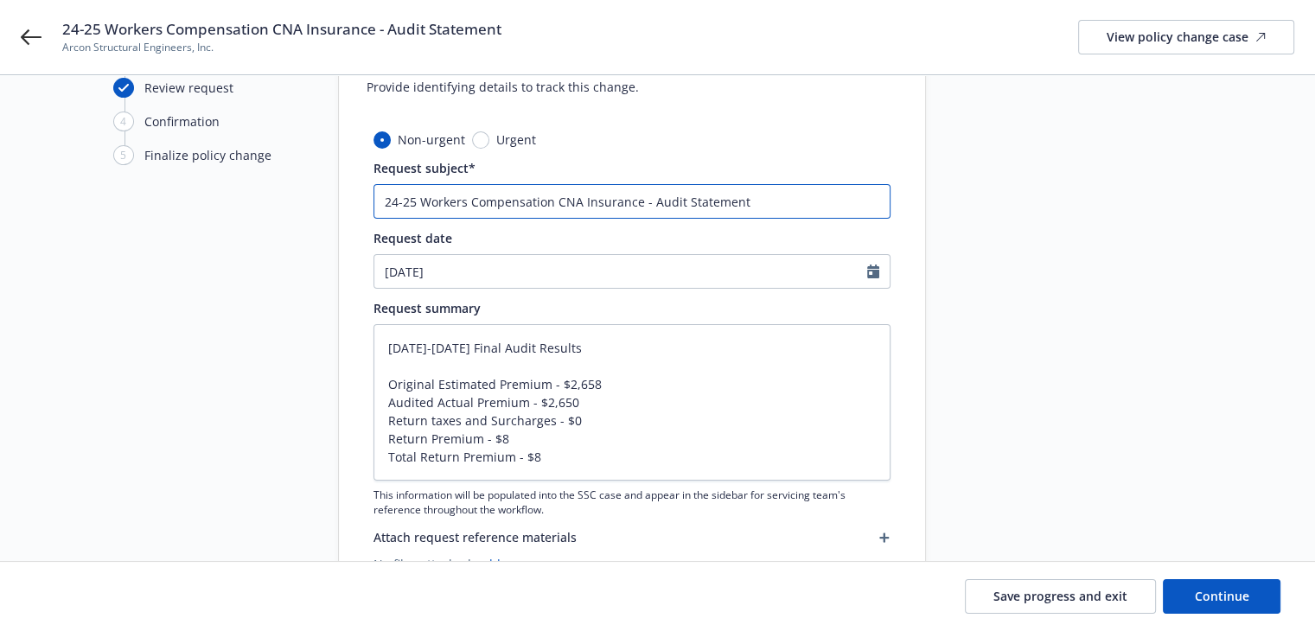
scroll to position [174, 0]
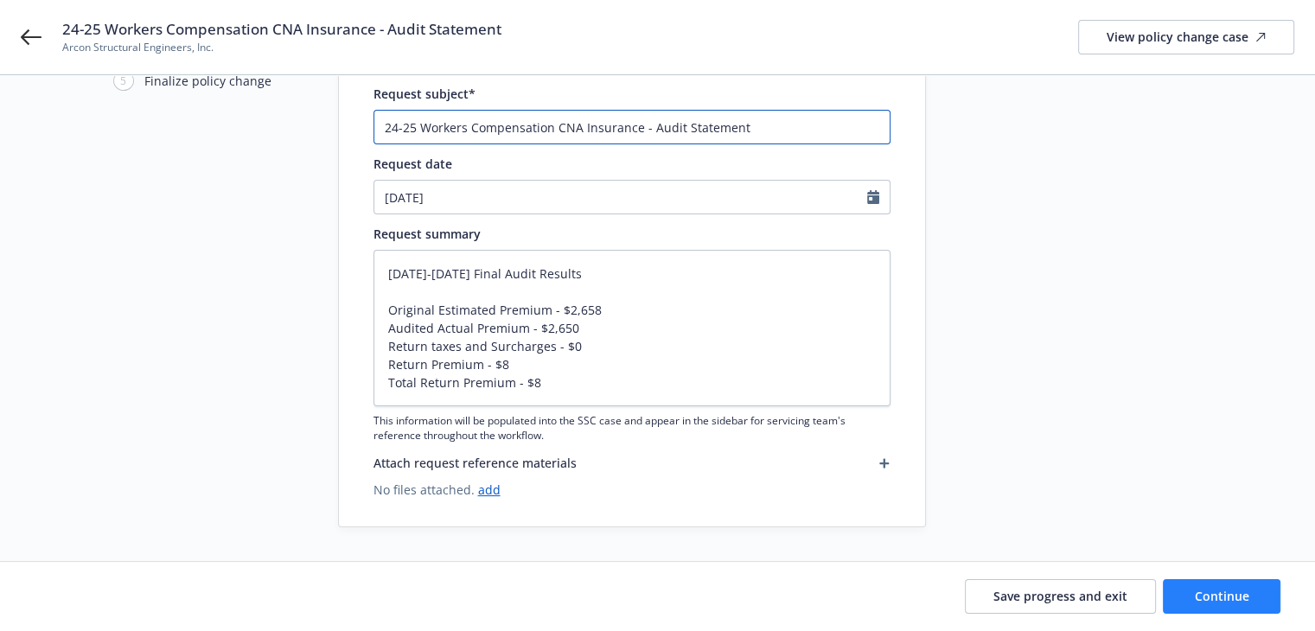
type input "24-25 Workers Compensation CNA Insurance - Audit Statement"
click at [1198, 582] on div "Save progress and exit Continue" at bounding box center [657, 596] width 1315 height 69
click at [1199, 592] on span "Continue" at bounding box center [1222, 596] width 54 height 16
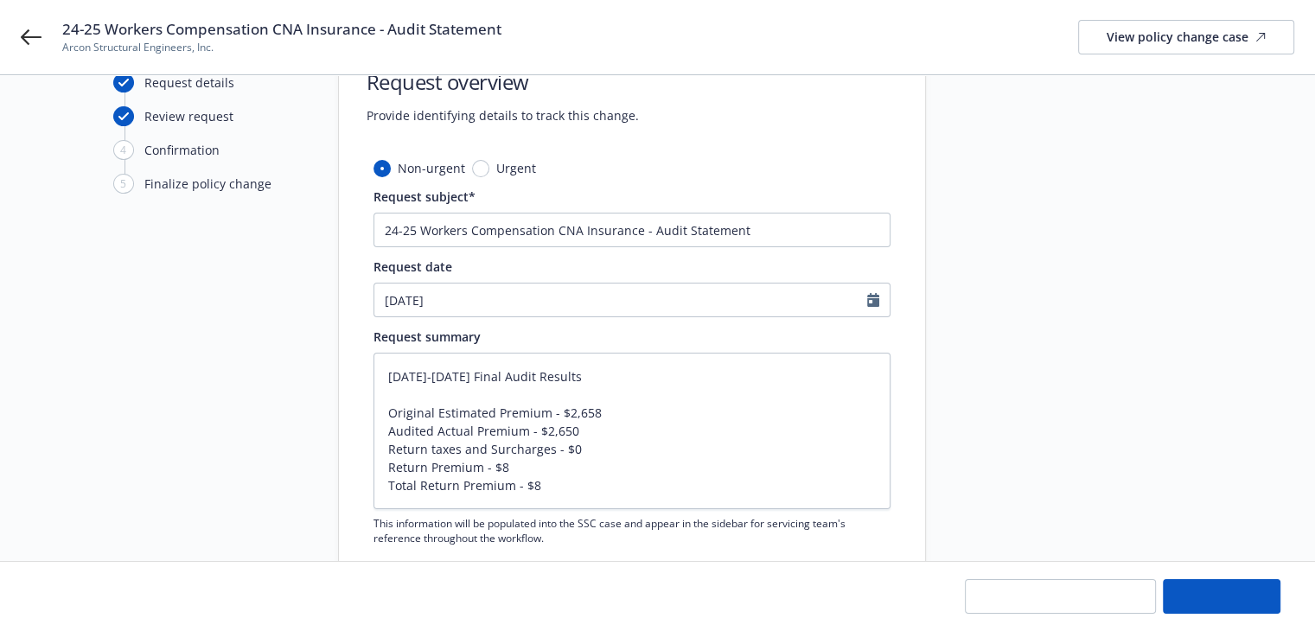
scroll to position [0, 0]
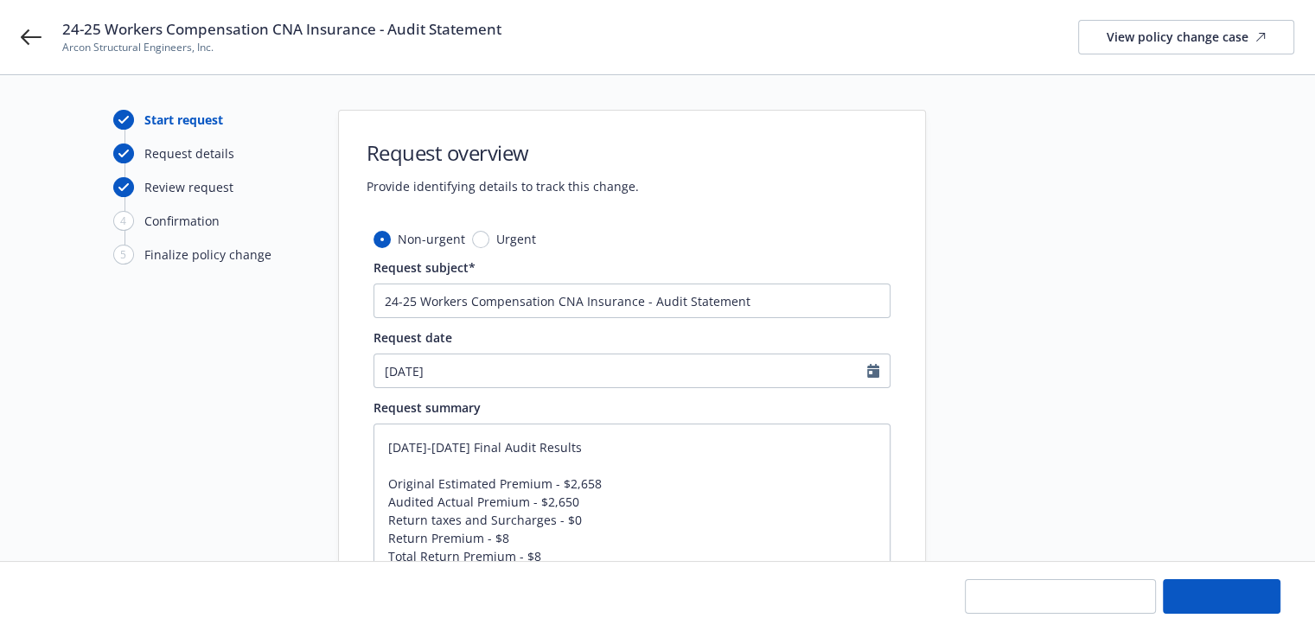
type textarea "x"
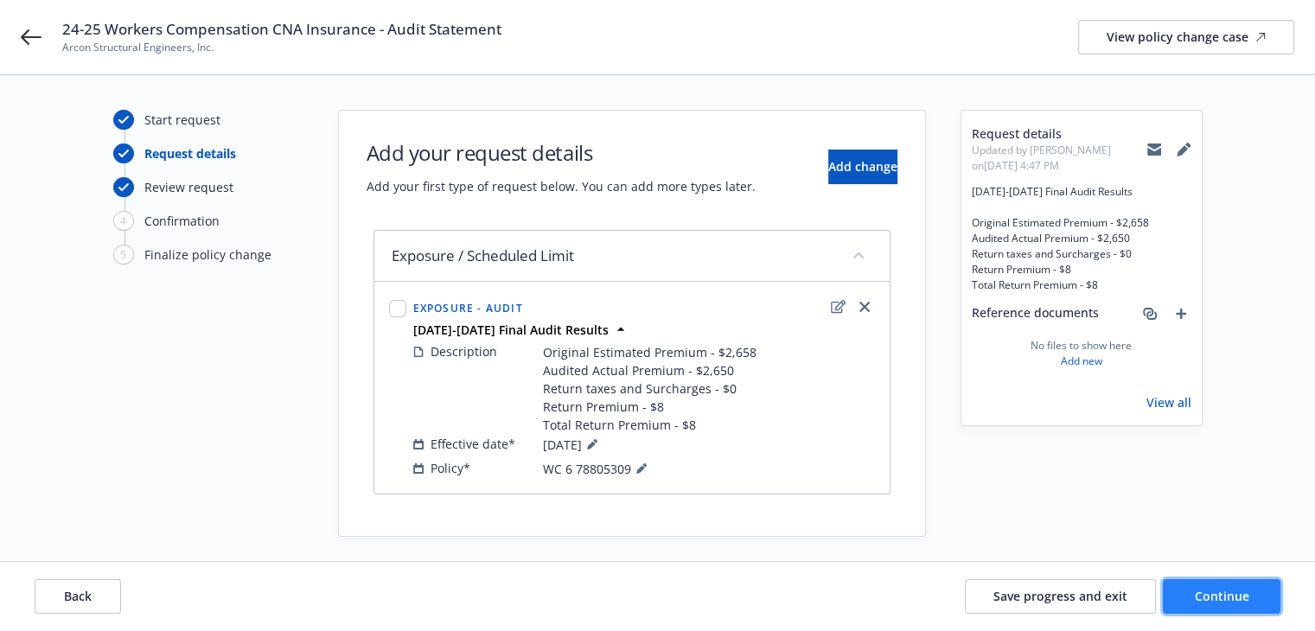
click at [1213, 588] on span "Continue" at bounding box center [1222, 596] width 54 height 16
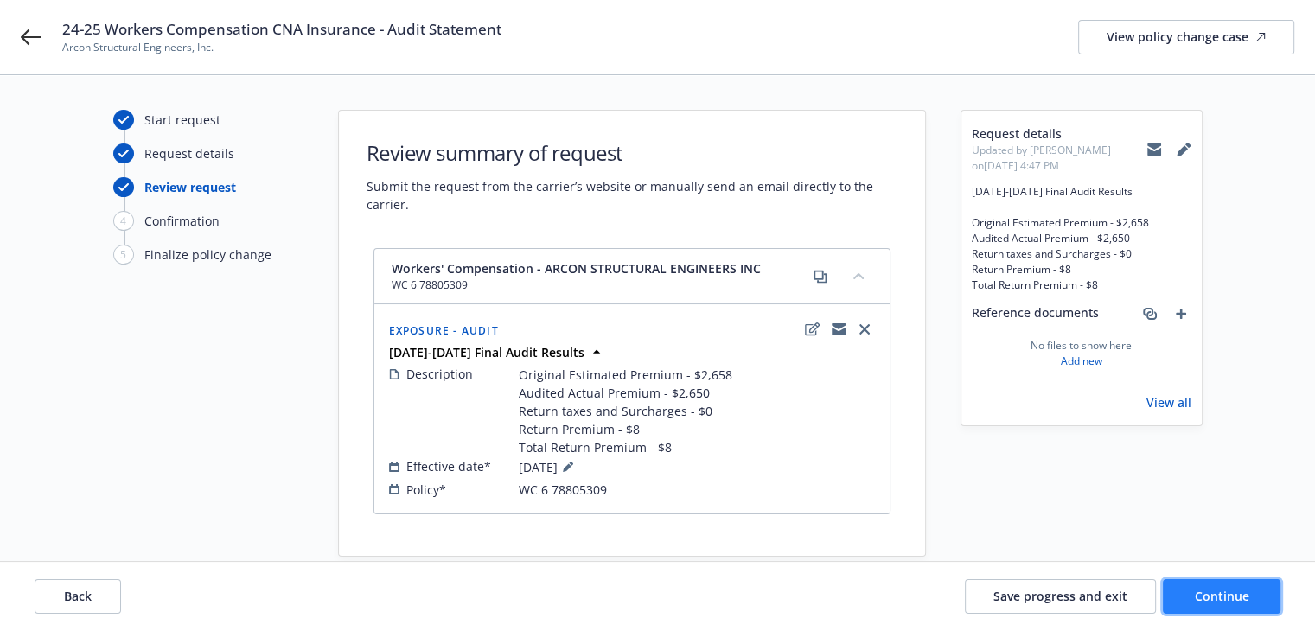
click at [1203, 600] on span "Continue" at bounding box center [1222, 596] width 54 height 16
select select "ACCEPTED"
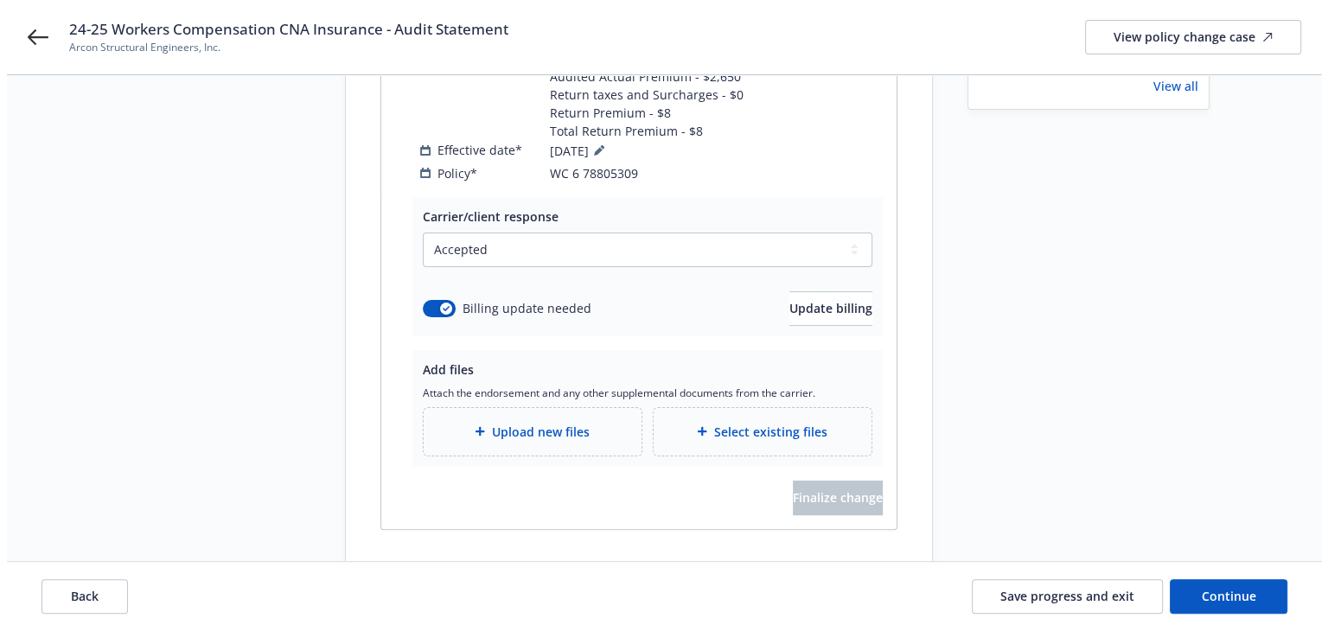
scroll to position [342, 0]
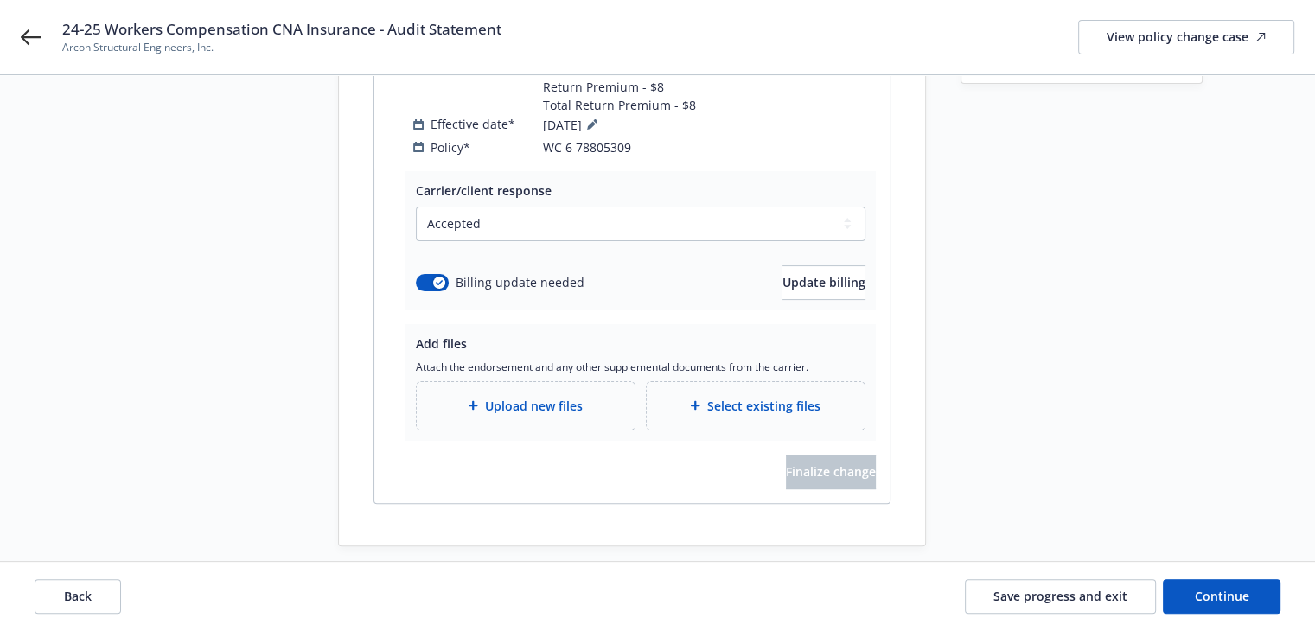
click at [524, 397] on span "Upload new files" at bounding box center [534, 406] width 98 height 18
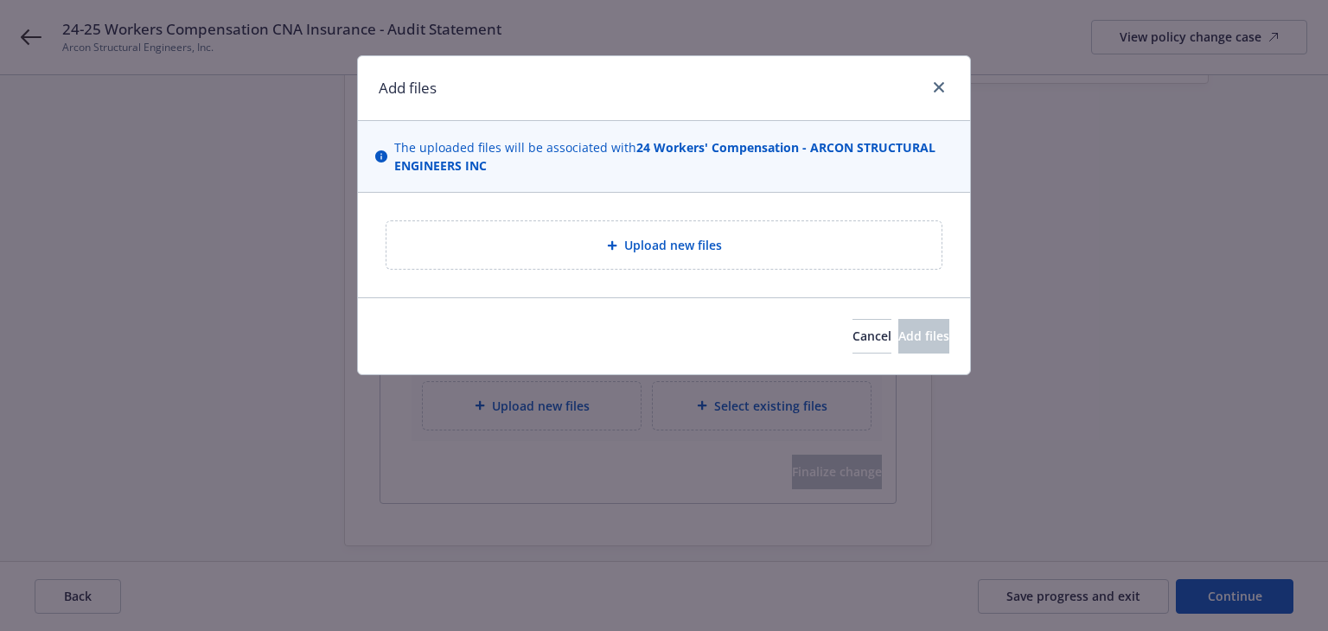
click at [531, 235] on div "Upload new files" at bounding box center [664, 245] width 555 height 48
type textarea "x"
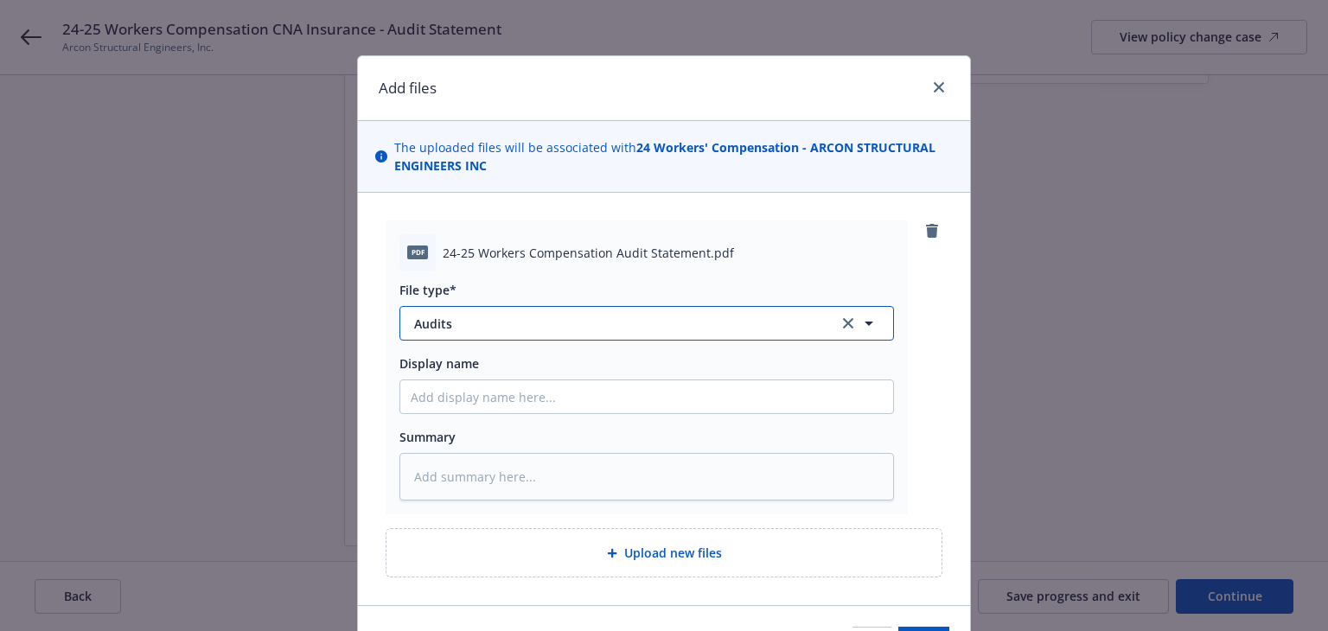
click at [695, 329] on span "Audits" at bounding box center [614, 324] width 400 height 18
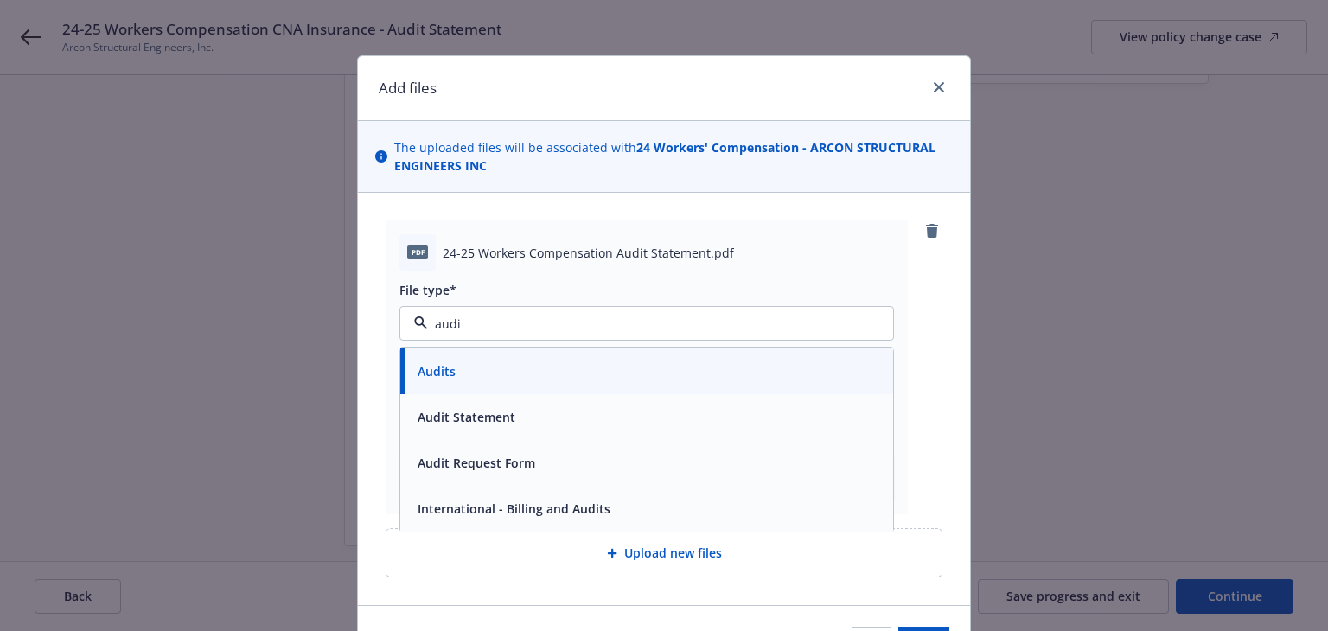
type input "audit"
click at [559, 409] on div "Audit Statement" at bounding box center [647, 417] width 472 height 25
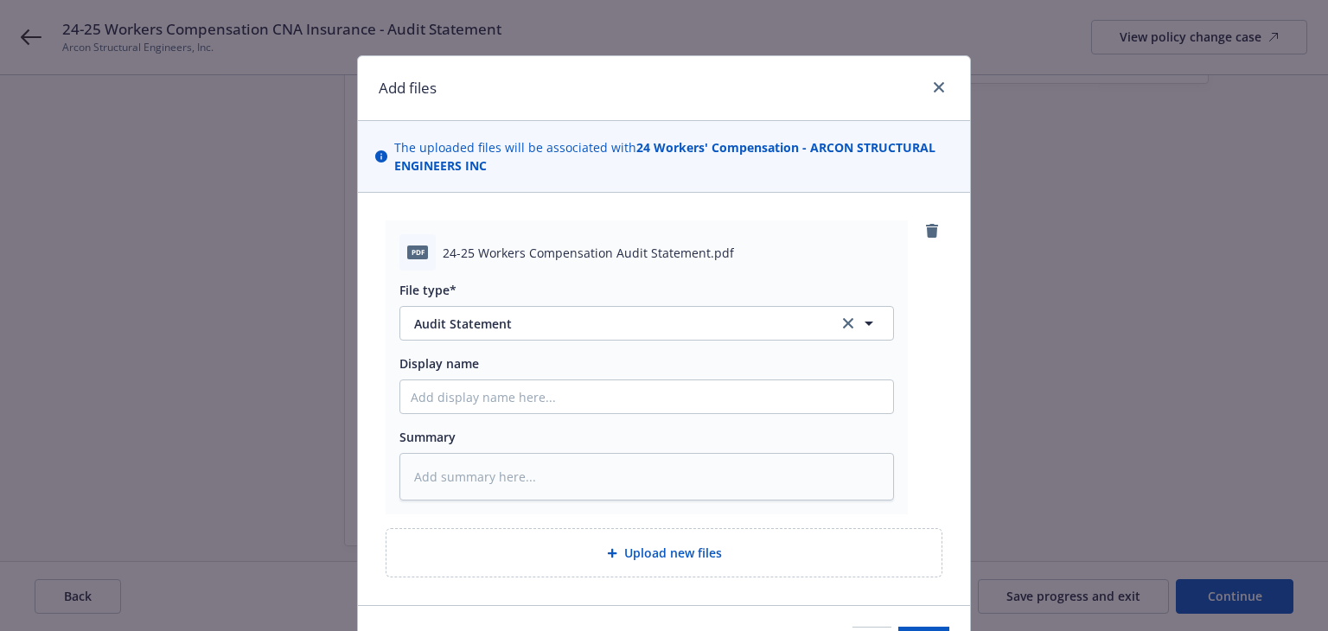
click at [919, 384] on div "pdf 24-25 Workers Compensation Audit Statement.pdf File type* Audit Statement D…" at bounding box center [664, 368] width 557 height 294
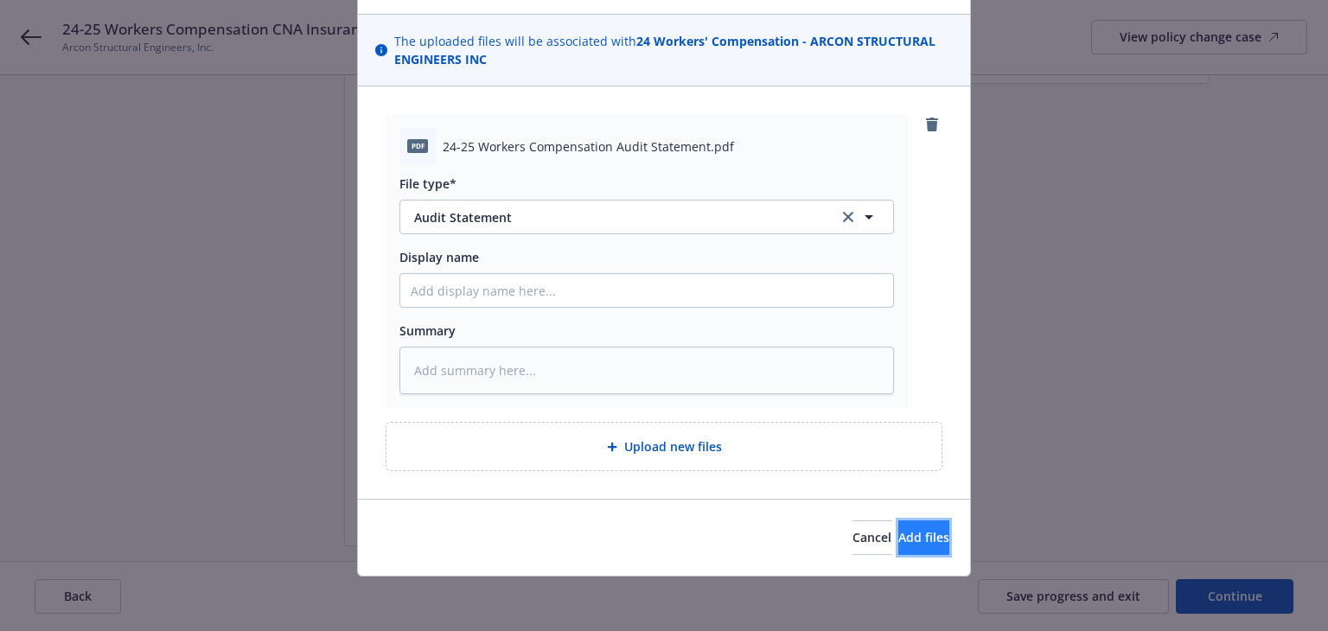
click at [916, 530] on button "Add files" at bounding box center [924, 538] width 51 height 35
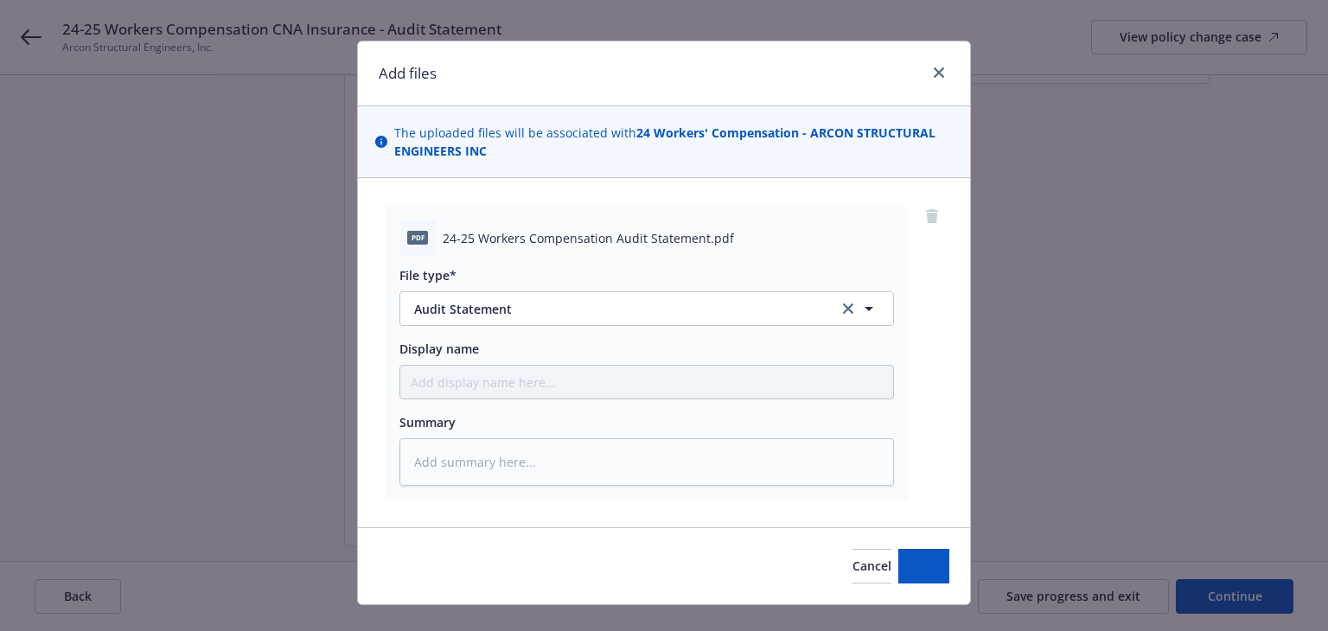
scroll to position [0, 0]
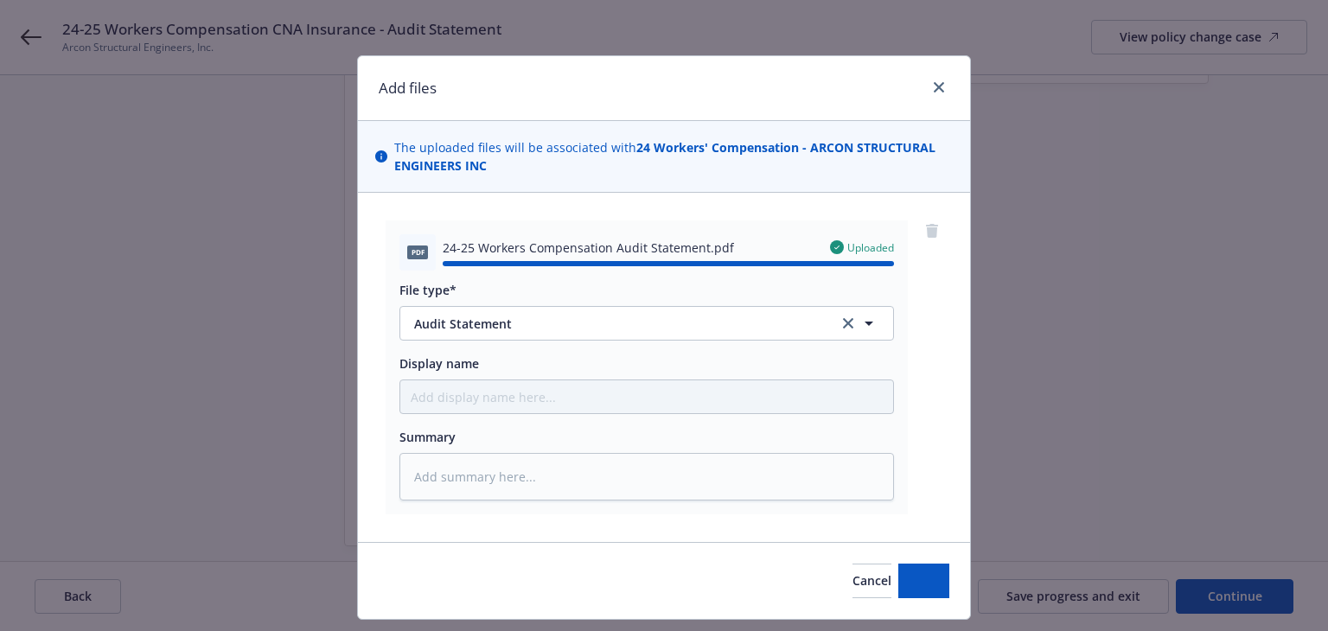
type textarea "x"
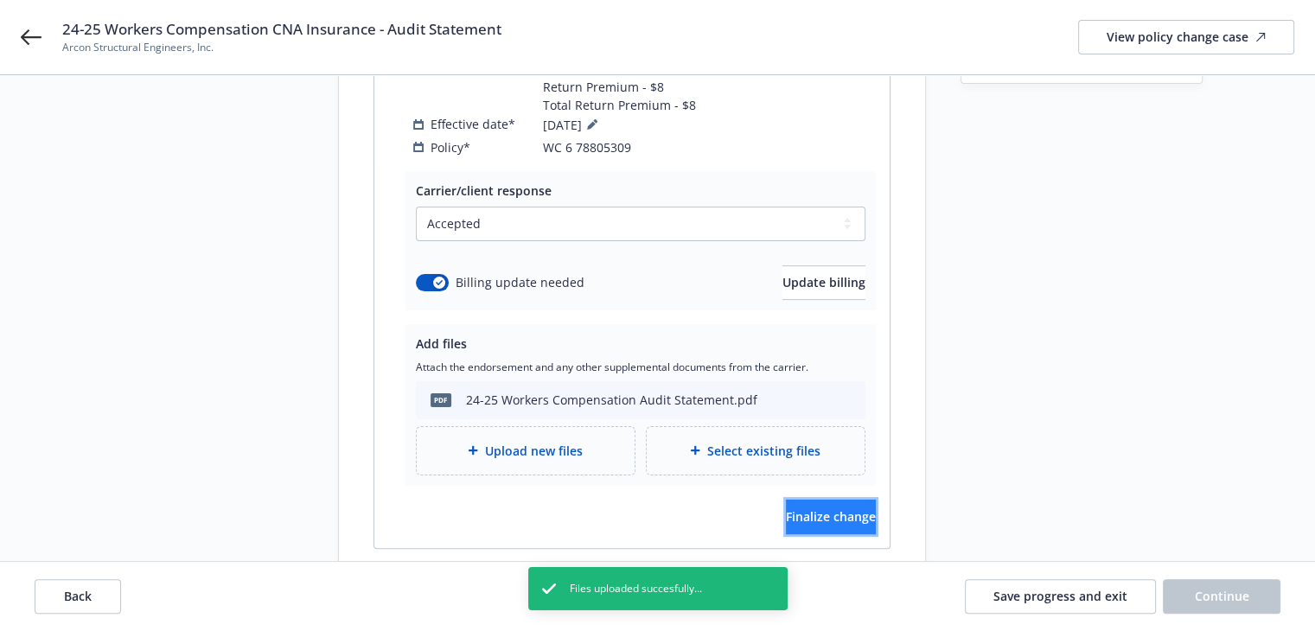
click at [822, 509] on span "Finalize change" at bounding box center [831, 517] width 90 height 16
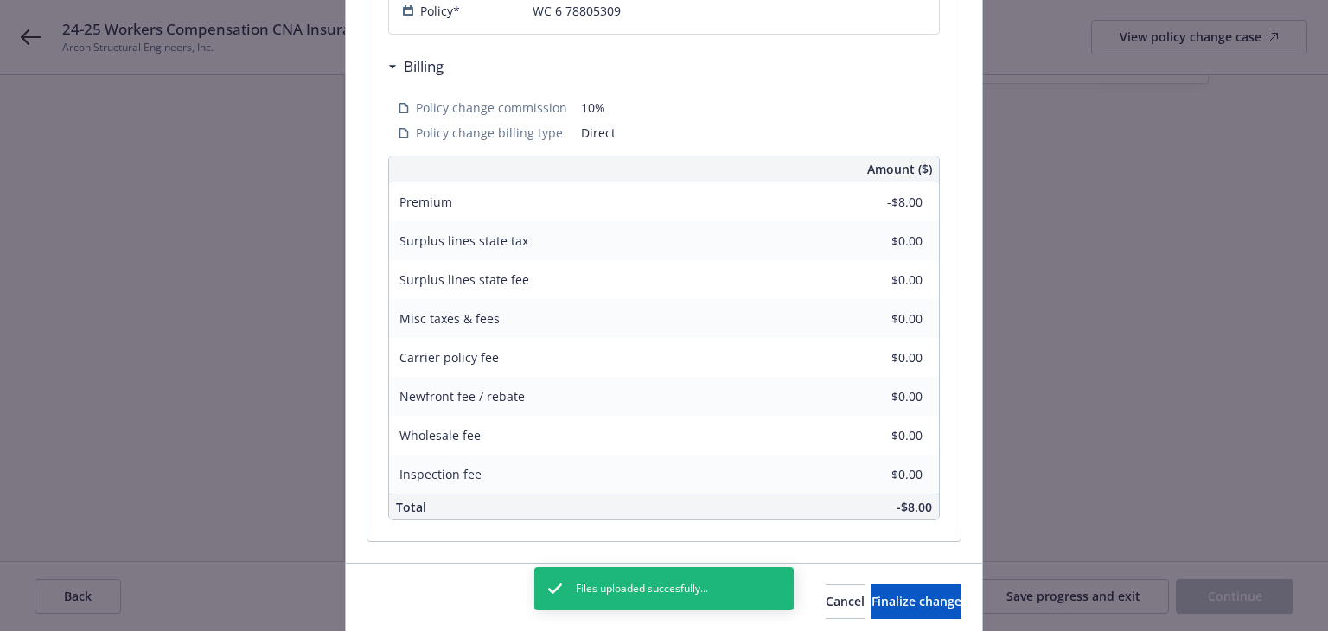
scroll to position [609, 0]
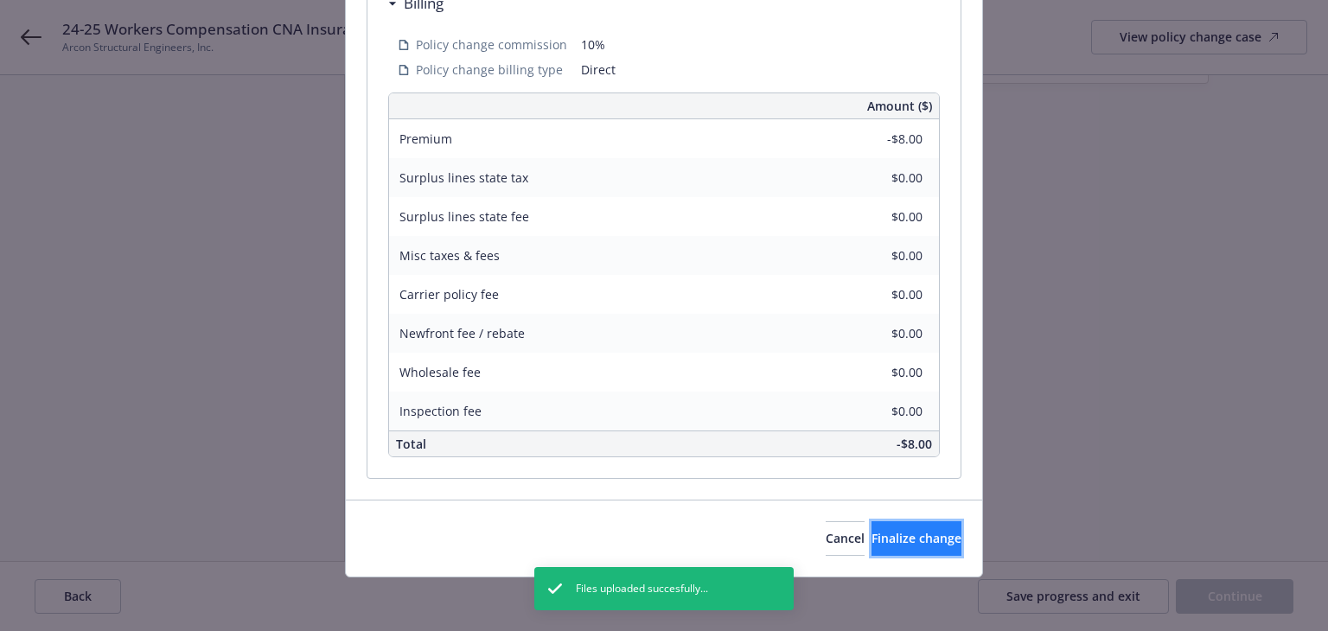
click at [907, 541] on span "Finalize change" at bounding box center [917, 538] width 90 height 16
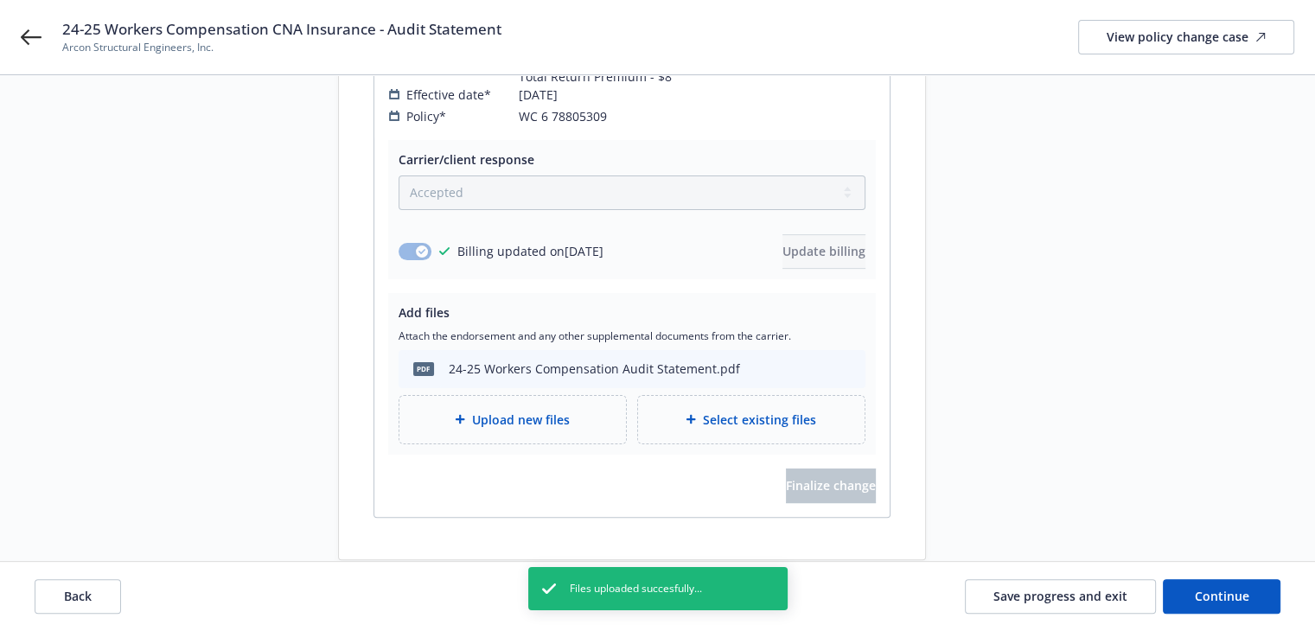
scroll to position [387, 0]
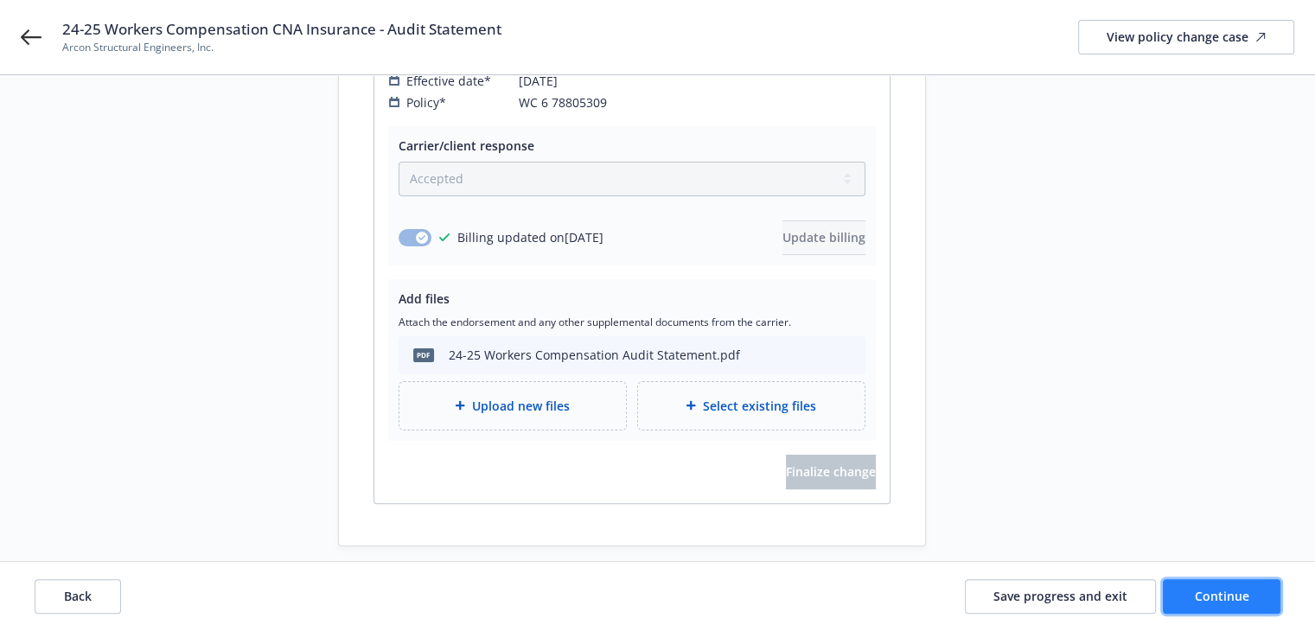
click at [1215, 595] on span "Continue" at bounding box center [1222, 596] width 54 height 16
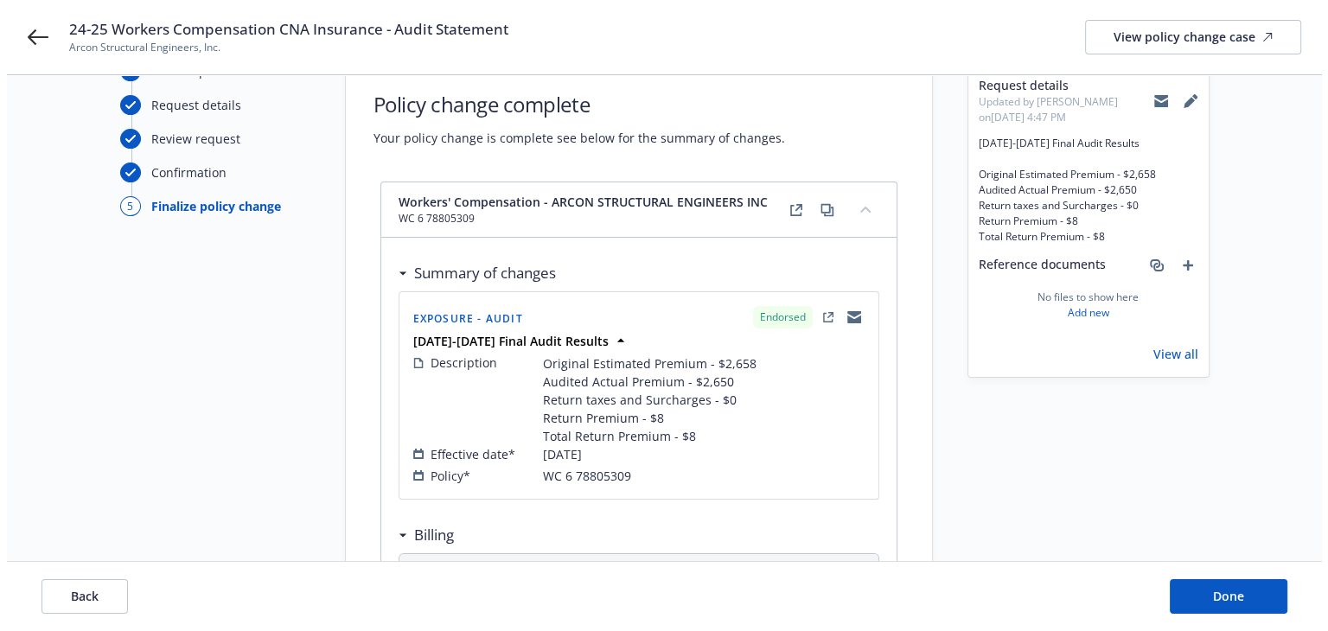
scroll to position [0, 0]
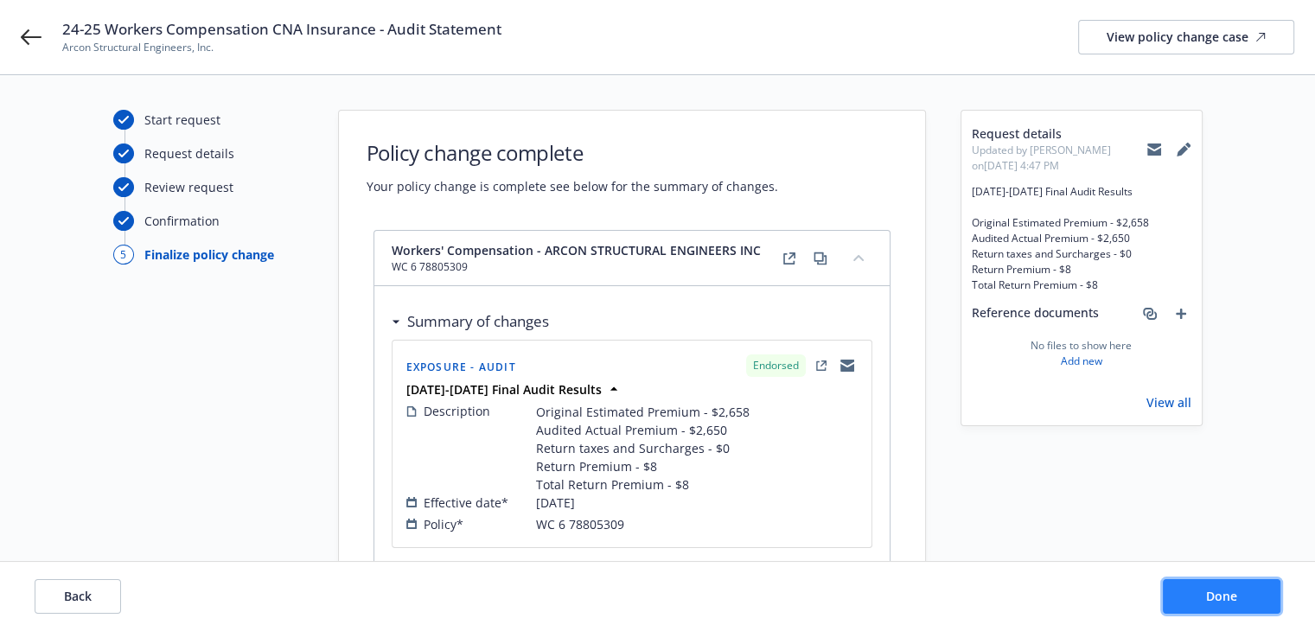
click at [1206, 604] on button "Done" at bounding box center [1222, 596] width 118 height 35
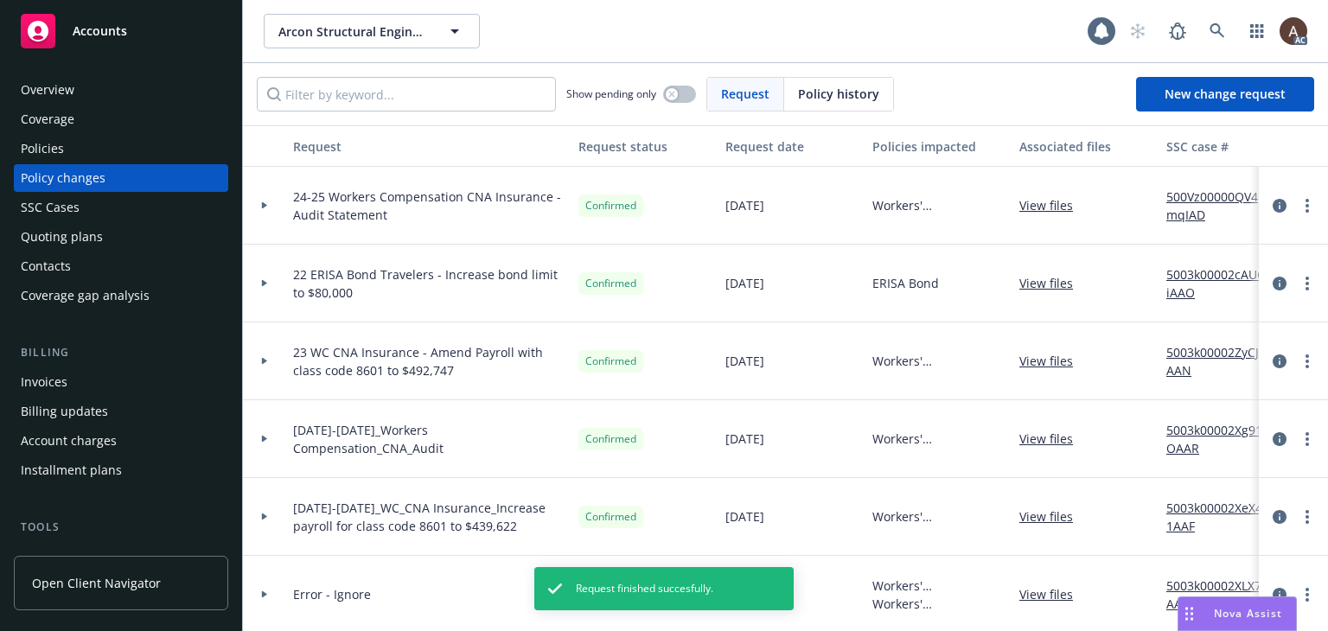
drag, startPoint x: 265, startPoint y: 203, endPoint x: 376, endPoint y: 203, distance: 110.7
click at [265, 203] on icon at bounding box center [264, 205] width 7 height 6
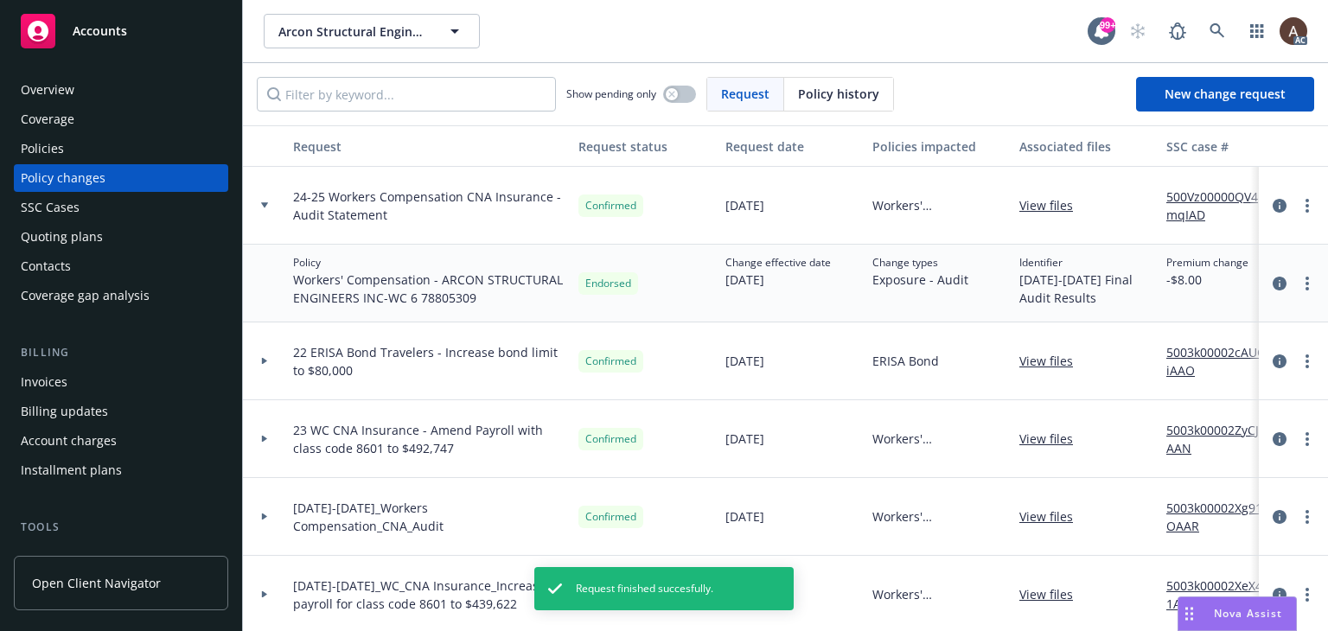
click at [1180, 201] on link "500Vz00000QV4mqIAD" at bounding box center [1225, 206] width 116 height 36
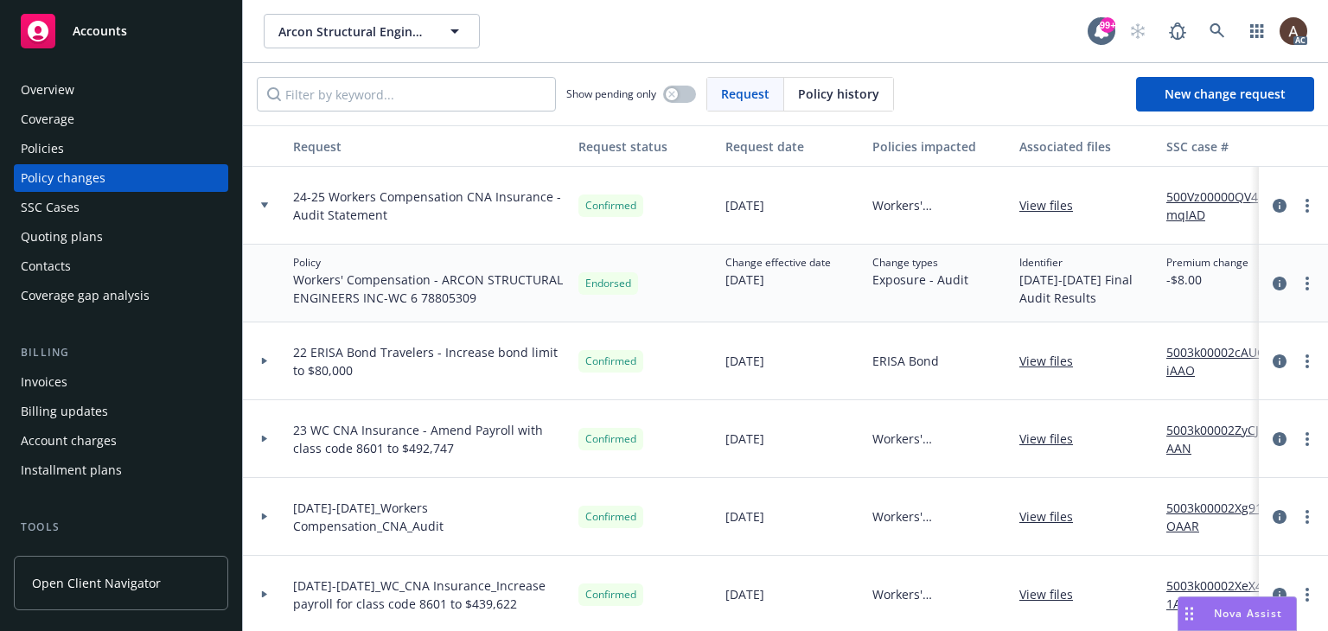
click at [97, 149] on div "Policies" at bounding box center [121, 149] width 201 height 28
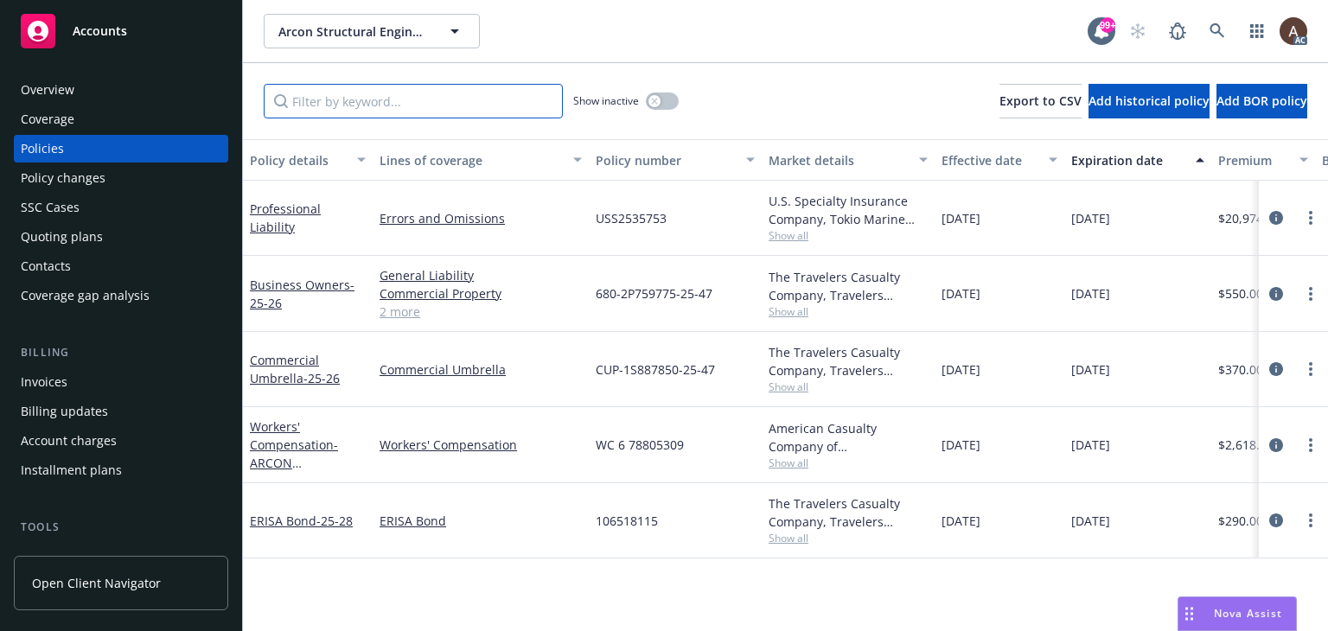
click at [387, 107] on input "Filter by keyword..." at bounding box center [413, 101] width 299 height 35
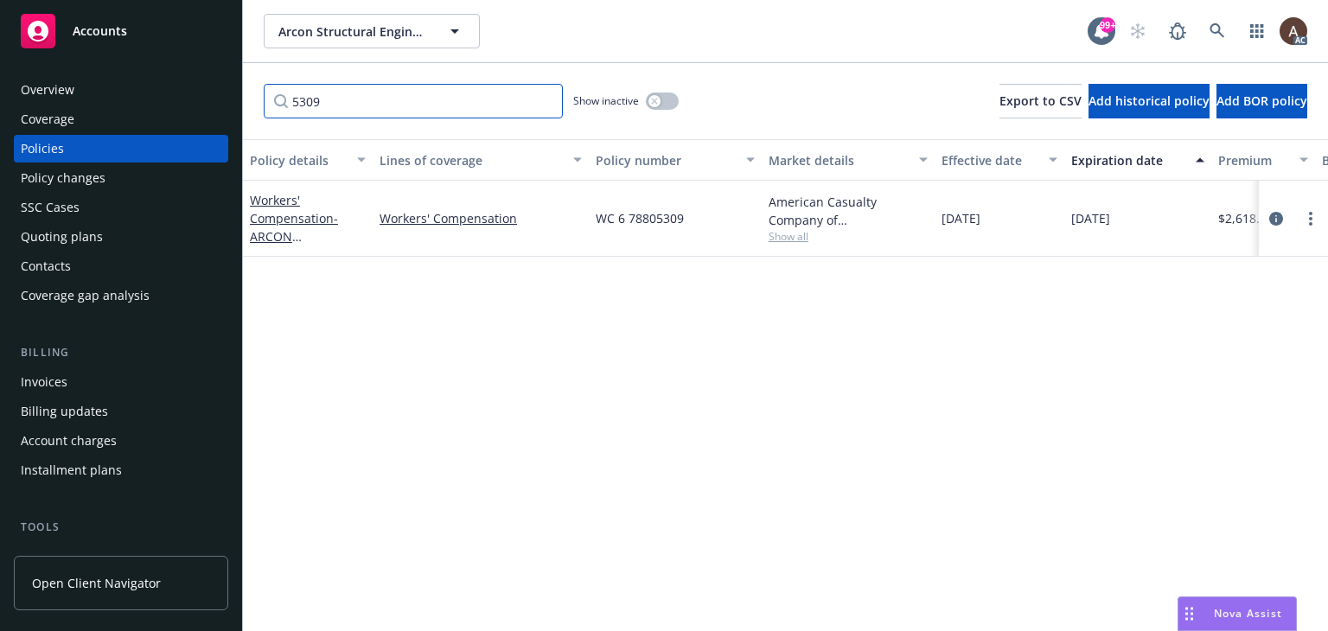
type input "5309"
click at [652, 104] on icon "button" at bounding box center [654, 101] width 6 height 6
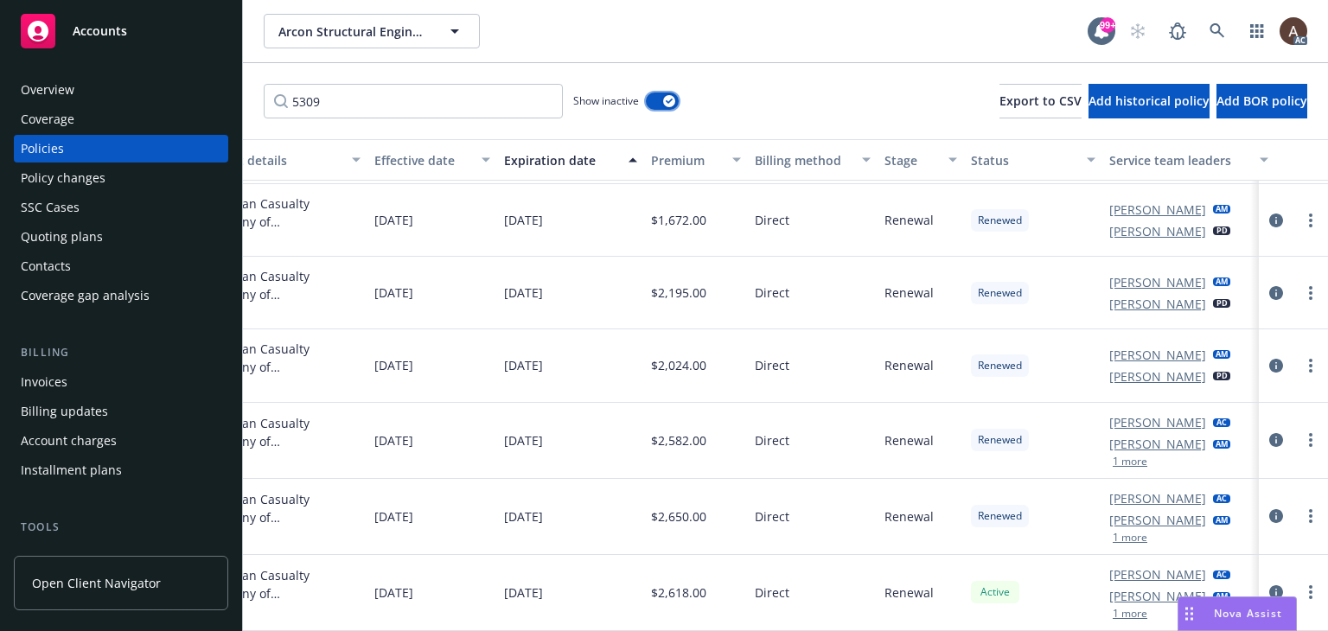
scroll to position [80, 597]
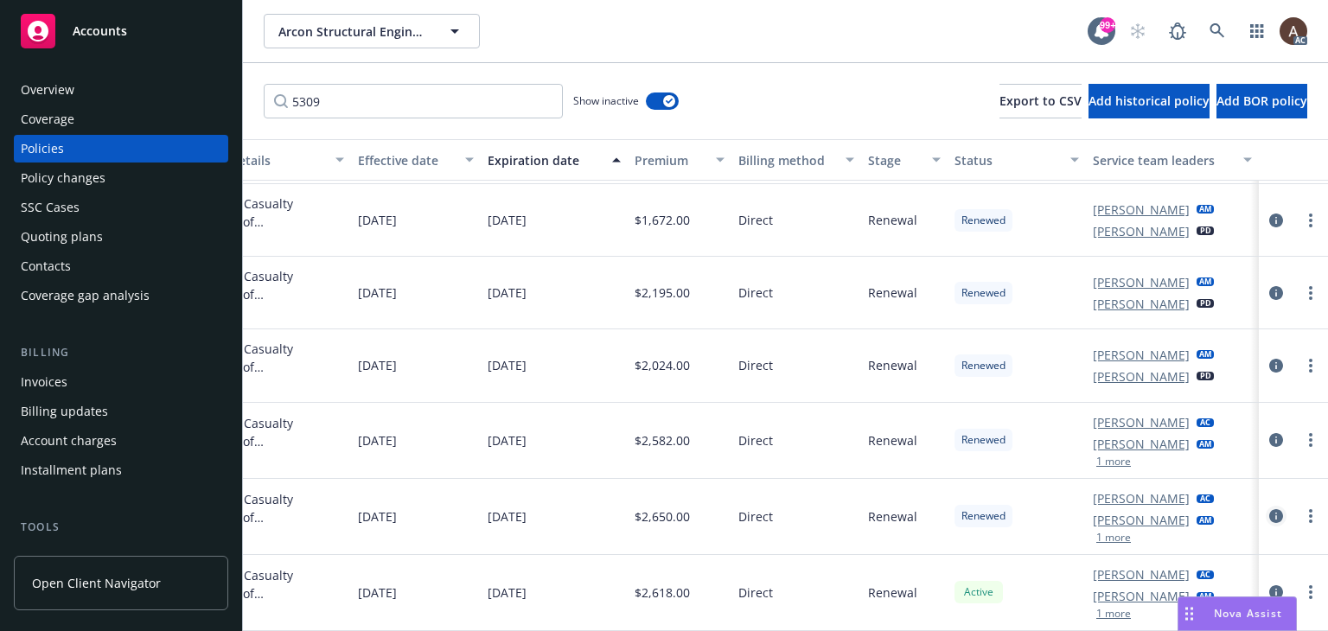
click at [1270, 509] on icon "circleInformation" at bounding box center [1277, 516] width 14 height 14
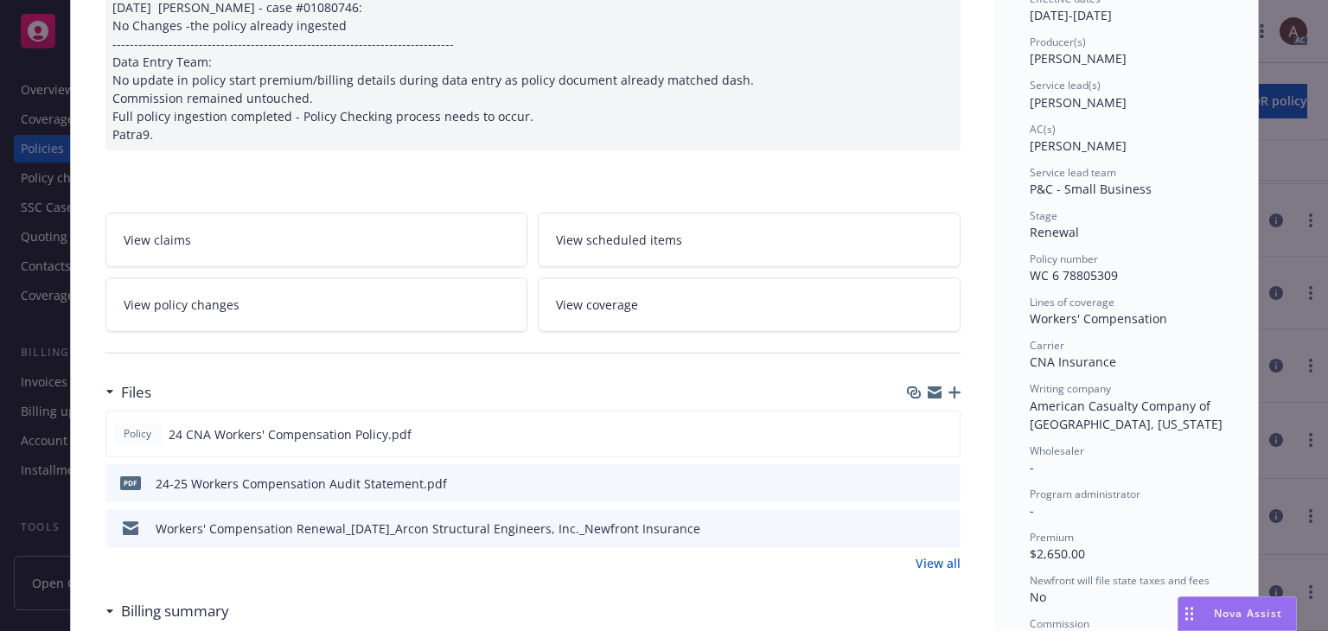
scroll to position [138, 0]
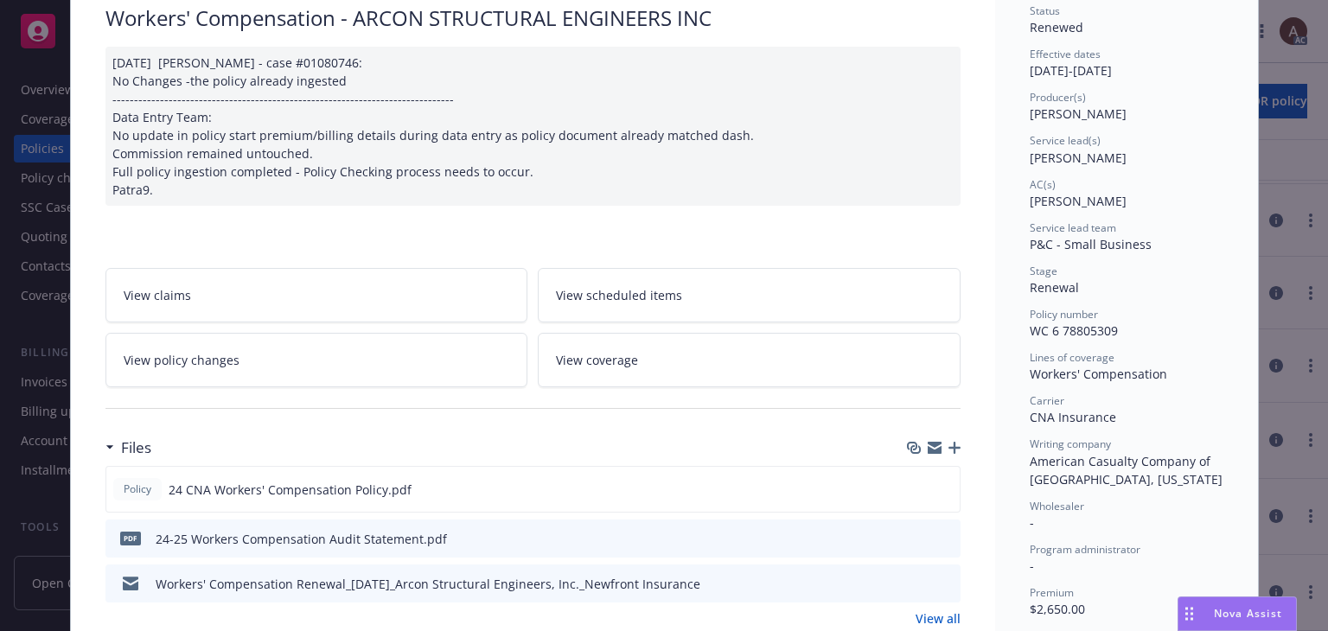
click at [154, 184] on div "[DATE] [PERSON_NAME] - case #01080746: No Changes -the policy already ingested …" at bounding box center [533, 126] width 855 height 159
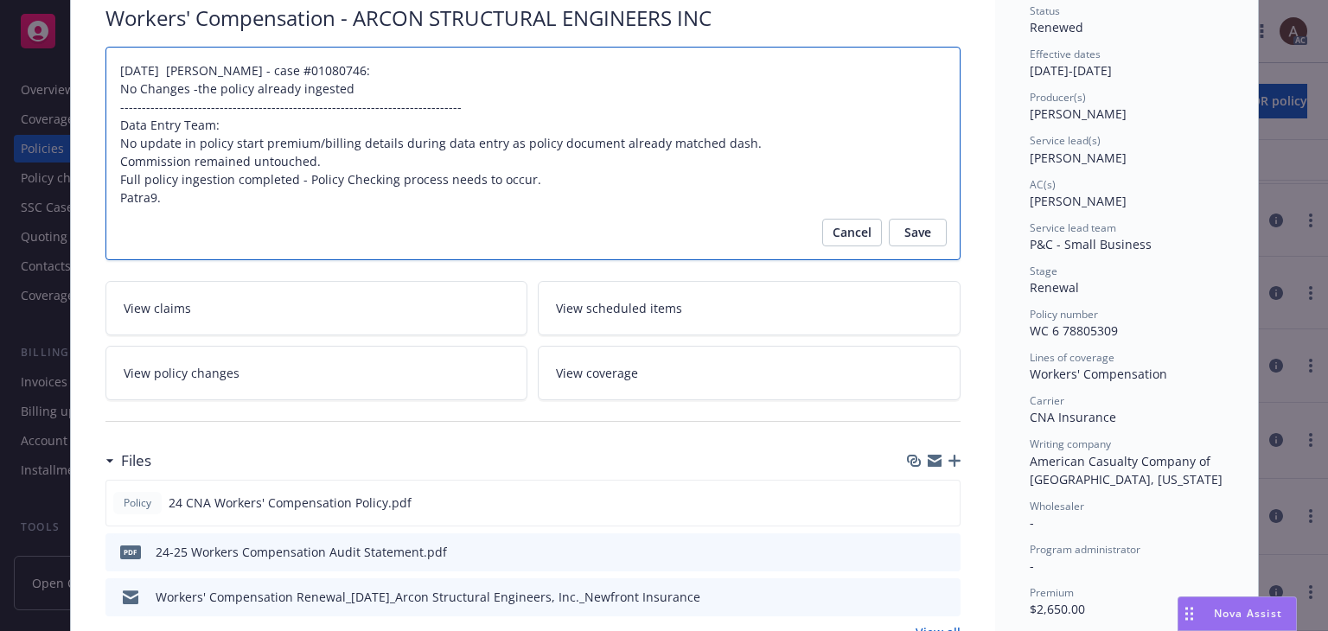
click at [169, 201] on textarea "[DATE] [PERSON_NAME] - case #01080746: No Changes -the policy already ingested …" at bounding box center [533, 154] width 855 height 214
type textarea "x"
type textarea "[DATE] [PERSON_NAME] - case #01080746: No Changes -the policy already ingested …"
type textarea "x"
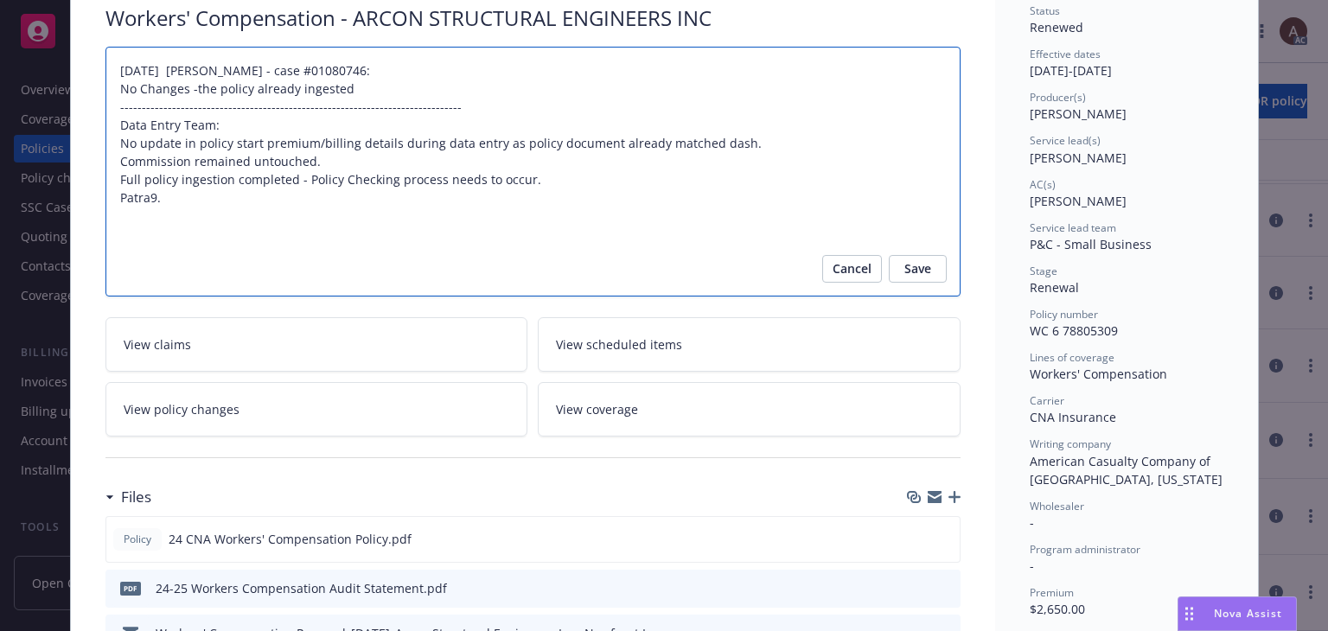
paste textarea "Original Estimated Premium - $2,658 Audited Actual Premium - $2,650 Return taxe…"
type textarea "[DATE] [PERSON_NAME] - case #01080746: No Changes -the policy already ingested …"
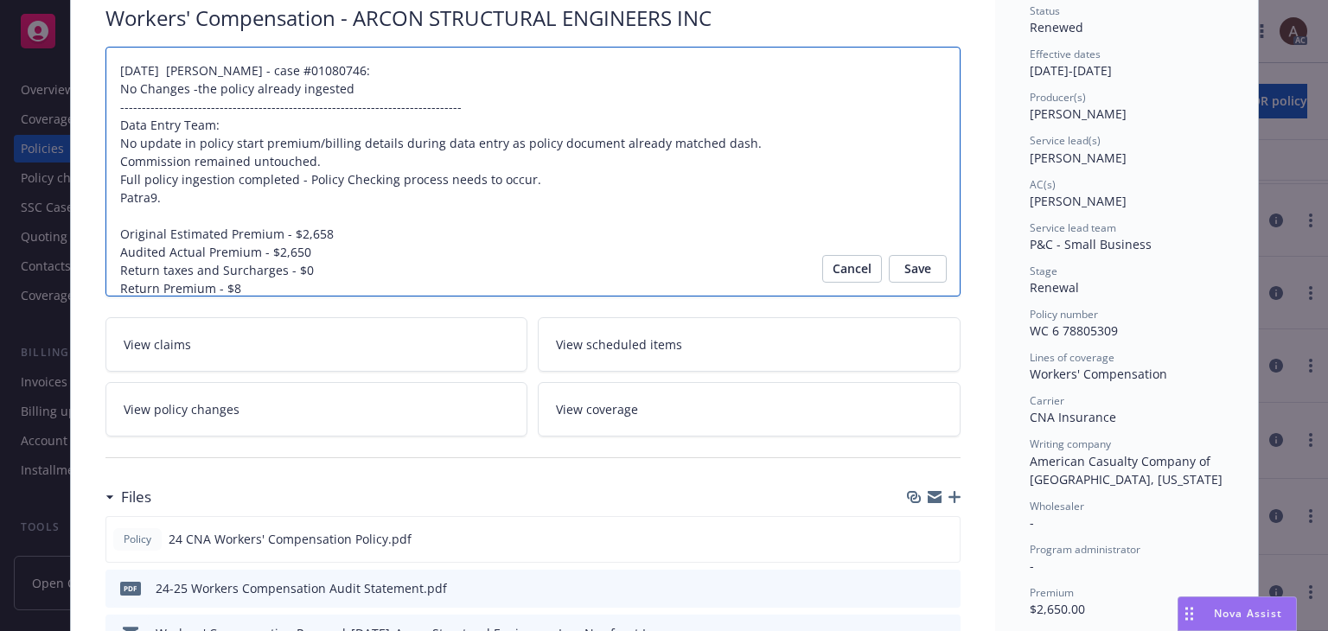
type textarea "x"
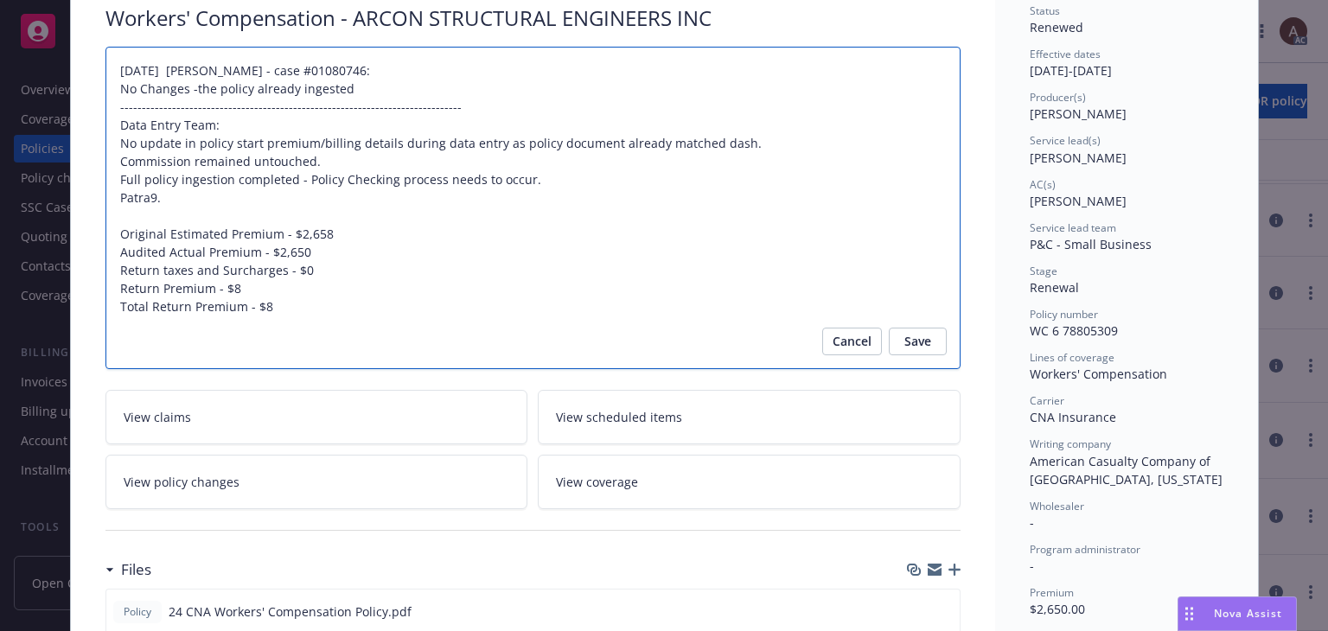
type textarea "[DATE] [PERSON_NAME] - case #01080746: No Changes -the policy already ingested …"
click at [112, 230] on textarea "[DATE] [PERSON_NAME] - case #01080746: No Changes -the policy already ingested …" at bounding box center [533, 208] width 855 height 323
paste textarea "Audit Complete: Summary:"
type textarea "x"
type textarea "[DATE] [PERSON_NAME] - case #01080746: No Changes -the policy already ingested …"
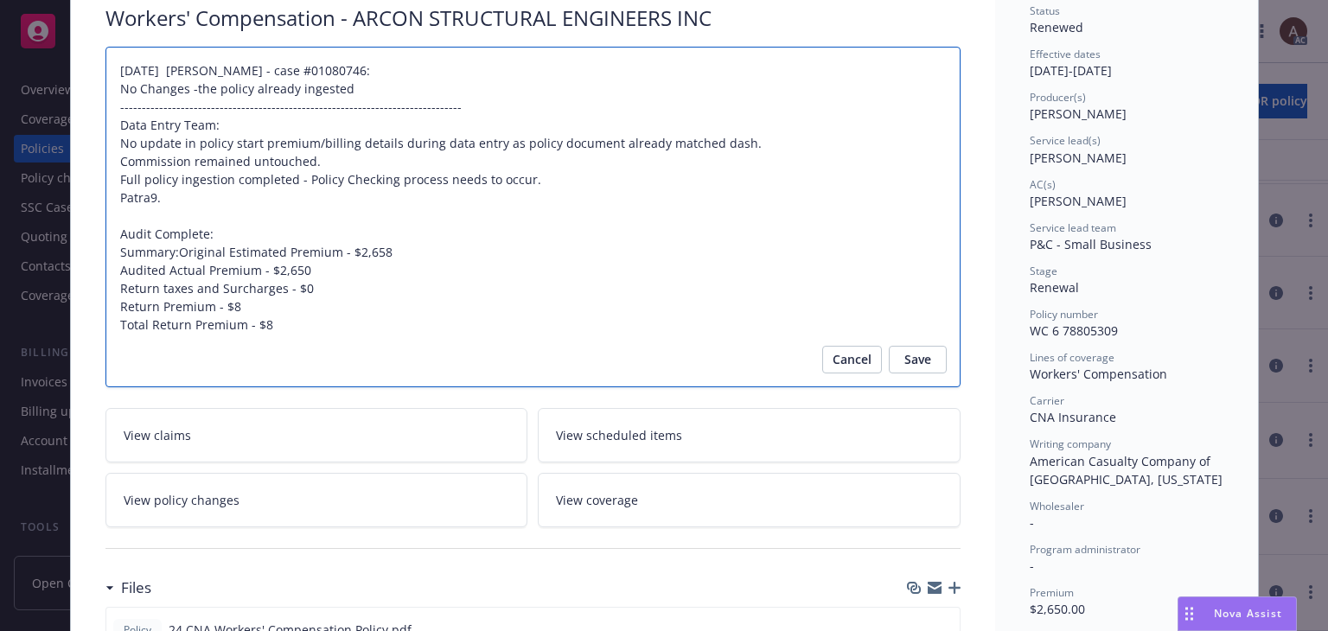
type textarea "x"
type textarea "[DATE] [PERSON_NAME] - case #01080746: No Changes -the policy already ingested …"
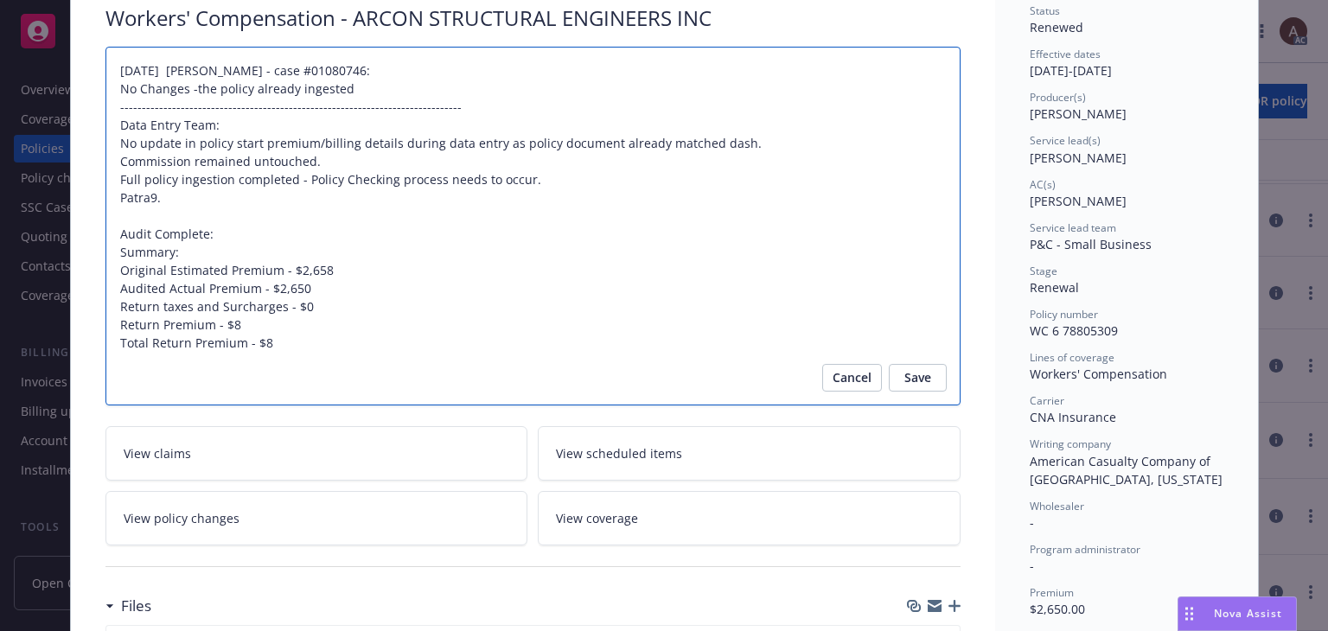
click at [224, 233] on textarea "[DATE] [PERSON_NAME] - case #01080746: No Changes -the policy already ingested …" at bounding box center [533, 227] width 855 height 360
type textarea "x"
type textarea "[DATE] [PERSON_NAME] - case #01080746: No Changes -the policy already ingested …"
type textarea "x"
type textarea "[DATE] [PERSON_NAME] - case #01080746: No Changes -the policy already ingested …"
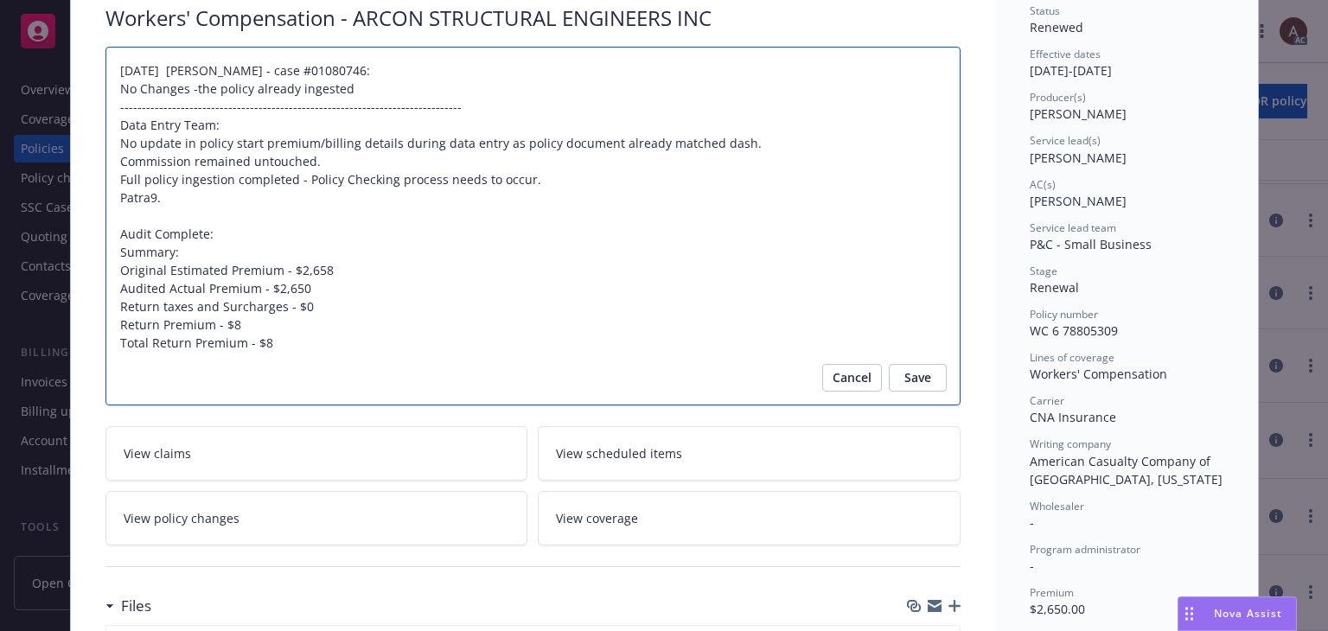
type textarea "x"
type textarea "[DATE] [PERSON_NAME] - case #01080746: No Changes -the policy already ingested …"
type textarea "x"
type textarea "[DATE] [PERSON_NAME] - case #01080746: No Changes -the policy already ingested …"
type textarea "x"
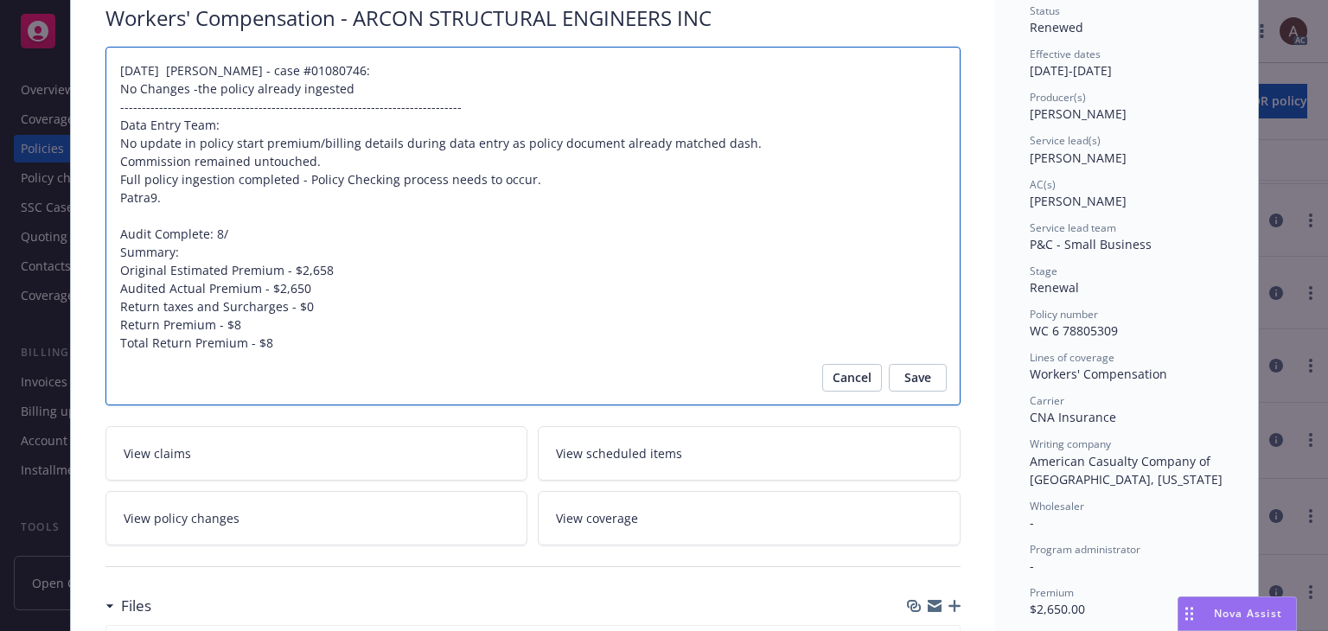
type textarea "[DATE] [PERSON_NAME] - case #01080746: No Changes -the policy already ingested …"
type textarea "x"
type textarea "[DATE] [PERSON_NAME] - case #01080746: No Changes -the policy already ingested …"
type textarea "x"
type textarea "[DATE] [PERSON_NAME] - case #01080746: No Changes -the policy already ingested …"
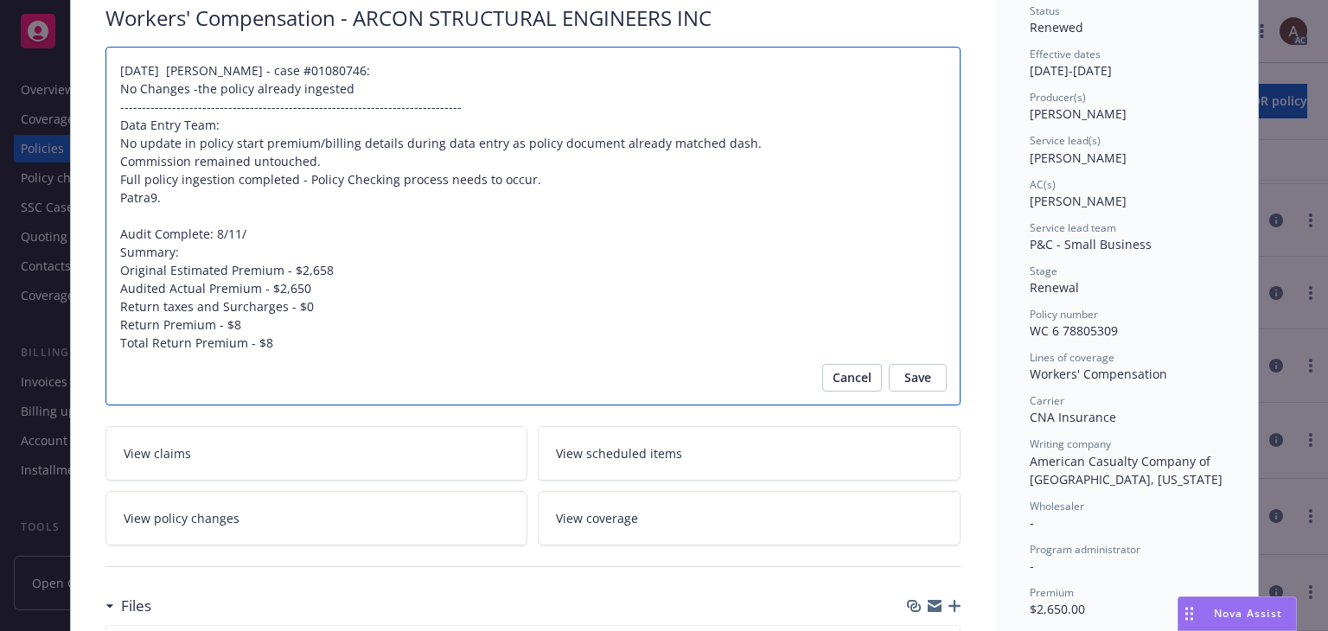
type textarea "x"
type textarea "[DATE] [PERSON_NAME] - case #01080746: No Changes -the policy already ingested …"
type textarea "x"
click at [475, 265] on textarea "[DATE] [PERSON_NAME] - case #01080746: No Changes -the policy already ingested …" at bounding box center [533, 227] width 855 height 360
type textarea "[DATE] [PERSON_NAME] - case #01080746: No Changes -the policy already ingested …"
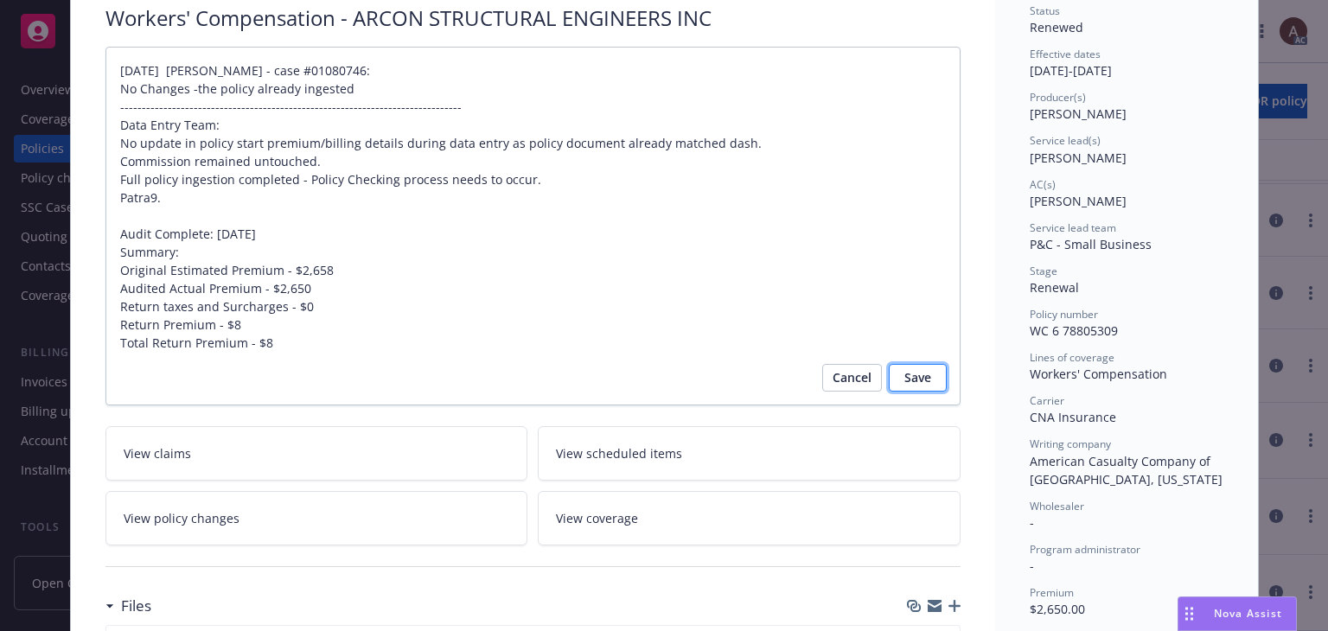
click at [899, 377] on button "Save" at bounding box center [918, 378] width 58 height 28
type textarea "x"
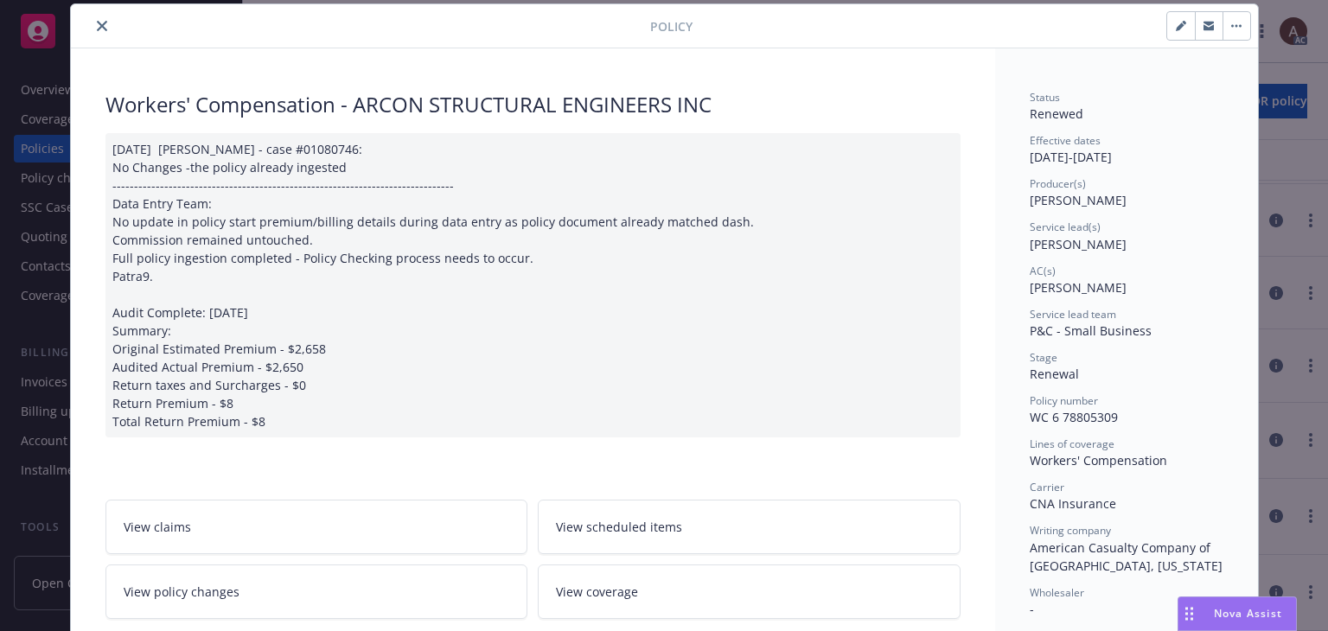
scroll to position [0, 0]
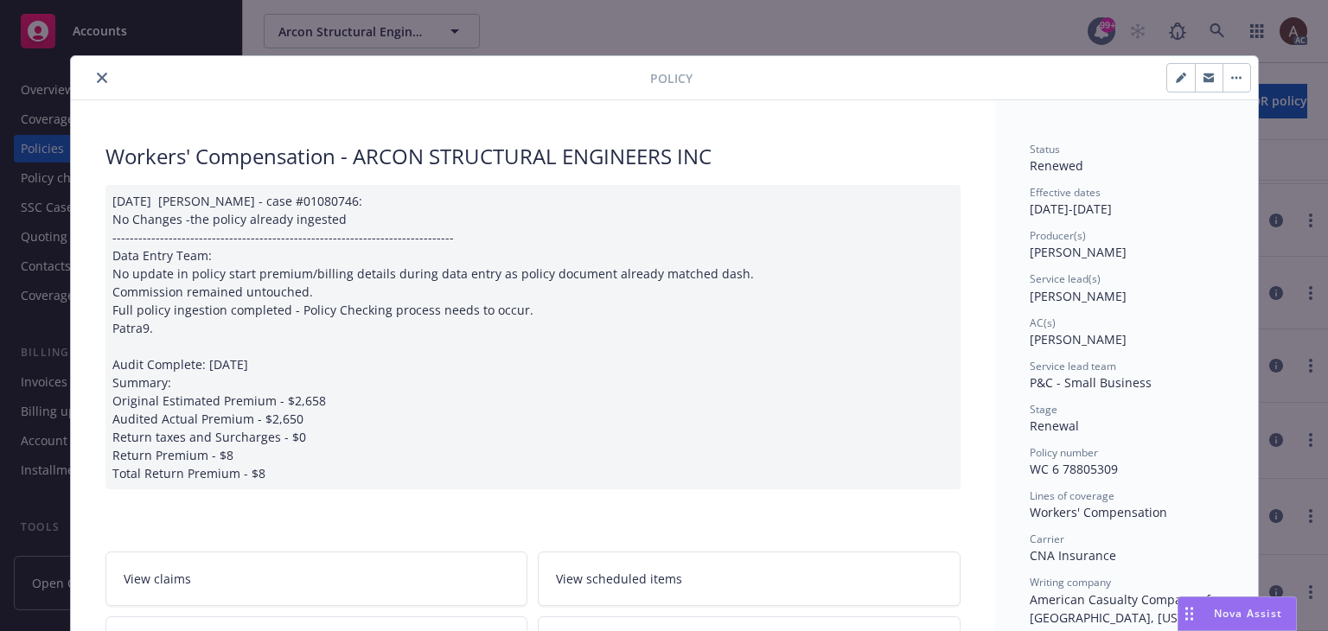
drag, startPoint x: 93, startPoint y: 80, endPoint x: 332, endPoint y: 93, distance: 239.9
click at [97, 80] on icon "close" at bounding box center [102, 78] width 10 height 10
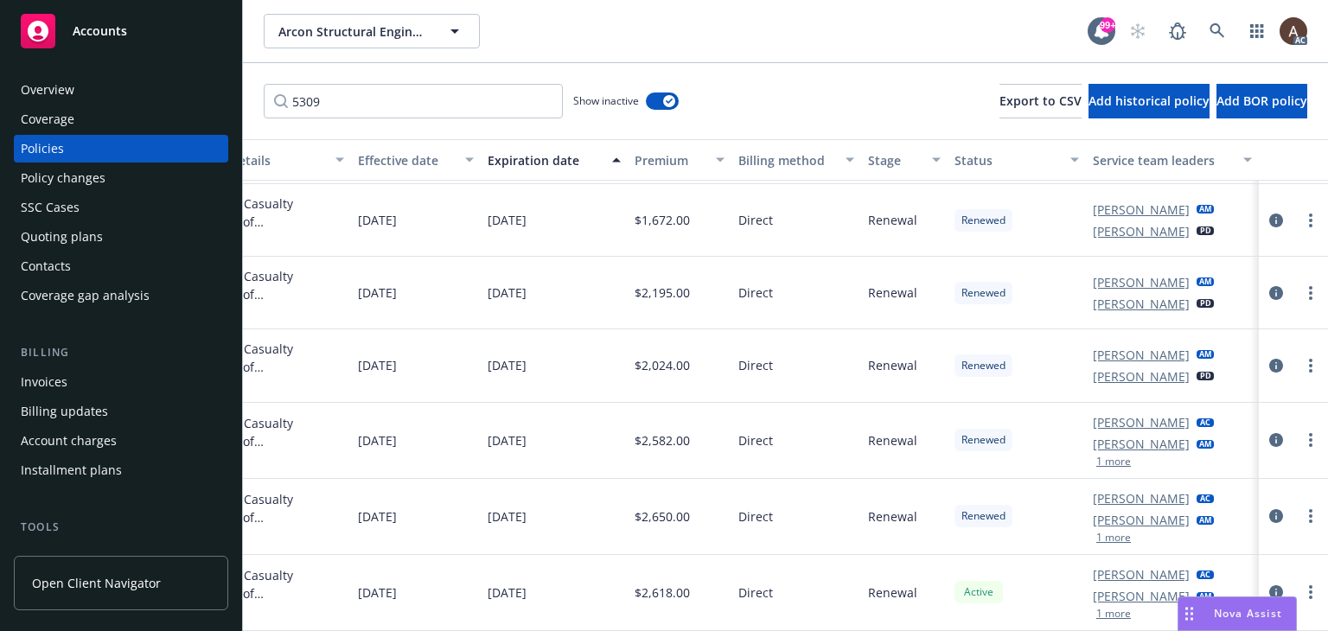
scroll to position [80, 0]
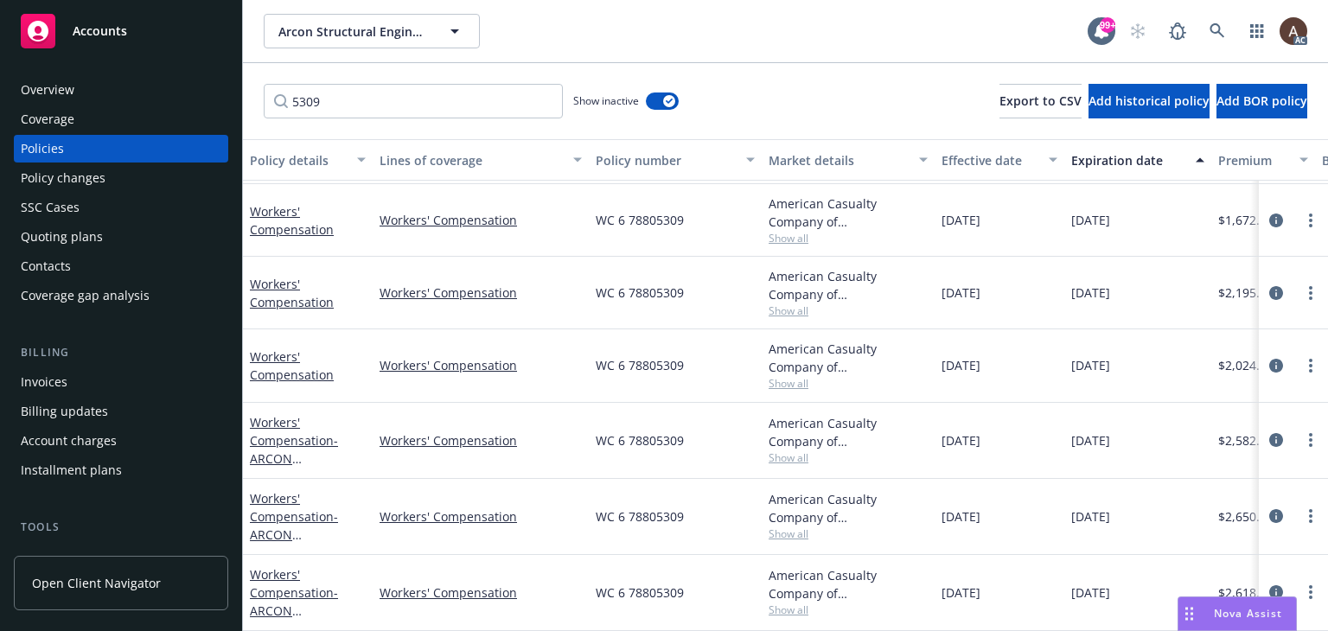
drag, startPoint x: 371, startPoint y: 582, endPoint x: 528, endPoint y: 589, distance: 157.5
click at [528, 589] on div "Workers' Compensation - ARCON STRUCTURAL ENGINEERS INC Workers' Compensation WC…" at bounding box center [1077, 593] width 1669 height 76
click at [406, 600] on div "Workers' Compensation" at bounding box center [481, 593] width 216 height 76
drag, startPoint x: 374, startPoint y: 585, endPoint x: 517, endPoint y: 587, distance: 143.6
click at [517, 587] on div "Workers' Compensation" at bounding box center [481, 593] width 216 height 76
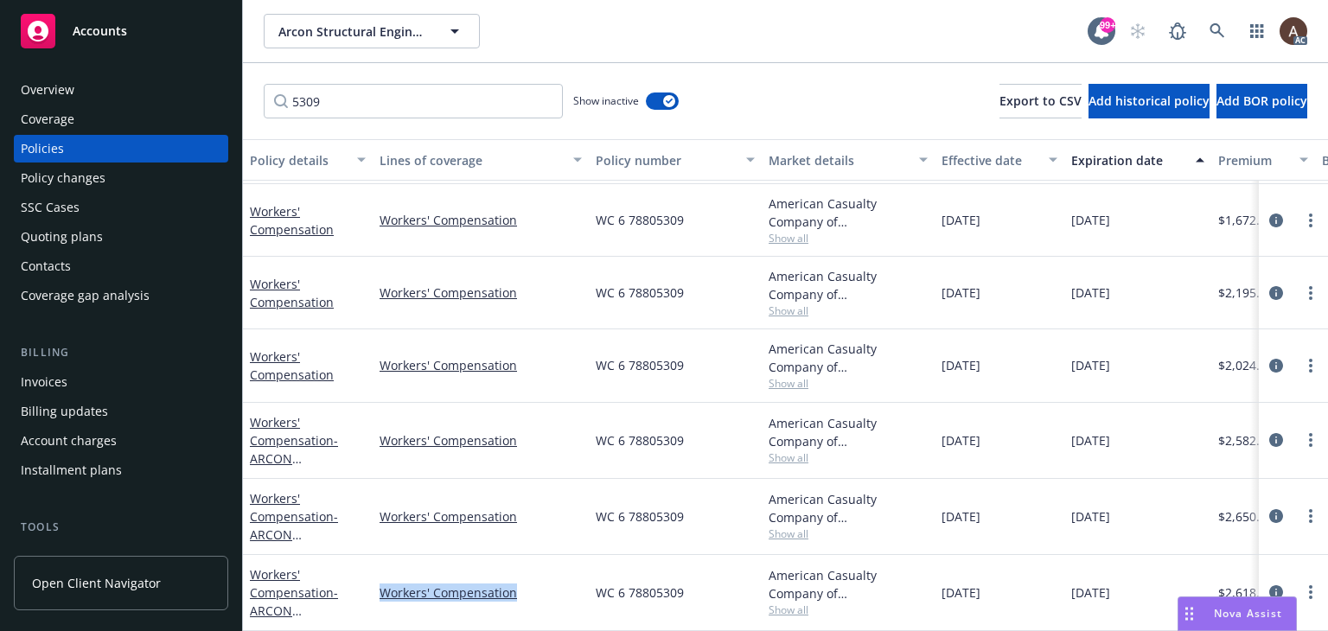
copy link "Workers' Compensation"
click at [1270, 585] on icon "circleInformation" at bounding box center [1277, 592] width 14 height 14
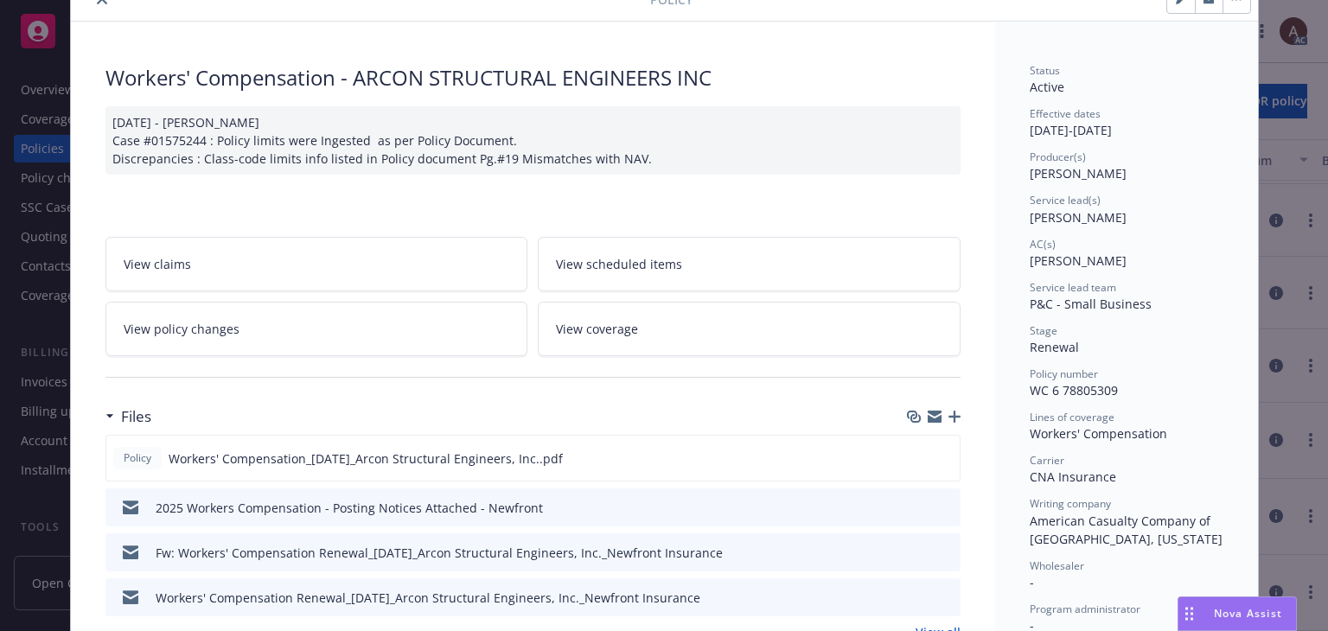
scroll to position [173, 0]
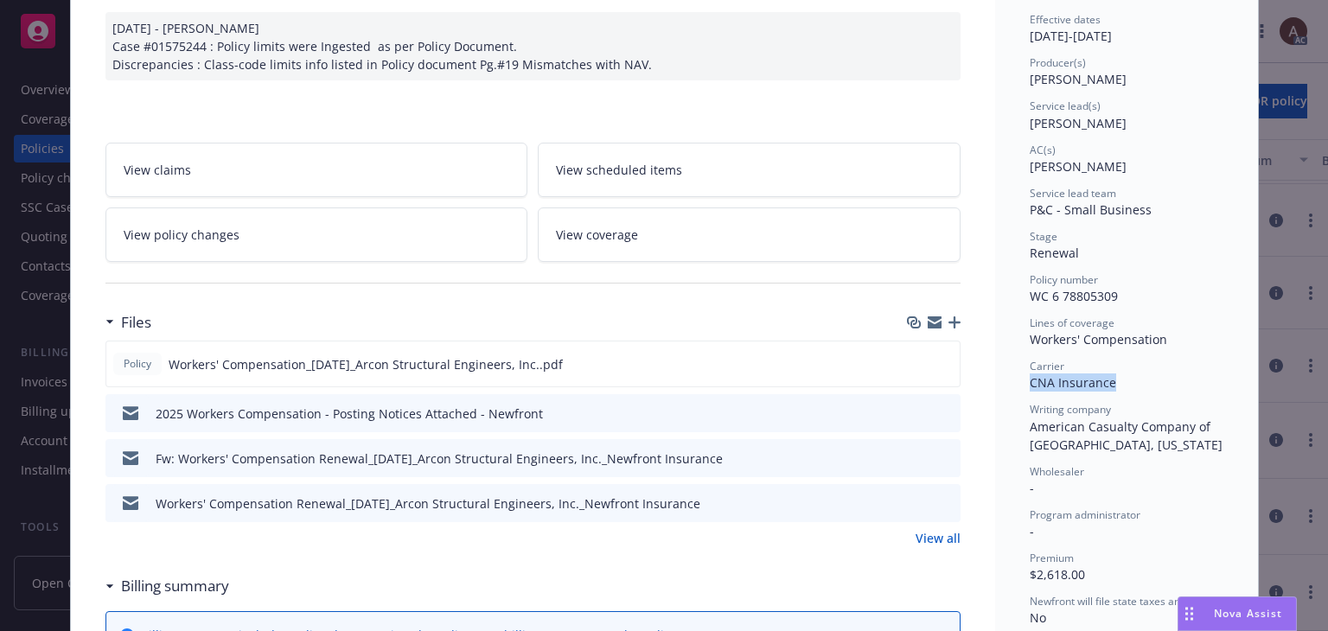
drag, startPoint x: 1021, startPoint y: 385, endPoint x: 1135, endPoint y: 384, distance: 114.2
copy span "CNA Insurance"
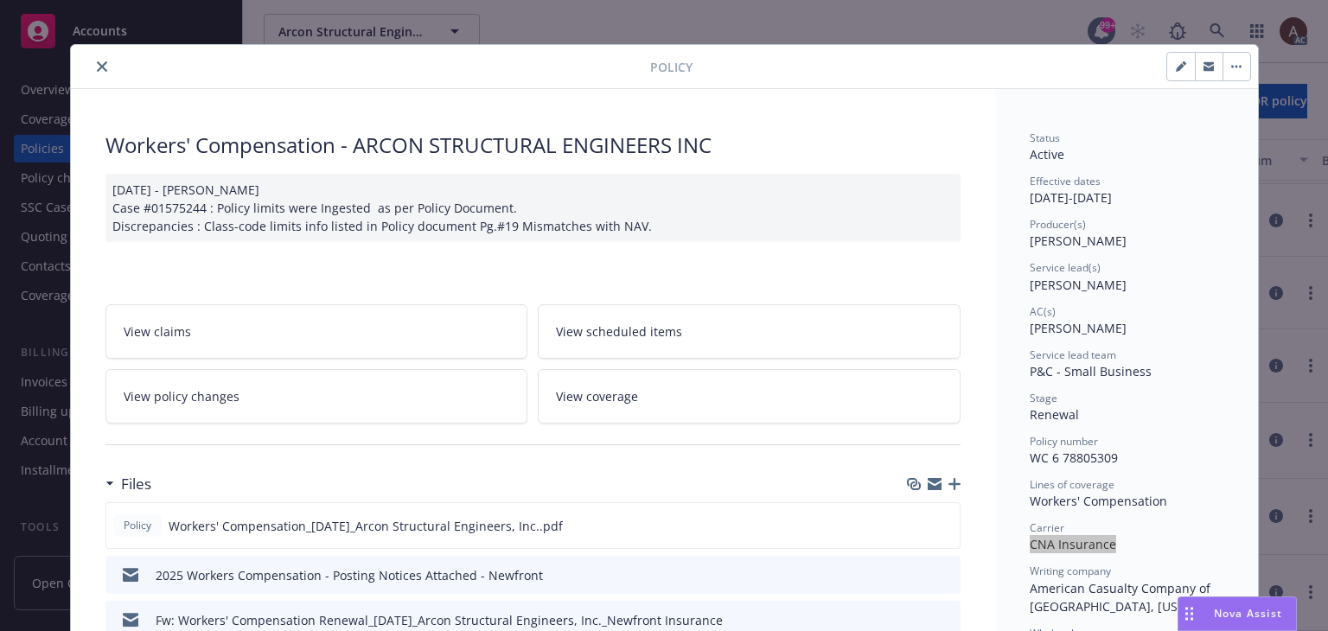
scroll to position [0, 0]
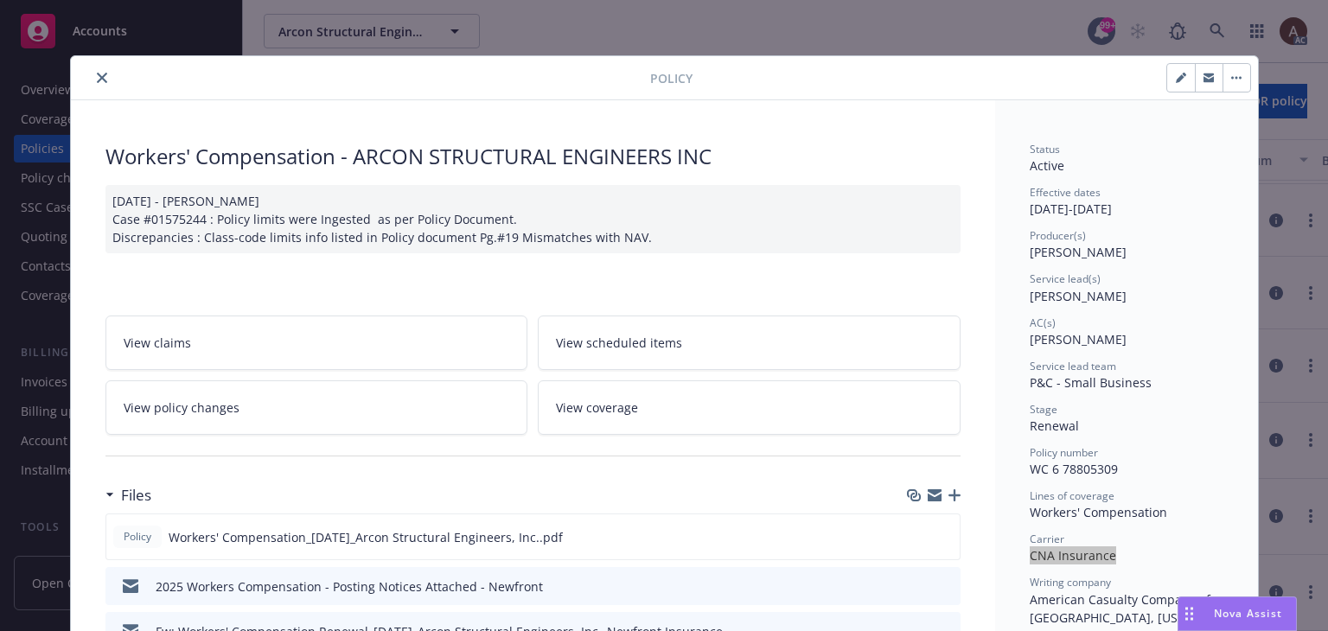
click at [93, 84] on button "close" at bounding box center [102, 77] width 21 height 21
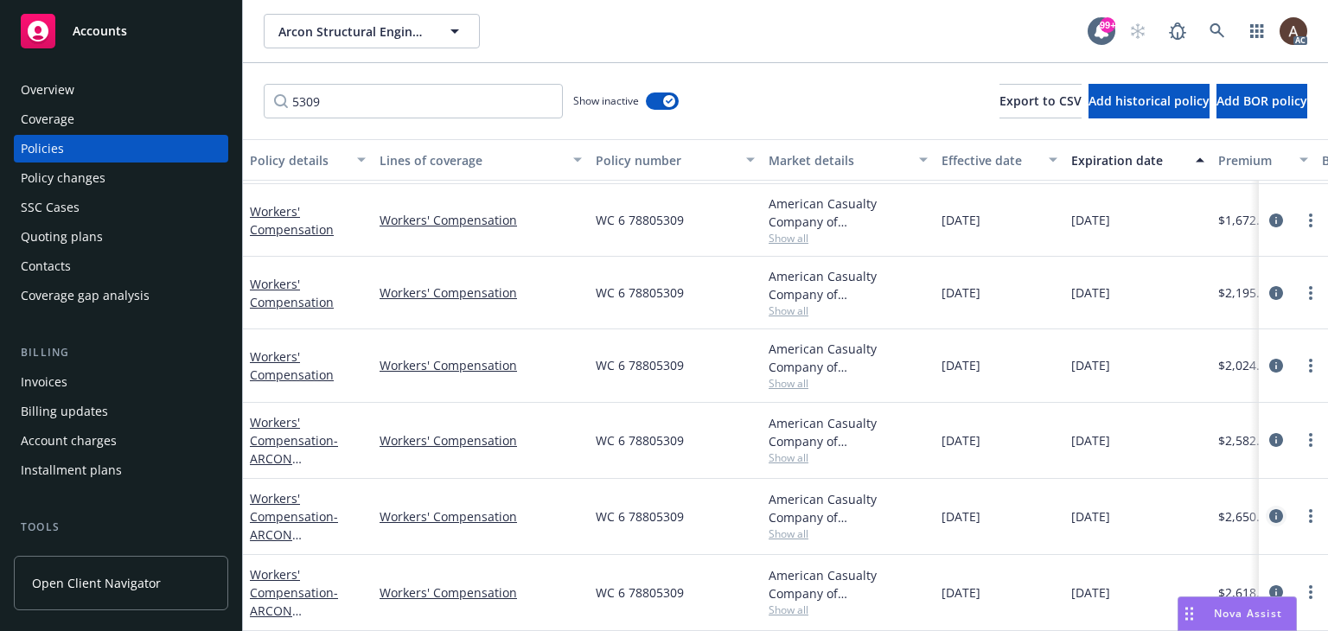
click at [1270, 509] on icon "circleInformation" at bounding box center [1277, 516] width 14 height 14
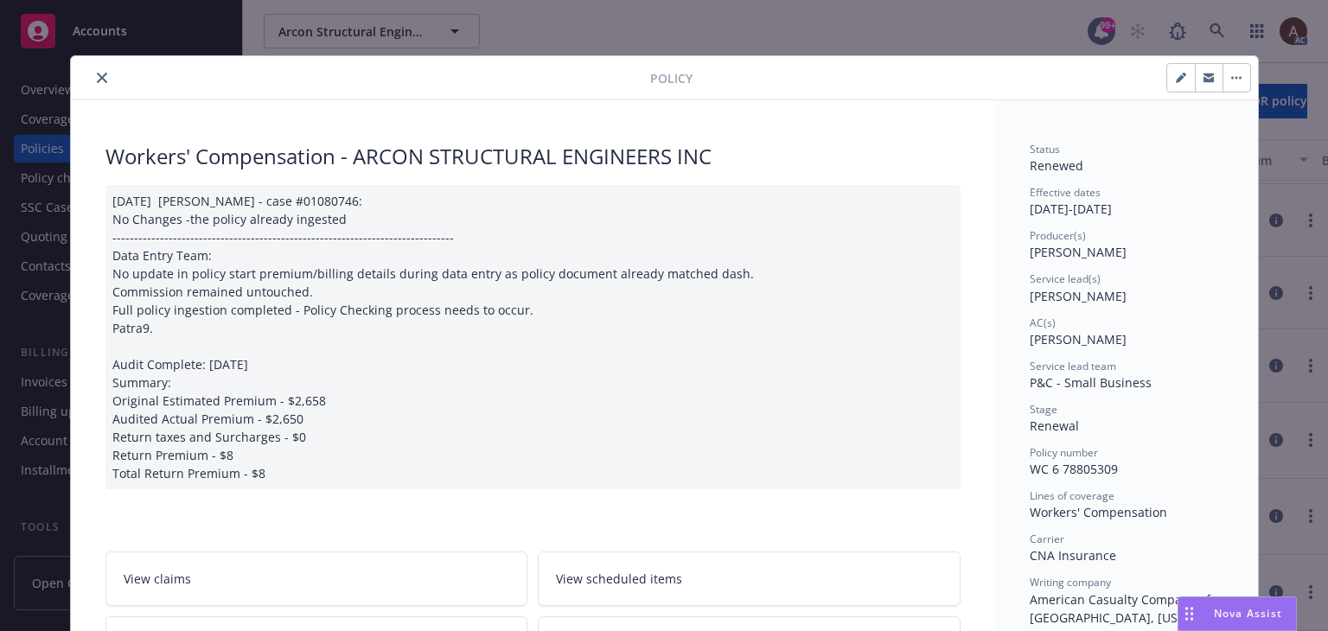
click at [99, 80] on icon "close" at bounding box center [102, 78] width 10 height 10
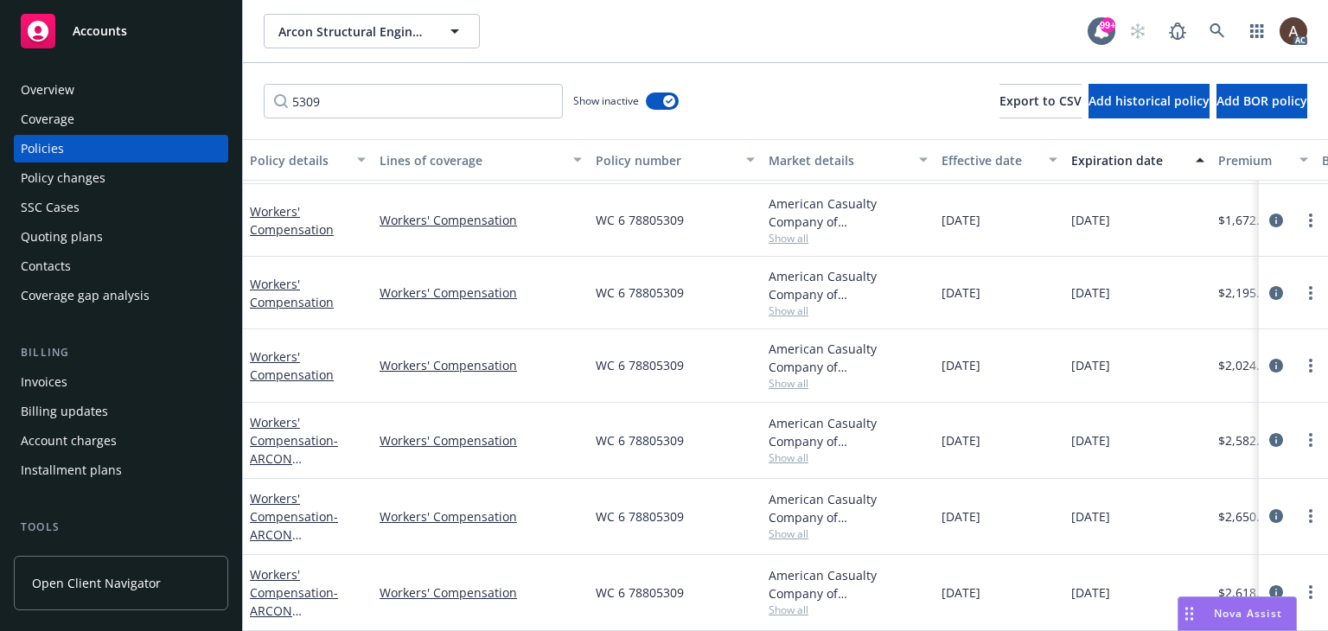
click at [98, 93] on div "Overview" at bounding box center [121, 90] width 201 height 28
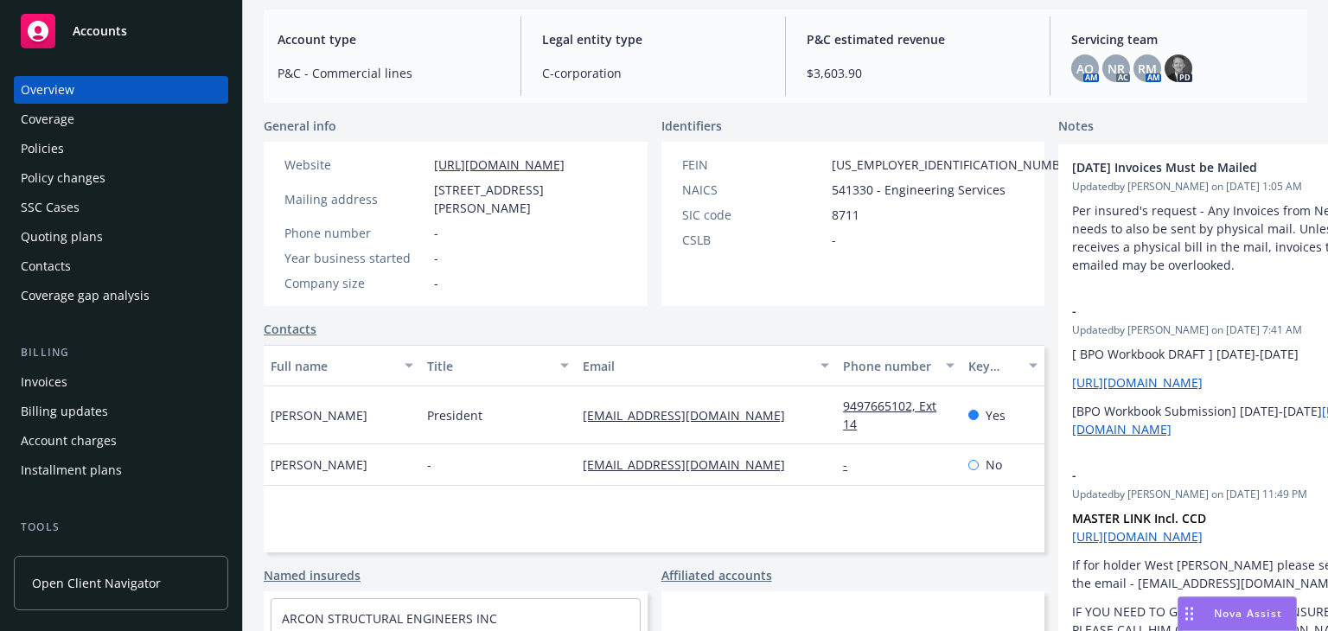
scroll to position [259, 0]
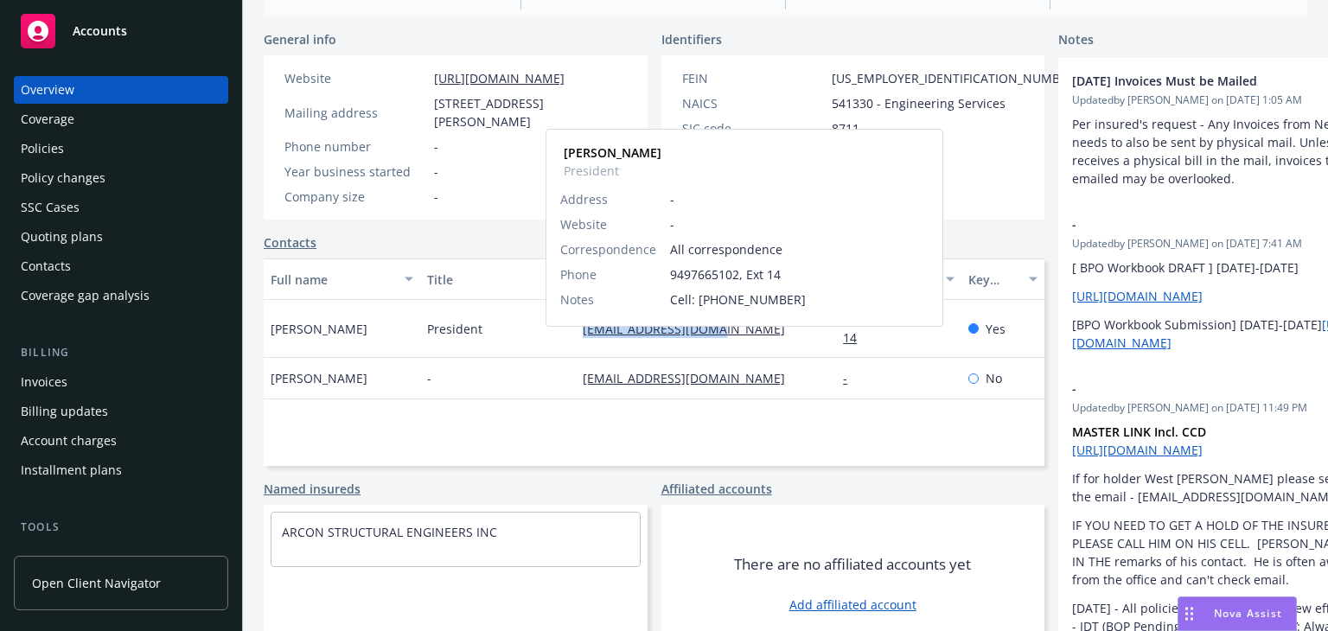
drag, startPoint x: 541, startPoint y: 354, endPoint x: 699, endPoint y: 349, distance: 158.3
click at [699, 349] on div "[PERSON_NAME] President [EMAIL_ADDRESS][DOMAIN_NAME] [PERSON_NAME] President Ad…" at bounding box center [654, 329] width 781 height 58
copy div "[EMAIL_ADDRESS][DOMAIN_NAME]"
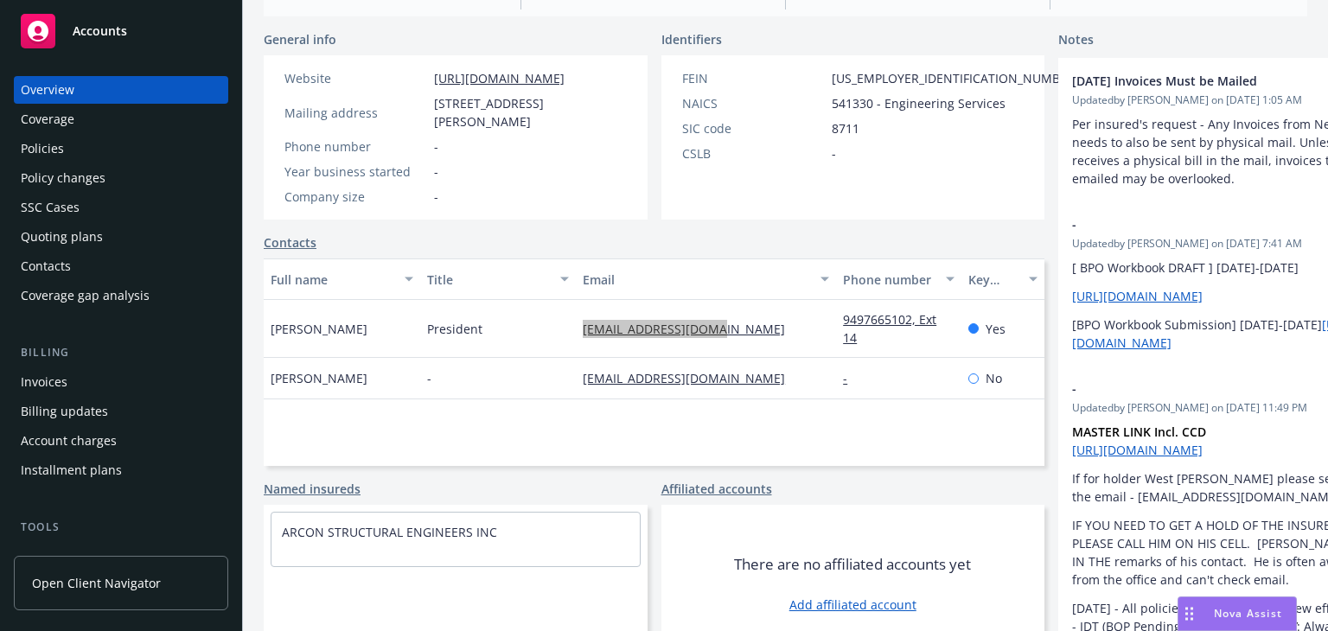
scroll to position [0, 0]
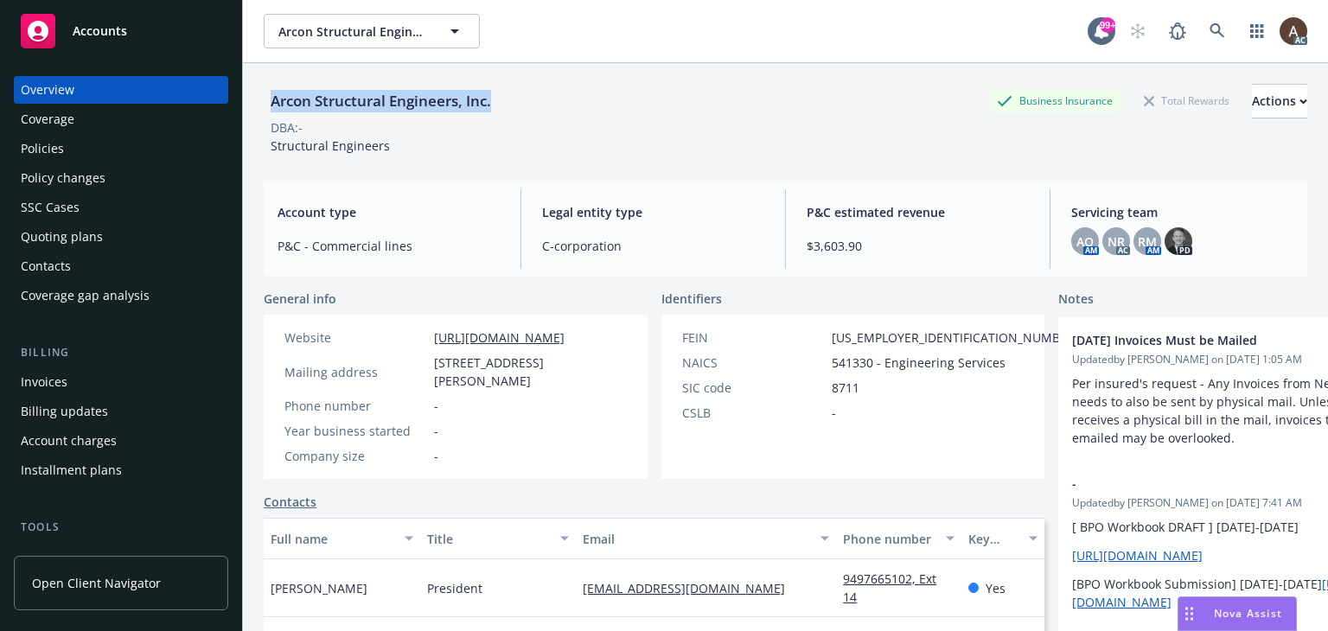
drag, startPoint x: 261, startPoint y: 106, endPoint x: 505, endPoint y: 106, distance: 243.9
click at [505, 106] on div "Arcon Structural Engineers, Inc. Business Insurance Total Rewards Actions DBA: …" at bounding box center [785, 378] width 1085 height 631
copy div "Arcon Structural Engineers, Inc."
click at [93, 156] on div "Policies" at bounding box center [121, 149] width 201 height 28
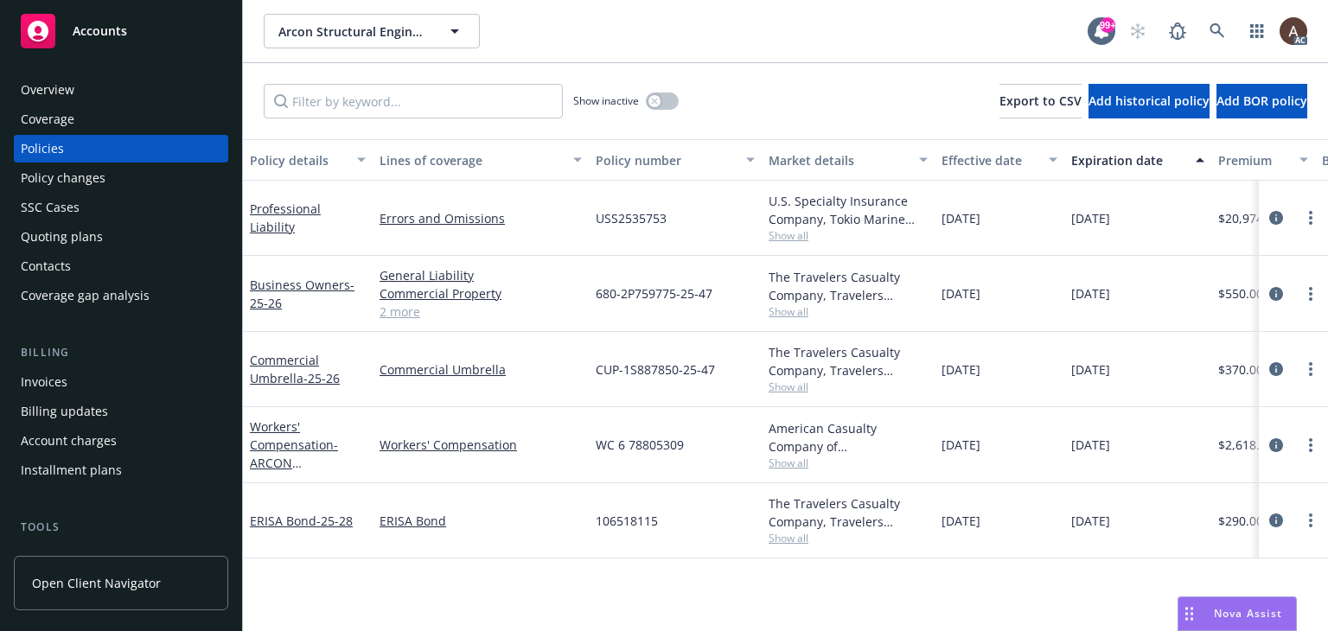
click at [131, 174] on div "Policy changes" at bounding box center [121, 178] width 201 height 28
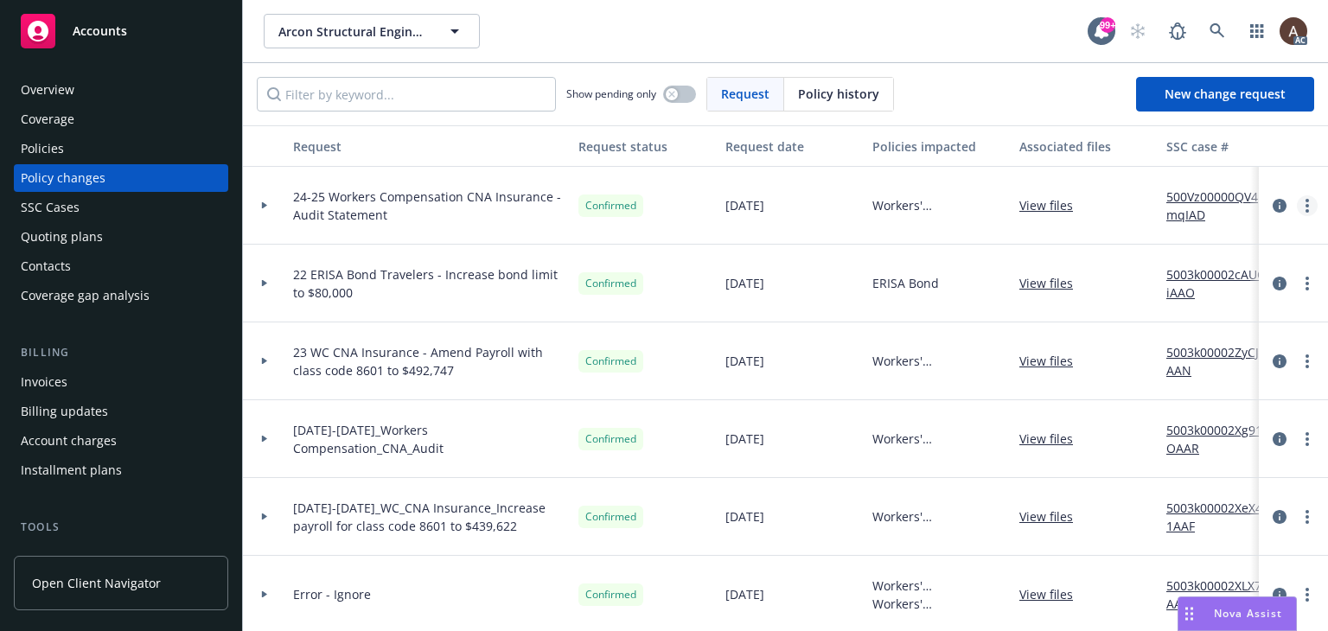
click at [1299, 197] on link "more" at bounding box center [1307, 205] width 21 height 21
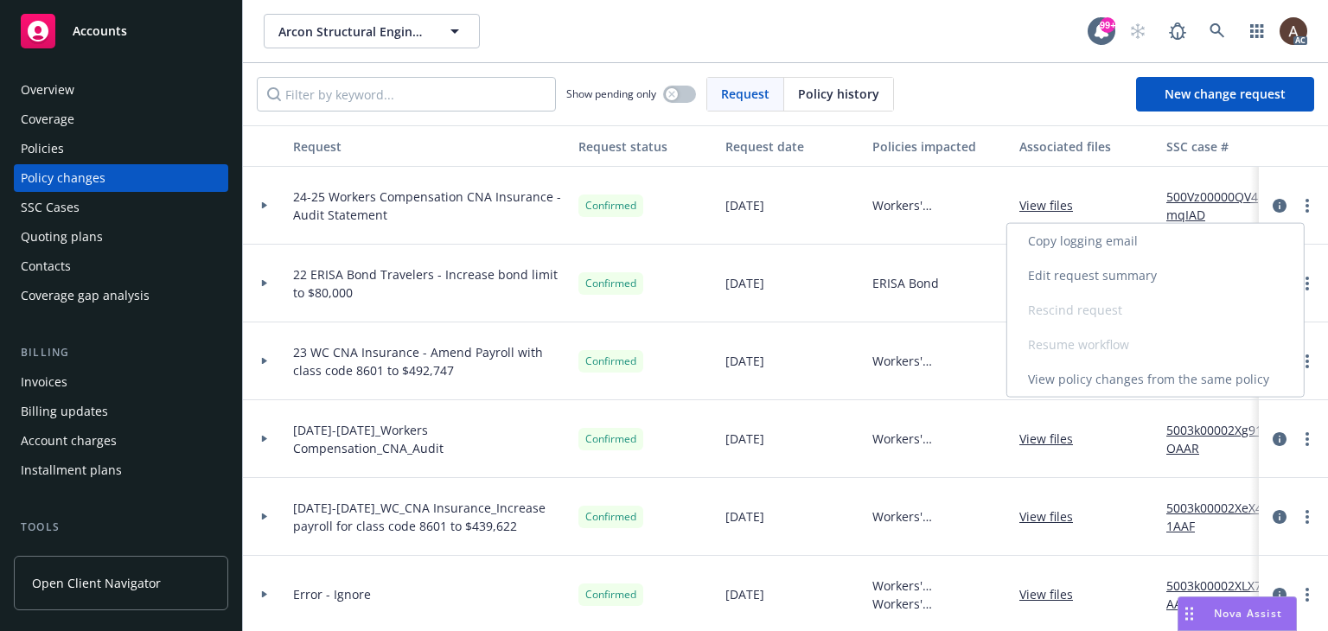
click at [1107, 236] on link "Copy logging email" at bounding box center [1155, 241] width 297 height 35
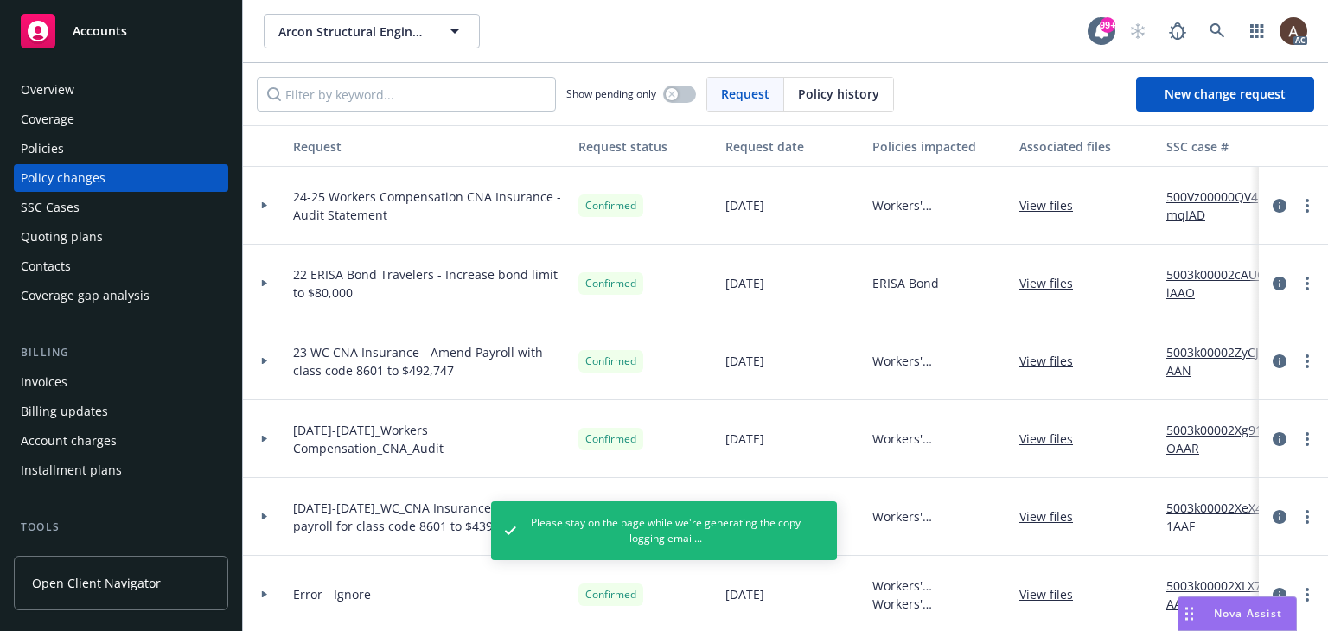
click at [264, 197] on div at bounding box center [264, 206] width 43 height 78
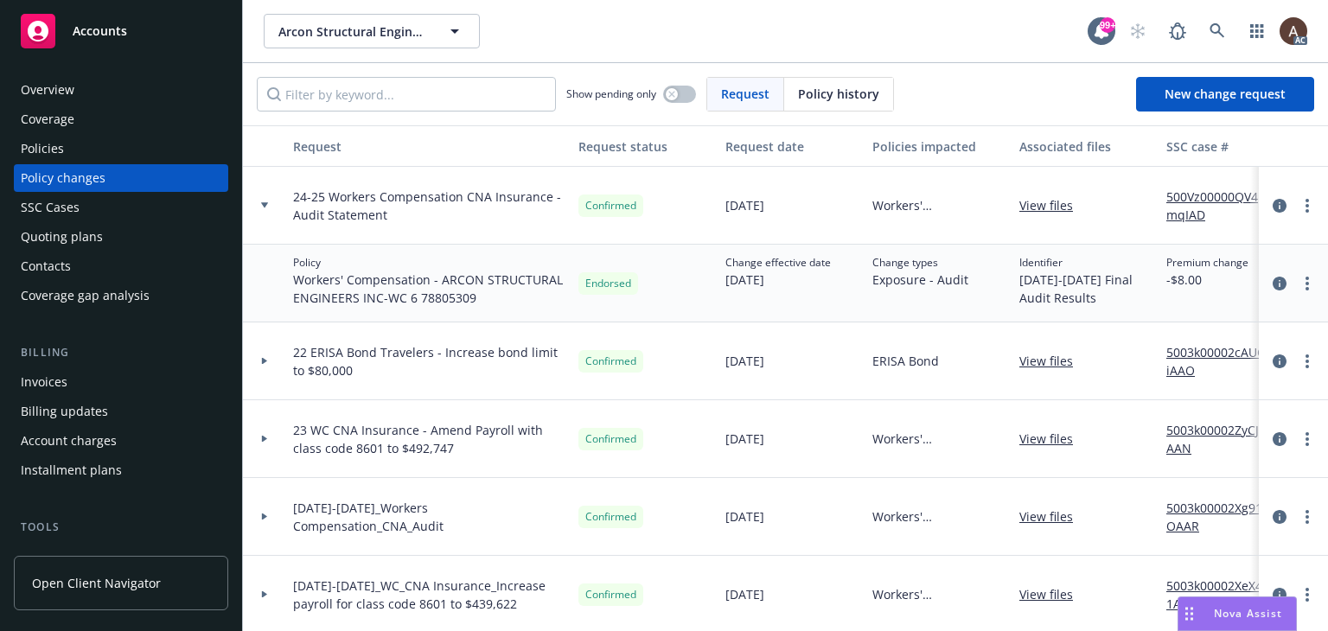
click at [100, 150] on div "Policies" at bounding box center [121, 149] width 201 height 28
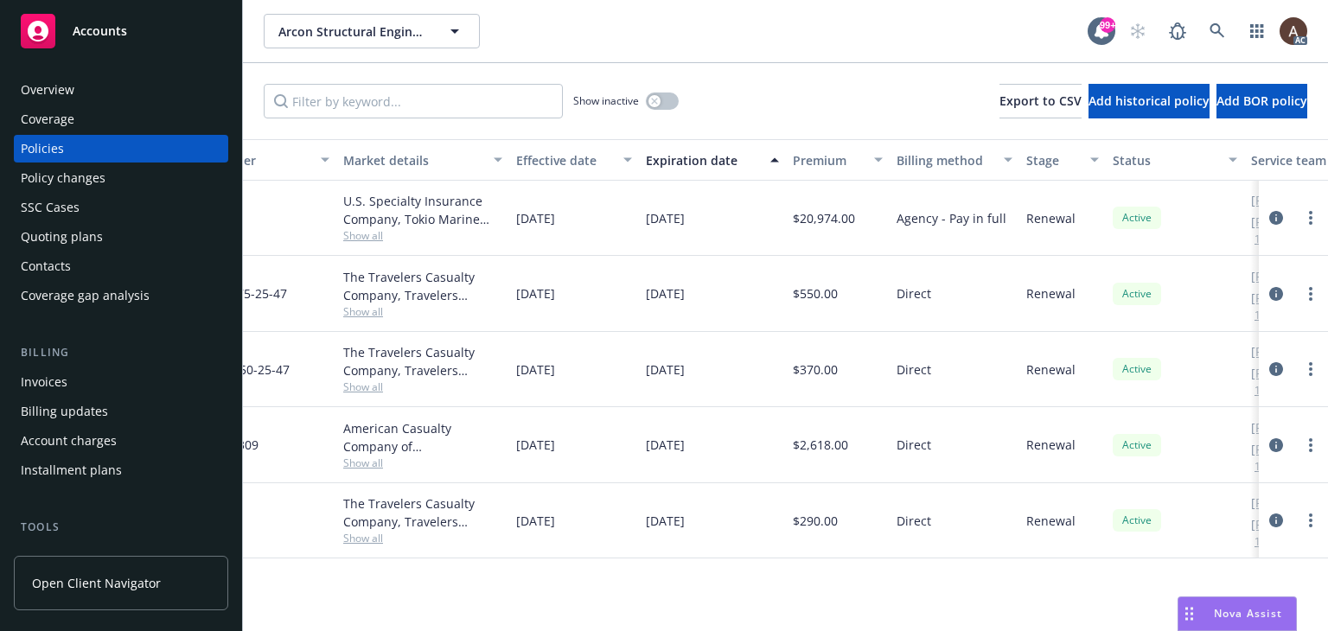
scroll to position [0, 584]
